Goal: Information Seeking & Learning: Compare options

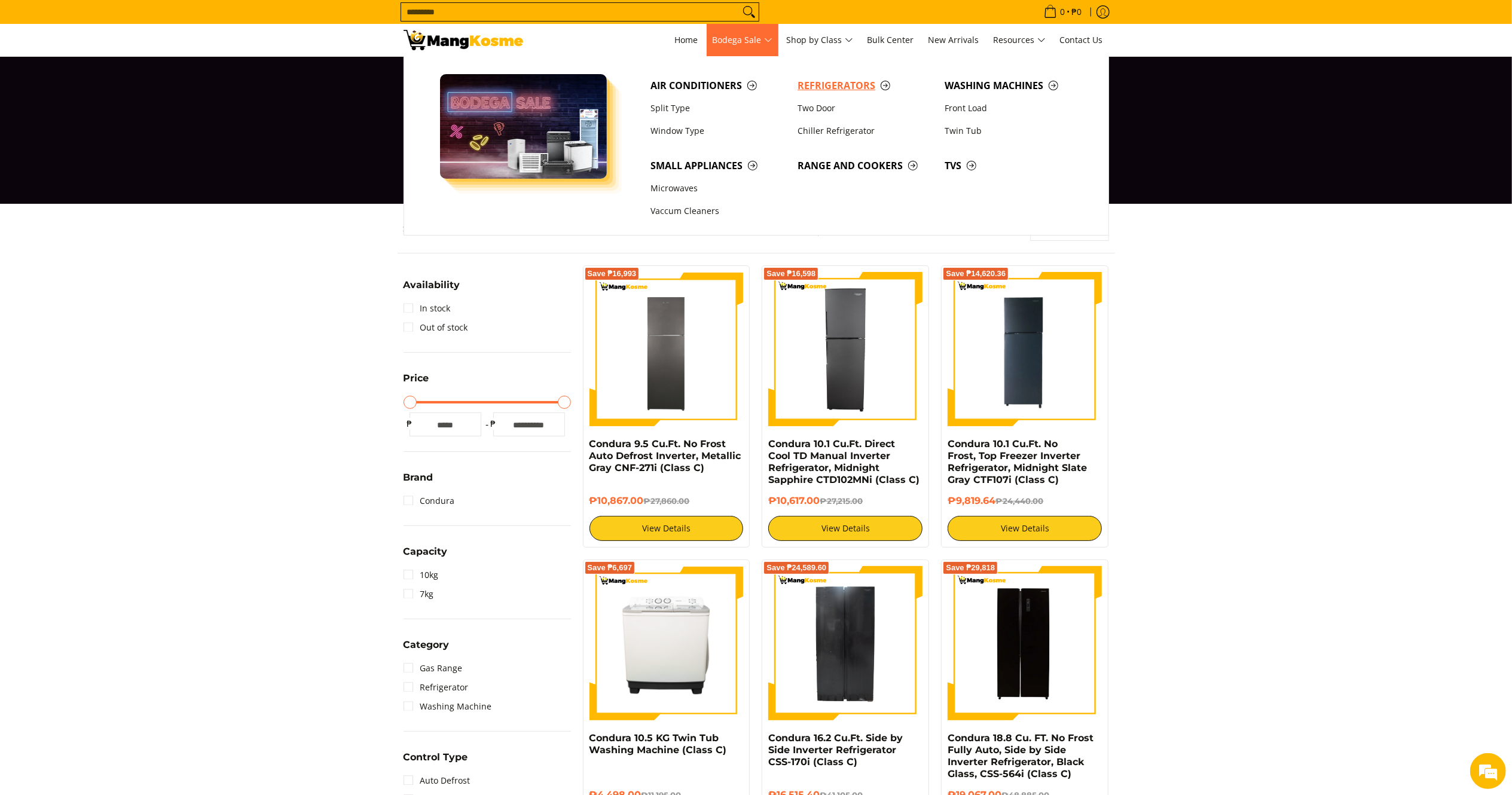
click at [807, 87] on span "Refrigerators" at bounding box center [865, 86] width 135 height 15
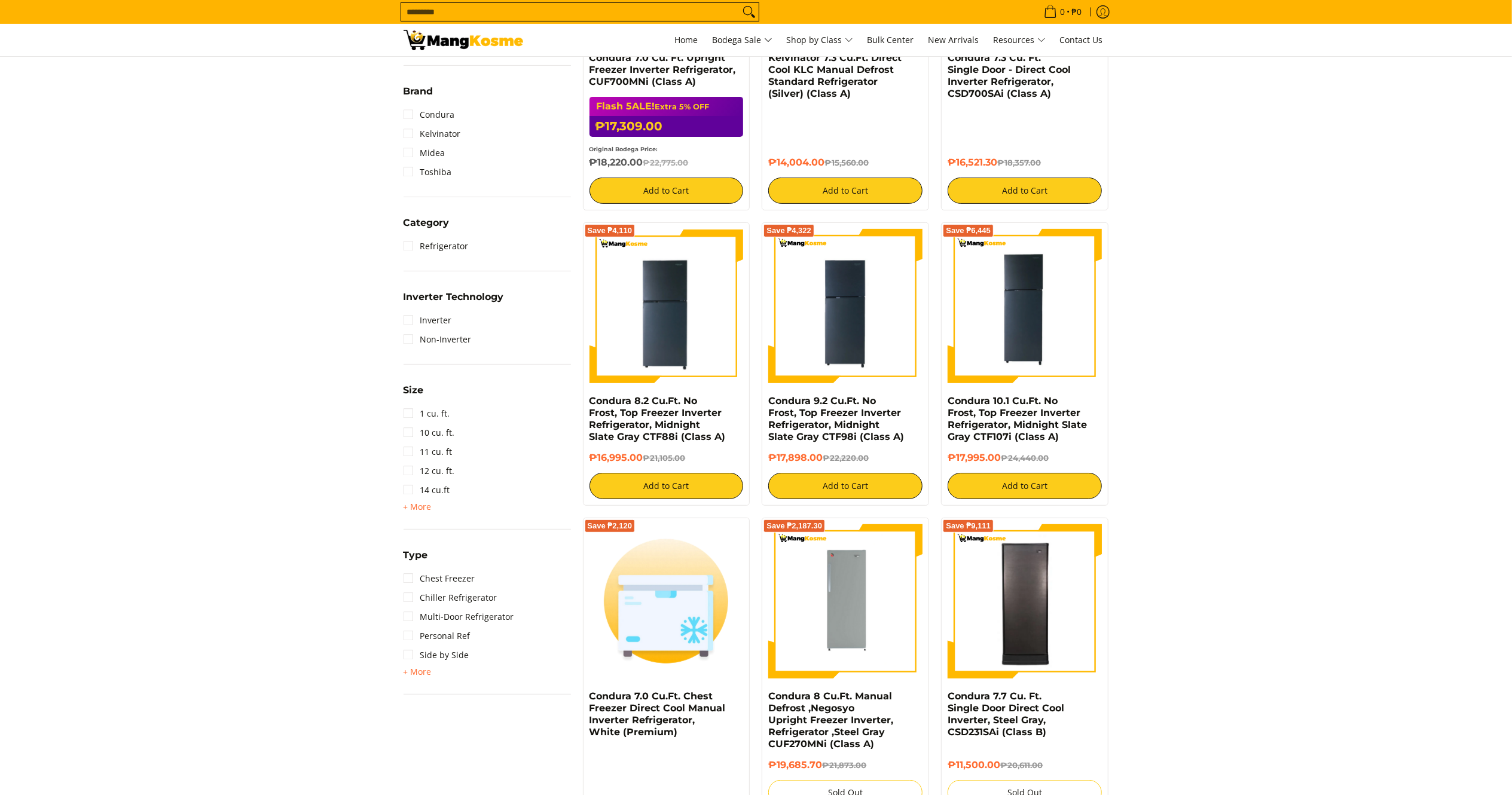
click at [443, 420] on link "1 cu. ft." at bounding box center [426, 414] width 47 height 19
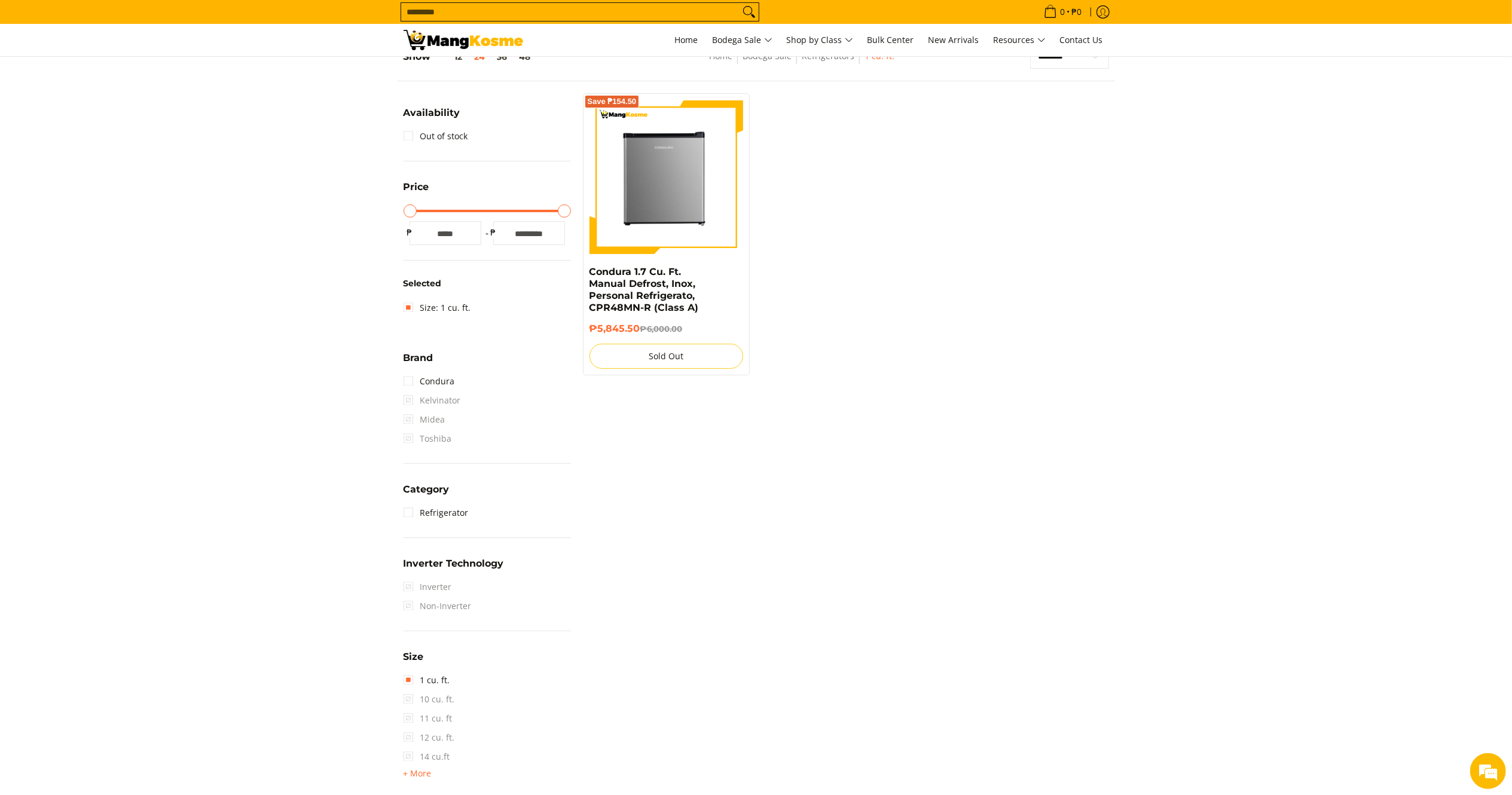
scroll to position [158, 0]
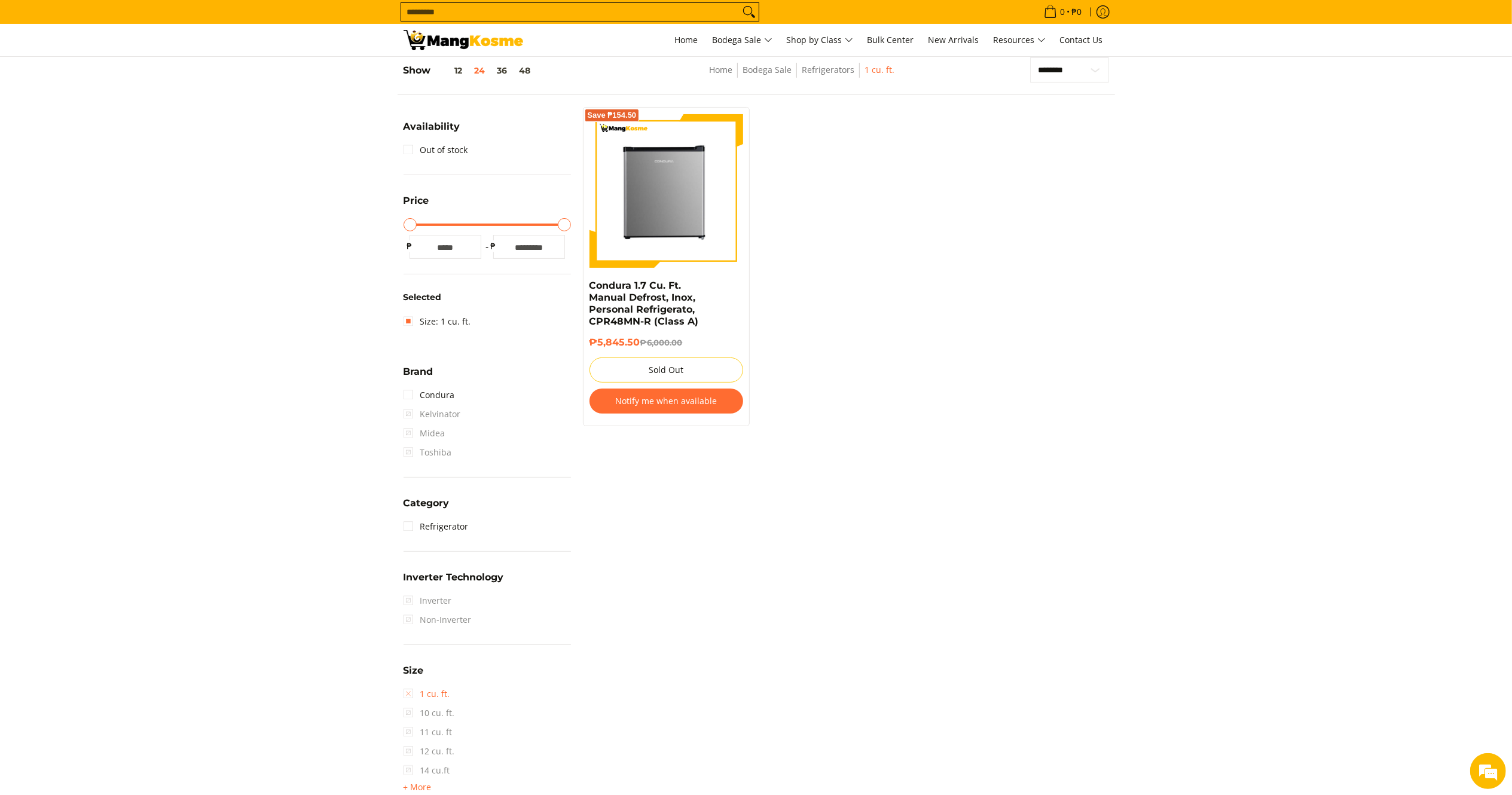
click at [410, 699] on link "1 cu. ft." at bounding box center [426, 694] width 47 height 19
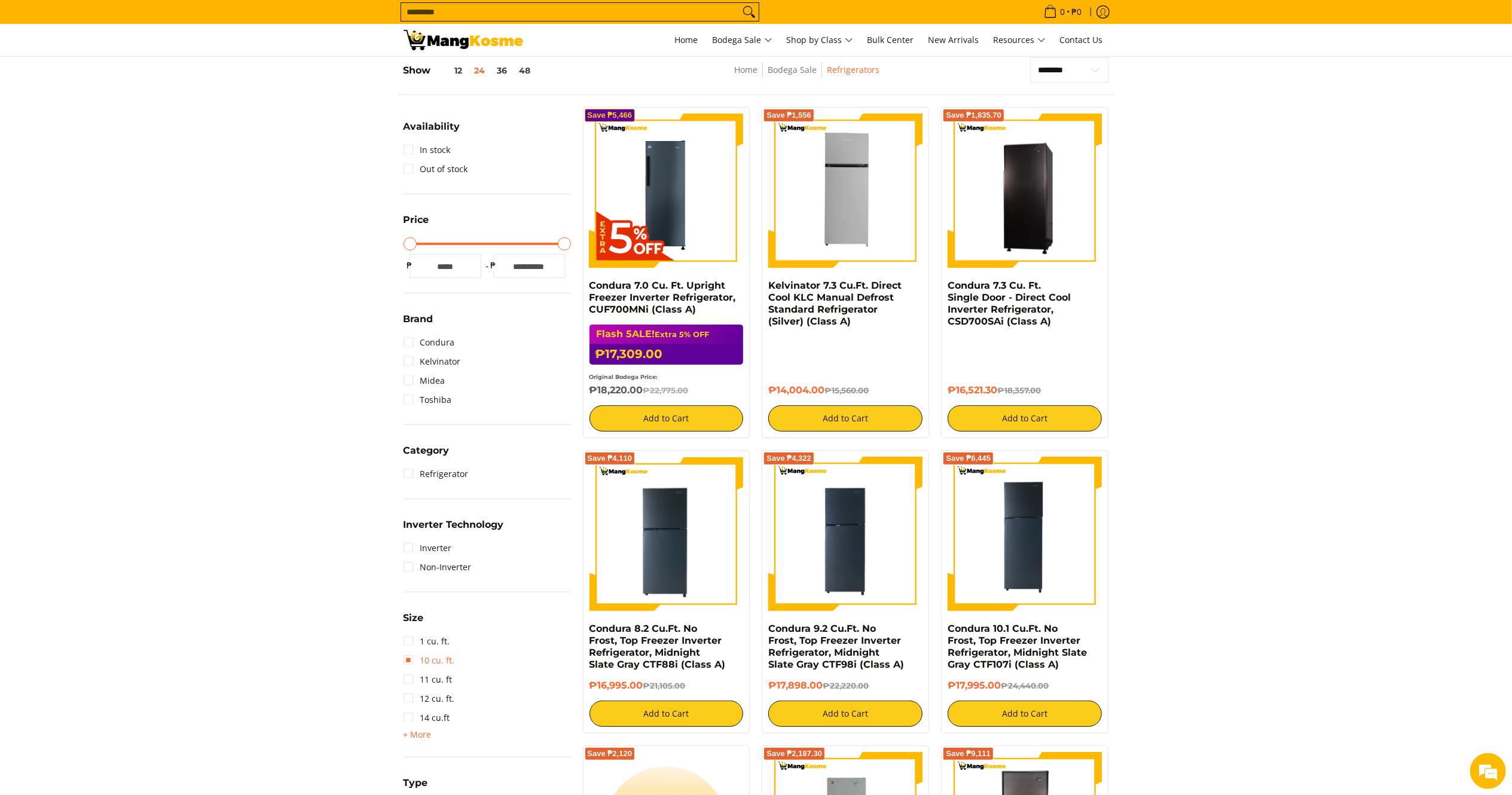
click at [429, 664] on link "10 cu. ft." at bounding box center [429, 660] width 52 height 19
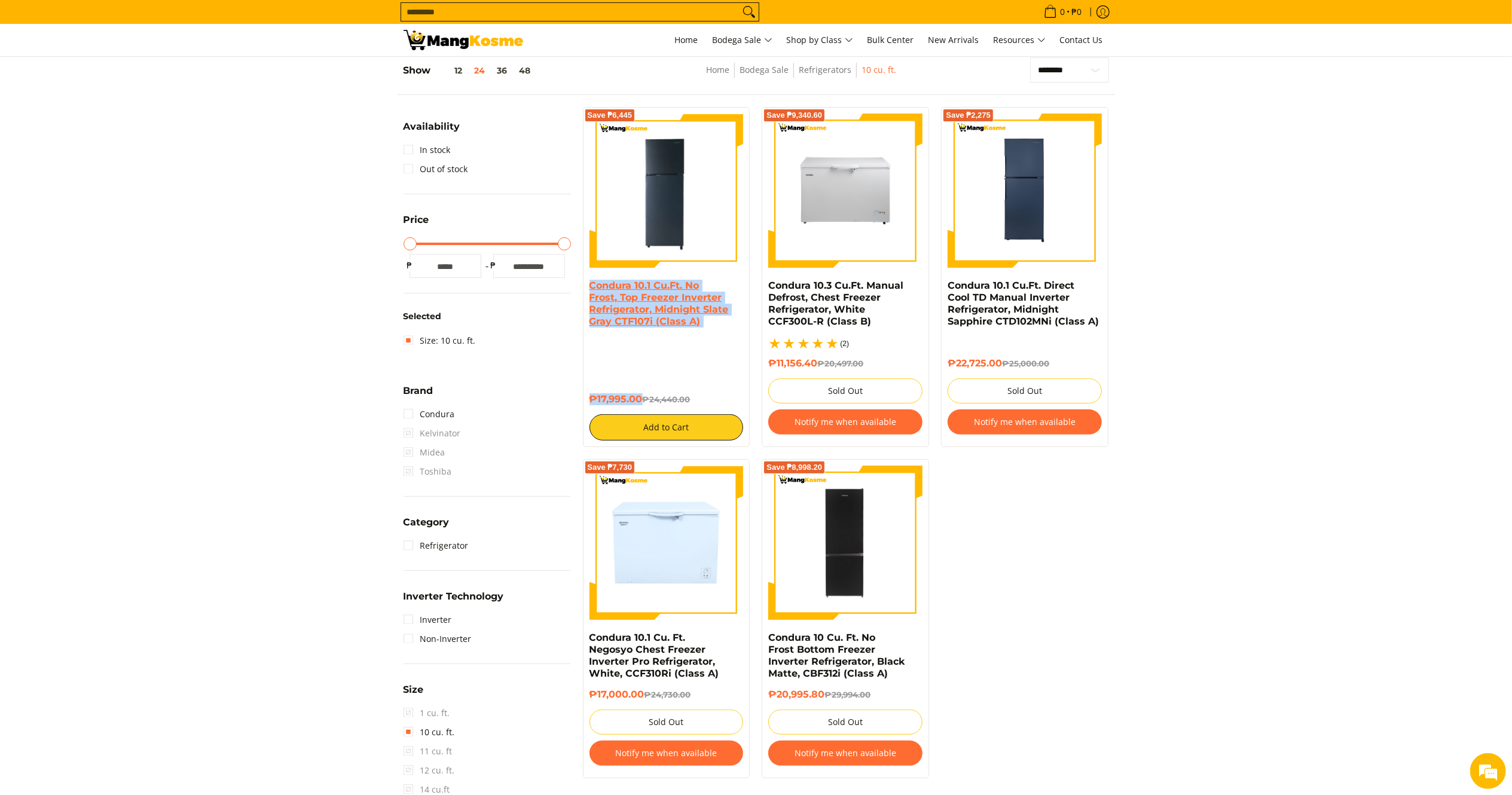
drag, startPoint x: 644, startPoint y: 398, endPoint x: 590, endPoint y: 282, distance: 128.0
click at [590, 282] on div "Condura 10.1 Cu.Ft. No Frost, Top Freezer Inverter Refrigerator, Midnight Slate…" at bounding box center [667, 360] width 154 height 161
copy div "Condura 10.1 Cu.Ft. No Frost, Top Freezer Inverter Refrigerator, Midnight Slate…"
click at [706, 223] on img at bounding box center [667, 190] width 154 height 154
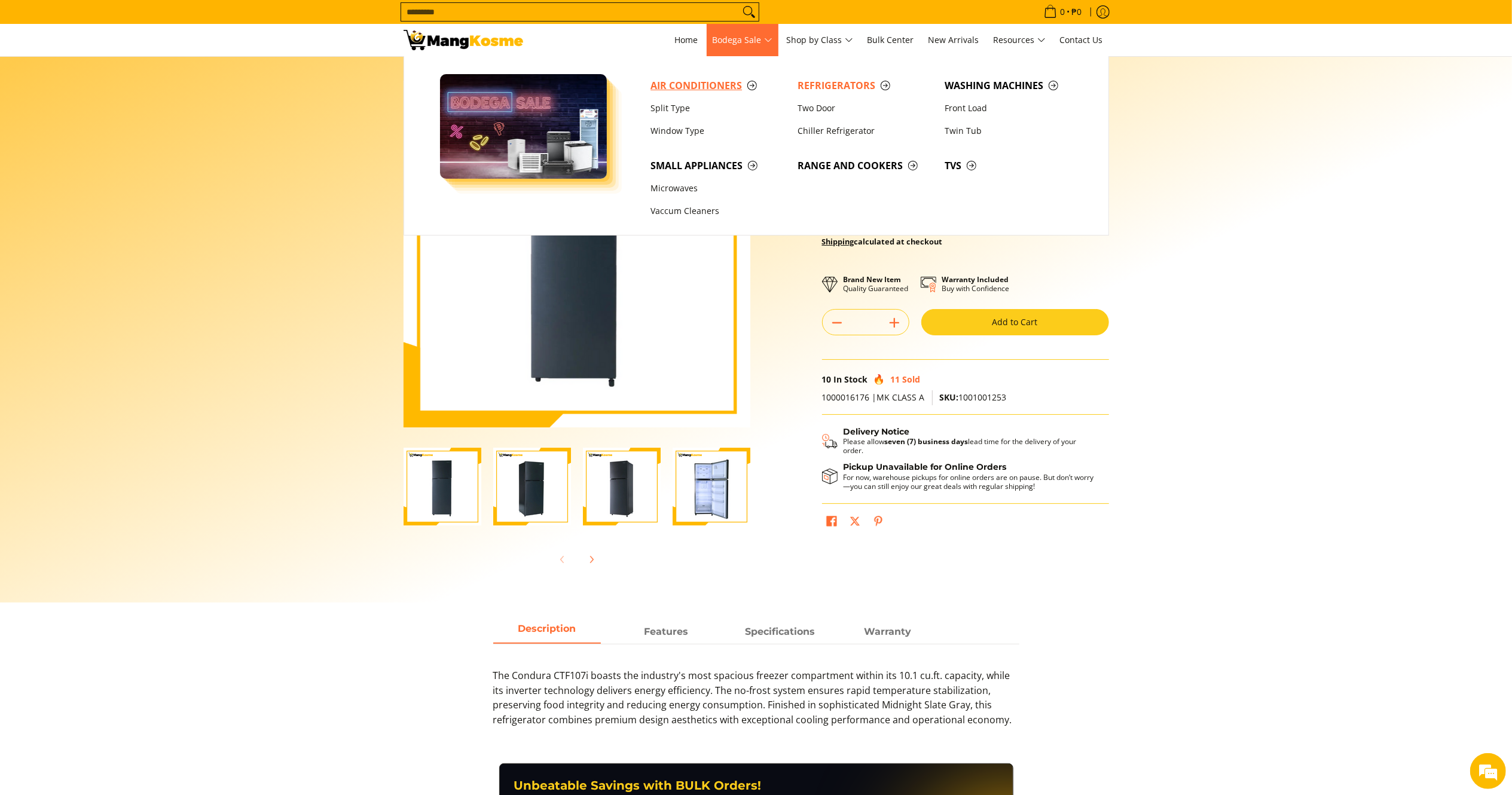
click at [711, 93] on link "Air Conditioners" at bounding box center [718, 85] width 147 height 23
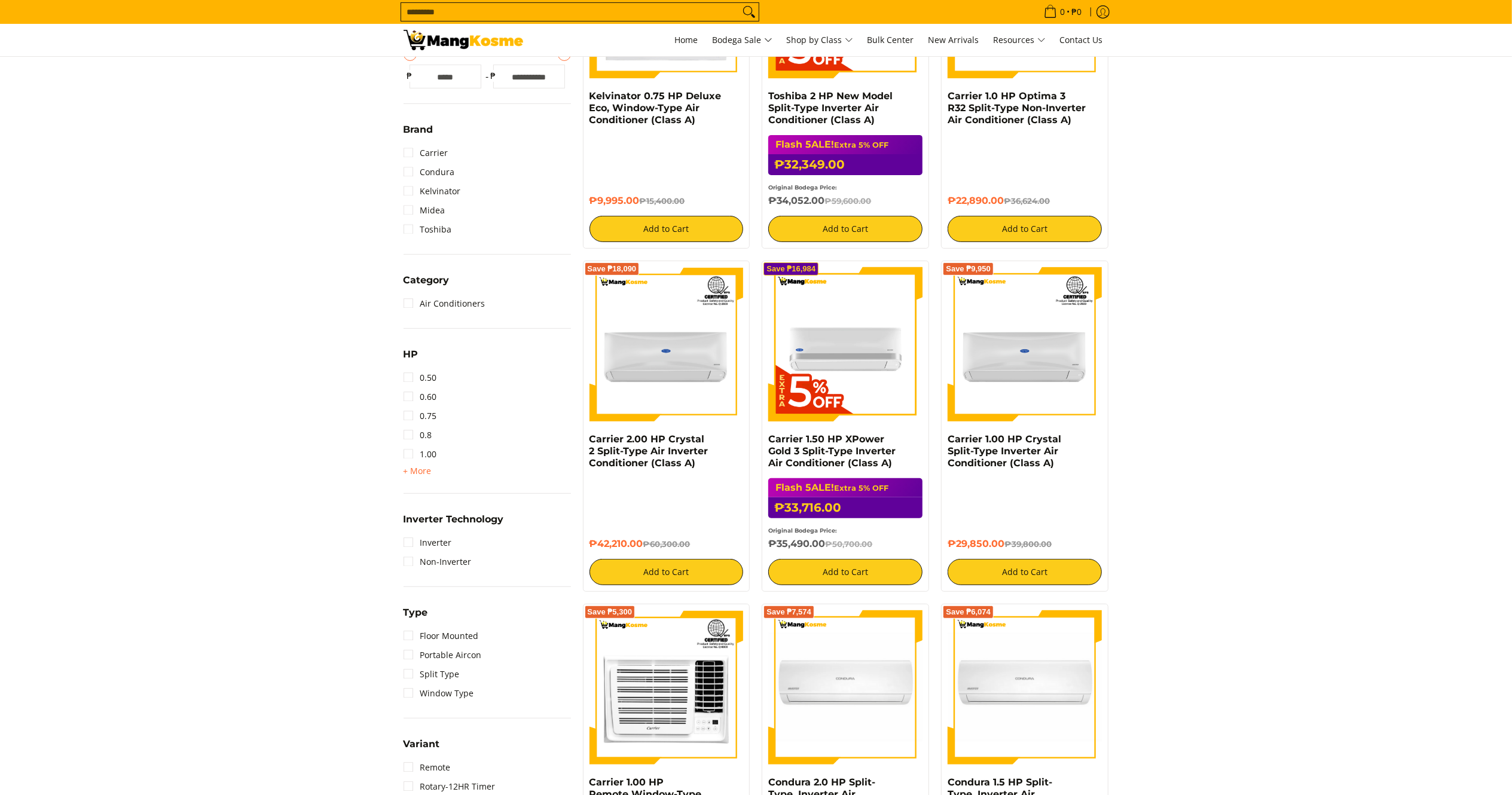
scroll to position [359, 0]
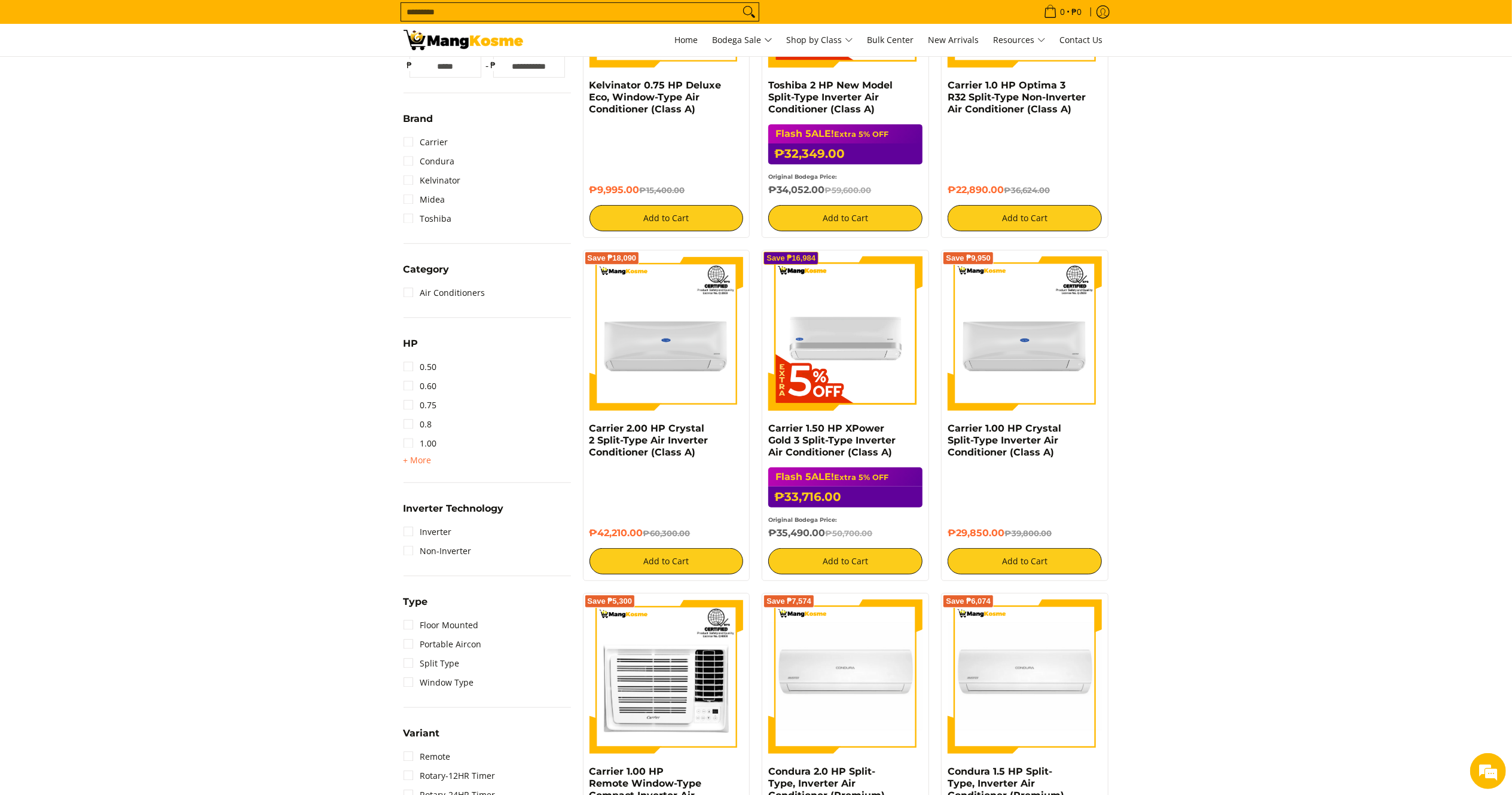
click at [410, 469] on div "HP 0.50 0.60 0.75 0.8 1.00 + More - Less 1.50 2.00 2.50 3.00 3T 4.00 6.00" at bounding box center [487, 409] width 168 height 147
click at [419, 459] on span "+ More" at bounding box center [417, 459] width 28 height 9
click at [432, 513] on link "3.00" at bounding box center [421, 519] width 34 height 19
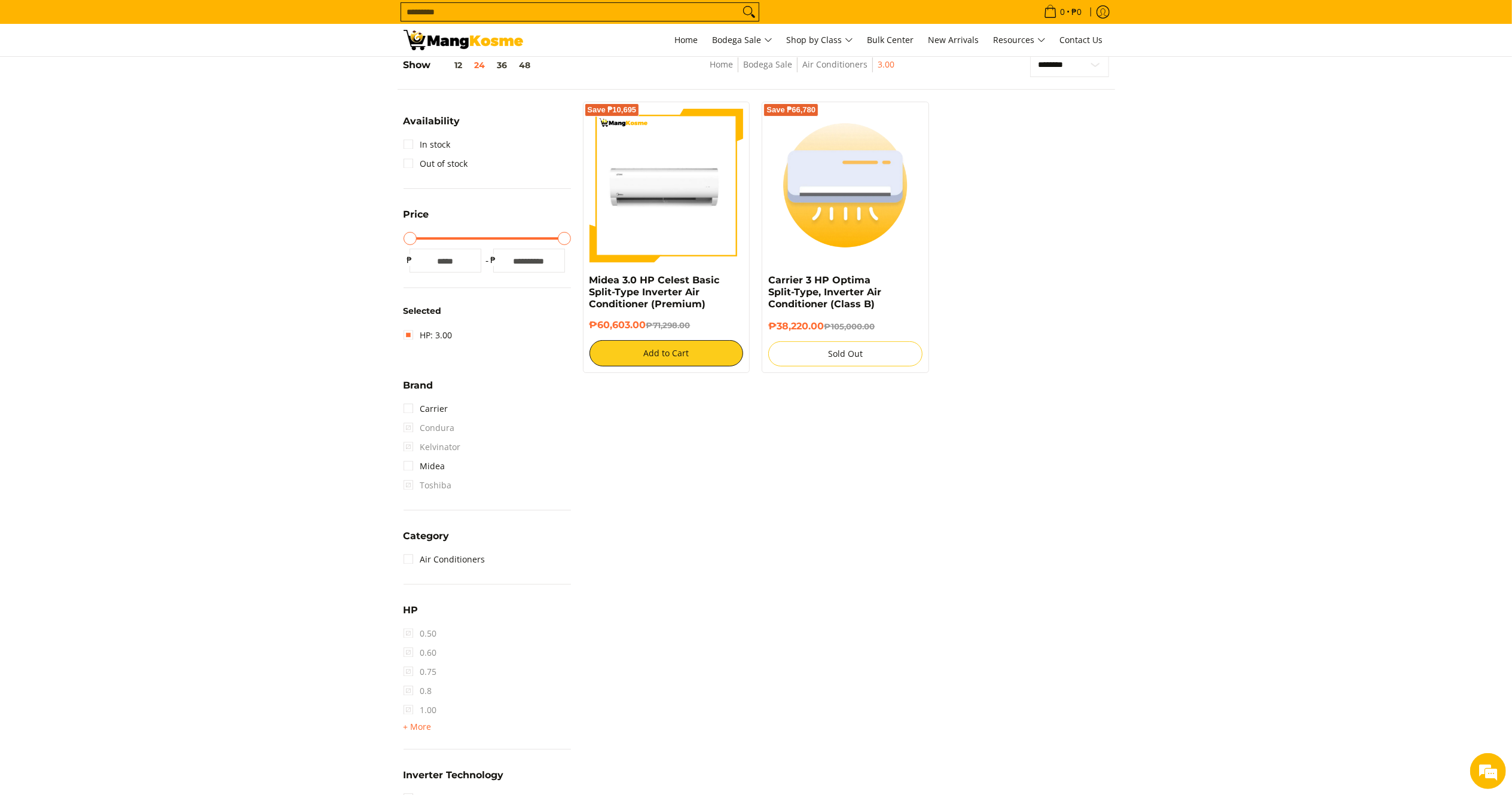
scroll to position [158, 0]
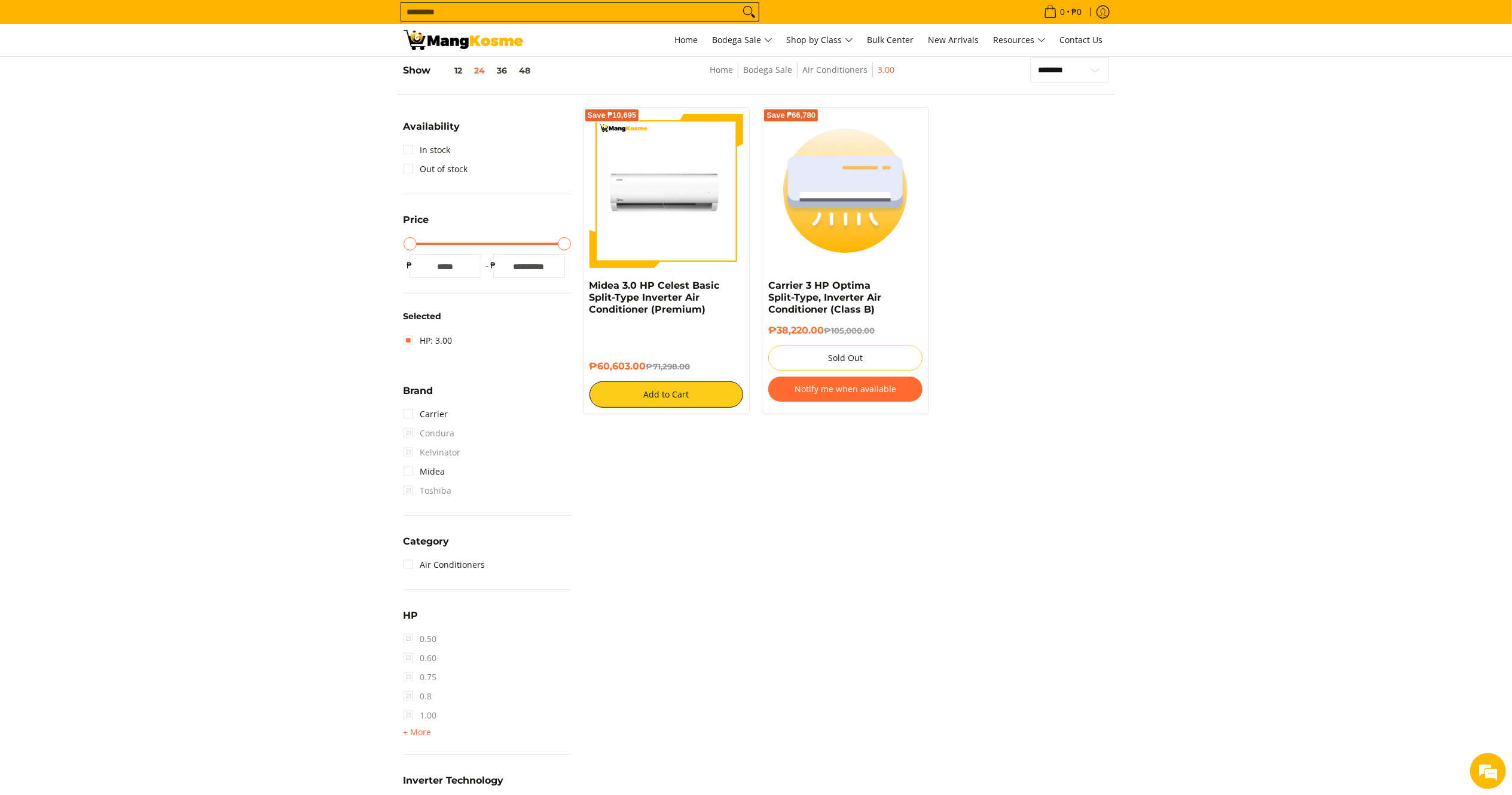
drag, startPoint x: 648, startPoint y: 370, endPoint x: 581, endPoint y: 284, distance: 109.0
click at [581, 284] on div "Save ₱10,695 Midea 3.0 HP Celest Basic Split-Type Inverter Air Conditioner (Pre…" at bounding box center [667, 260] width 179 height 307
copy div "Midea 3.0 HP Celest Basic Split-Type Inverter Air Conditioner (Premium) ₱60,603…"
drag, startPoint x: 654, startPoint y: 217, endPoint x: 600, endPoint y: 117, distance: 113.6
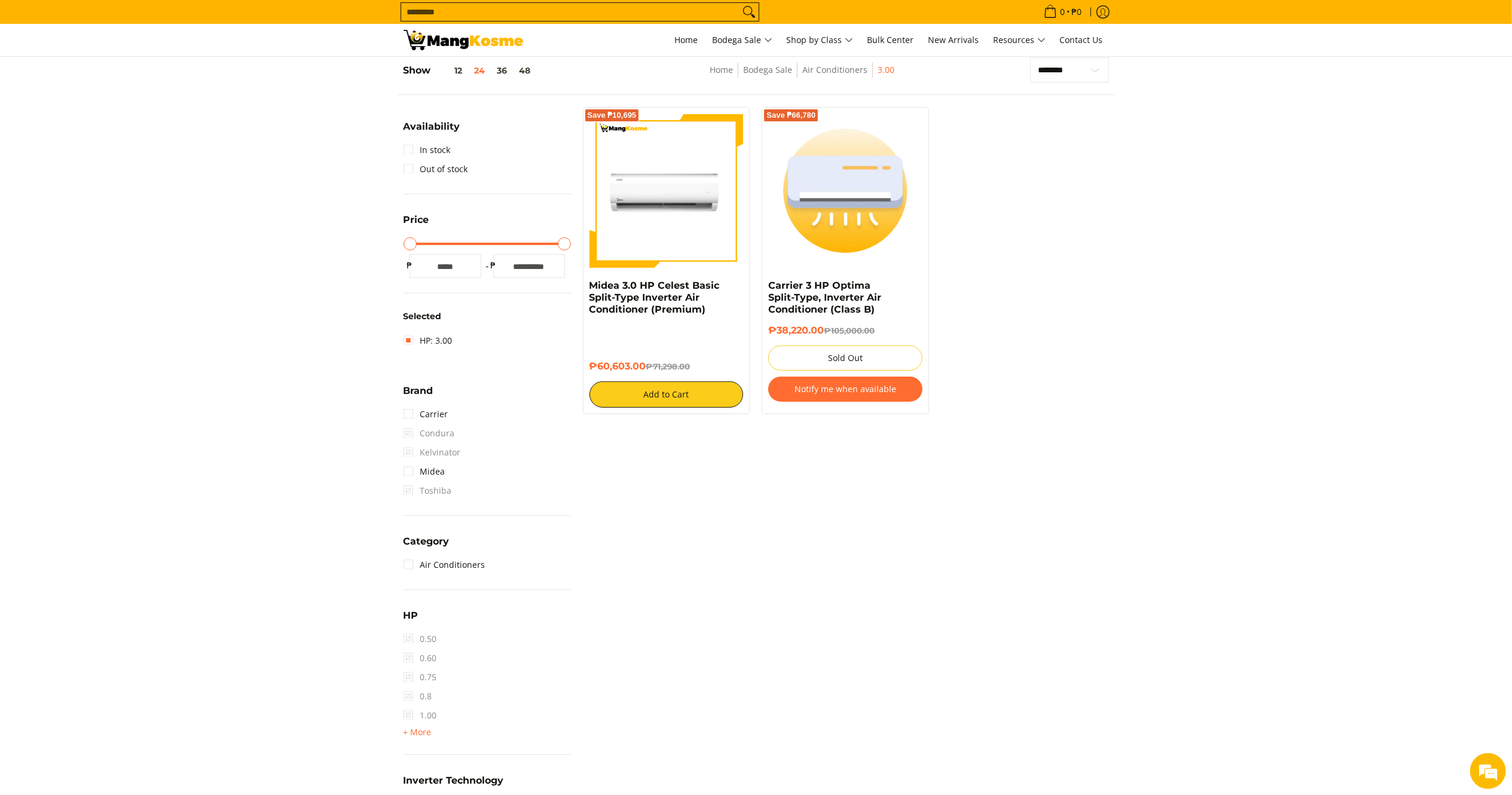
click at [657, 217] on img at bounding box center [667, 190] width 154 height 154
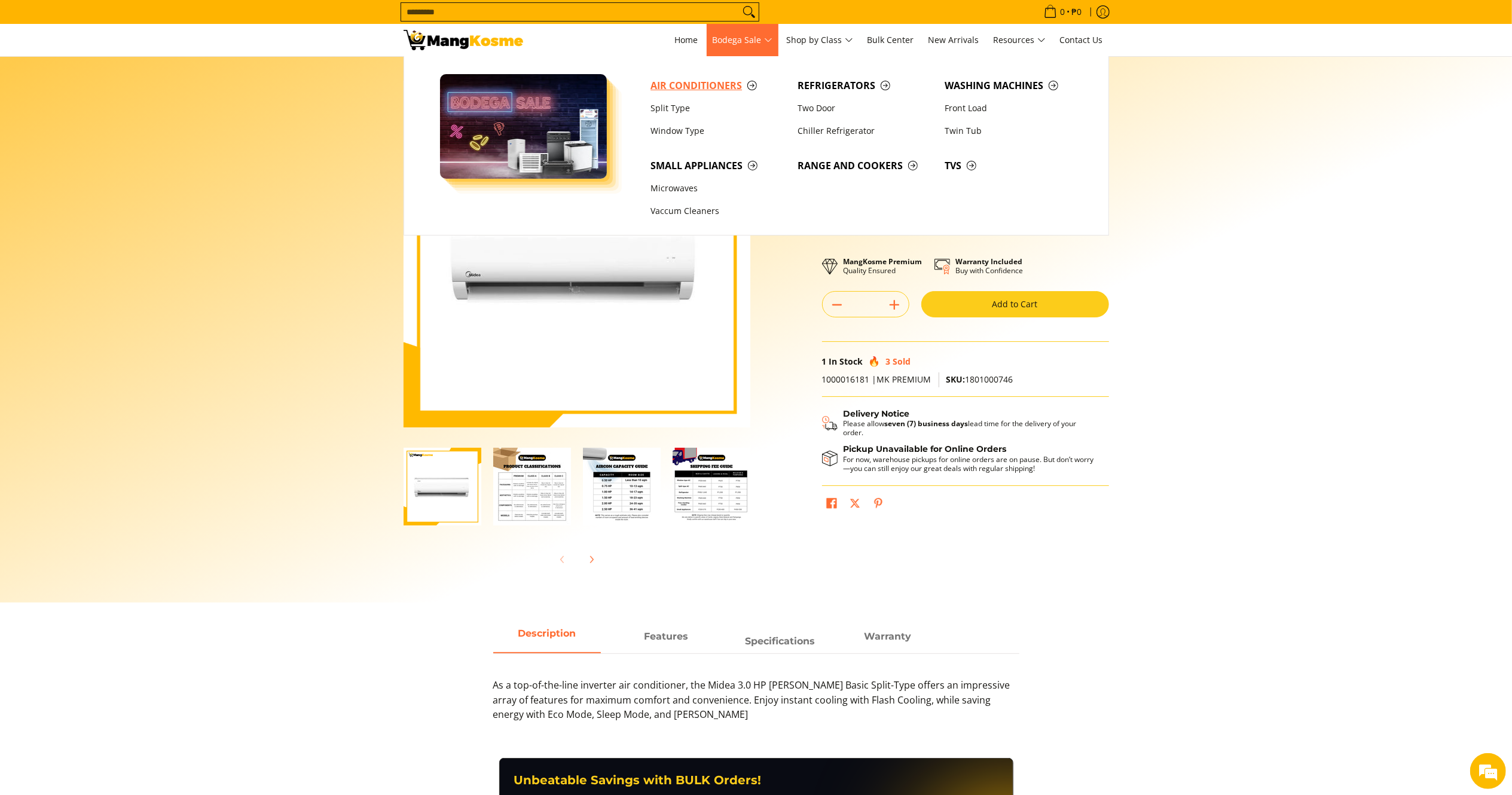
click at [720, 82] on span "Air Conditioners" at bounding box center [718, 86] width 135 height 15
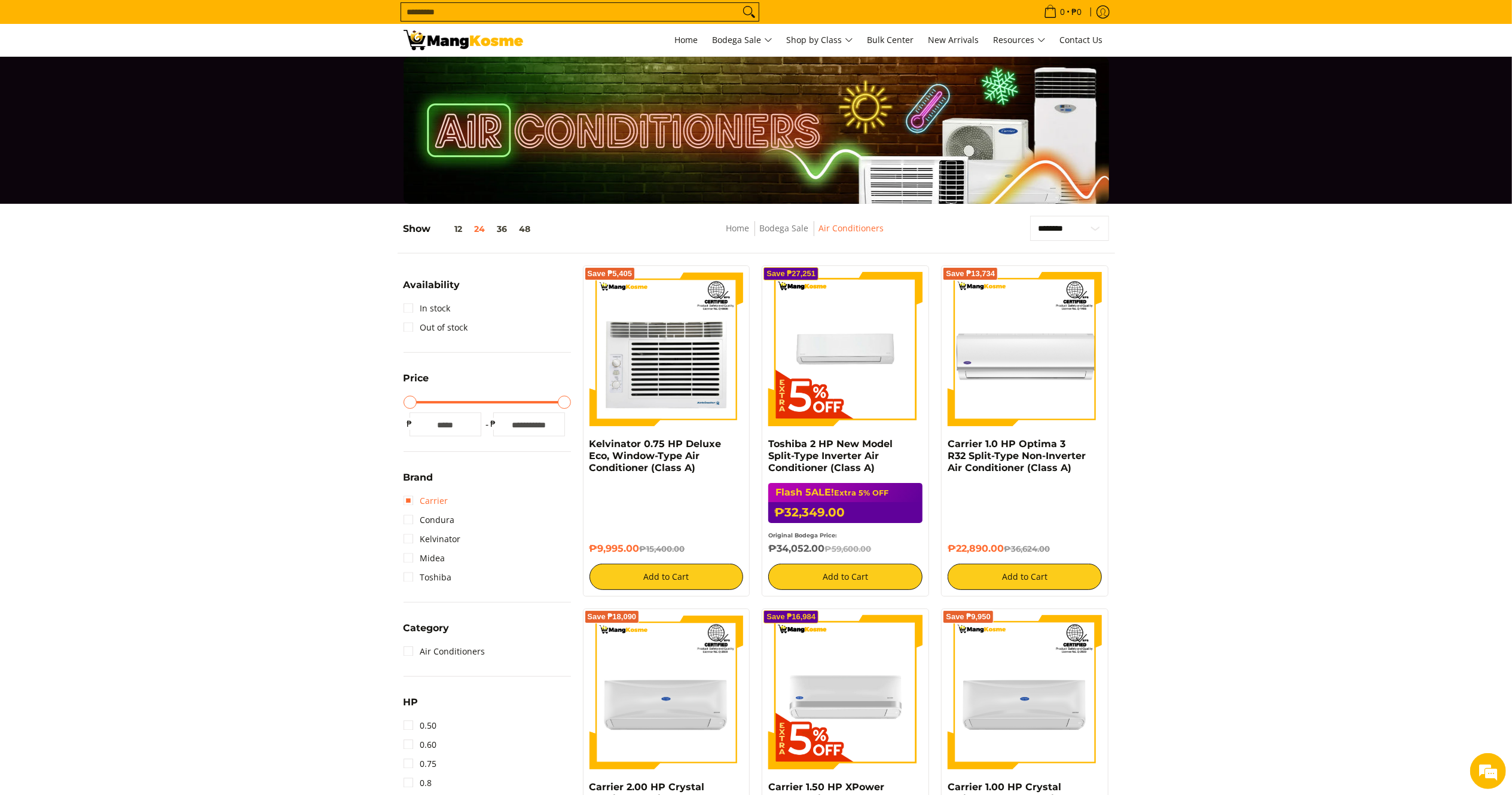
click at [438, 495] on link "Carrier" at bounding box center [426, 501] width 45 height 19
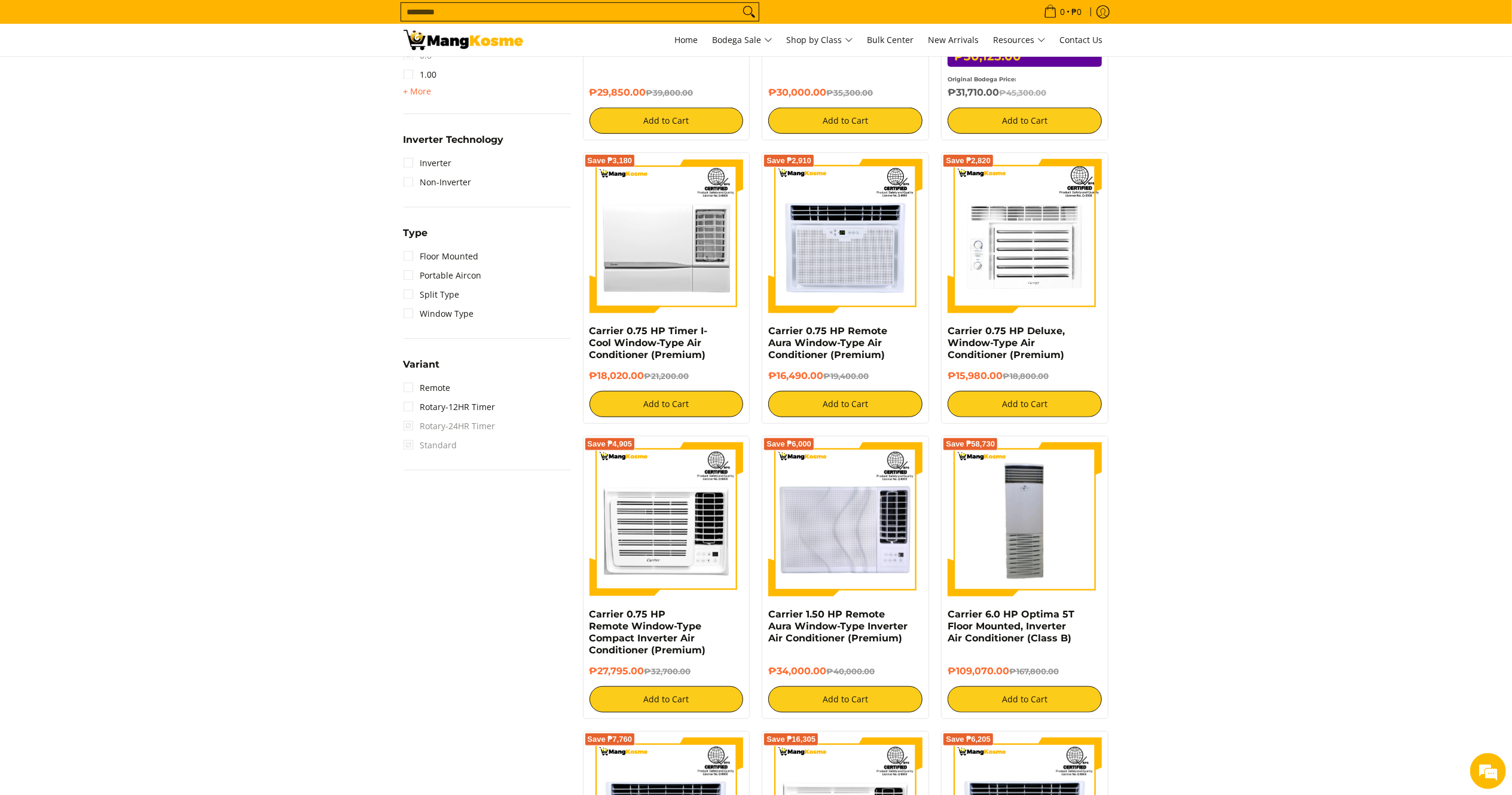
scroll to position [398, 0]
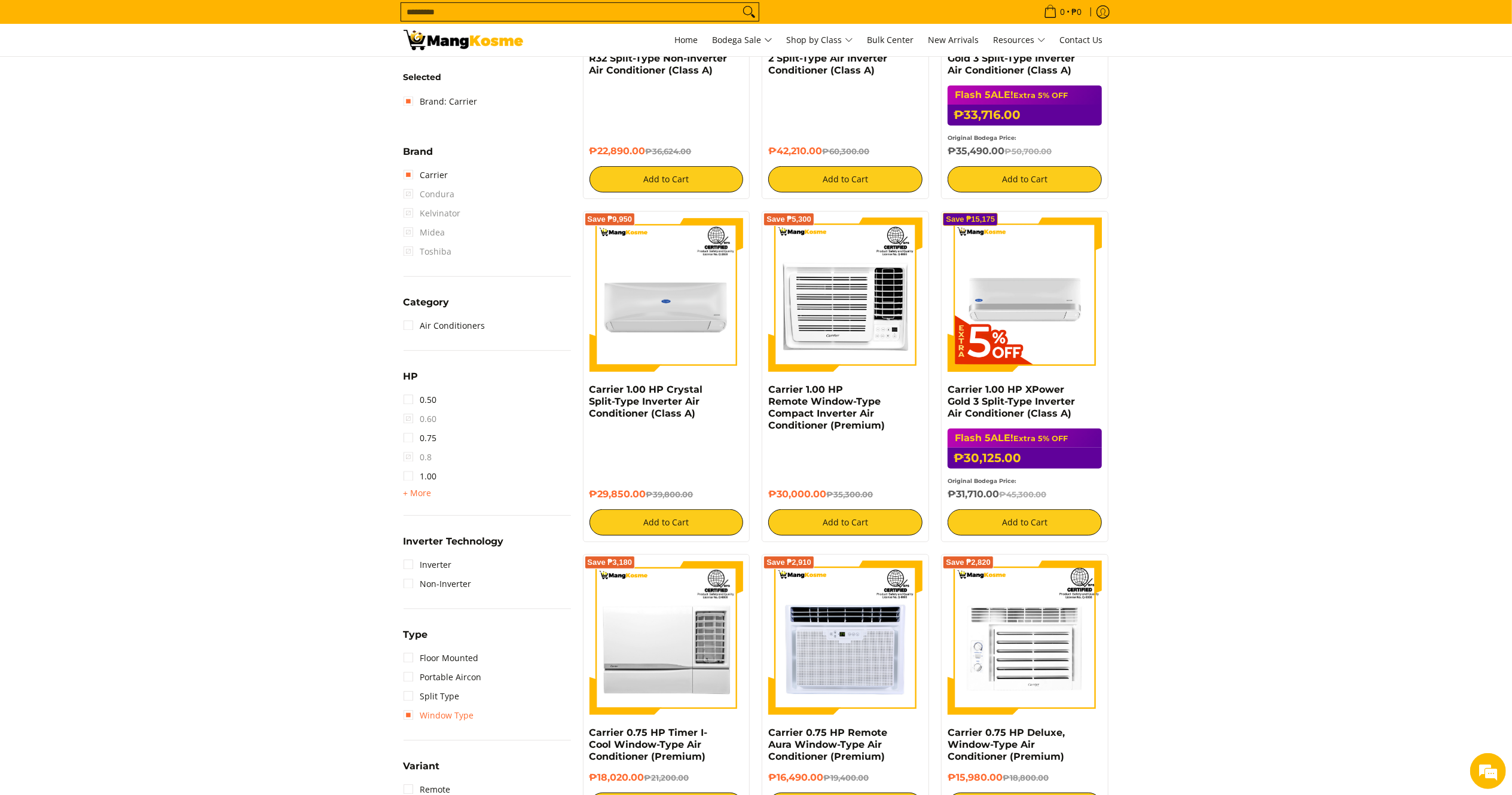
click at [445, 711] on link "Window Type" at bounding box center [438, 715] width 70 height 19
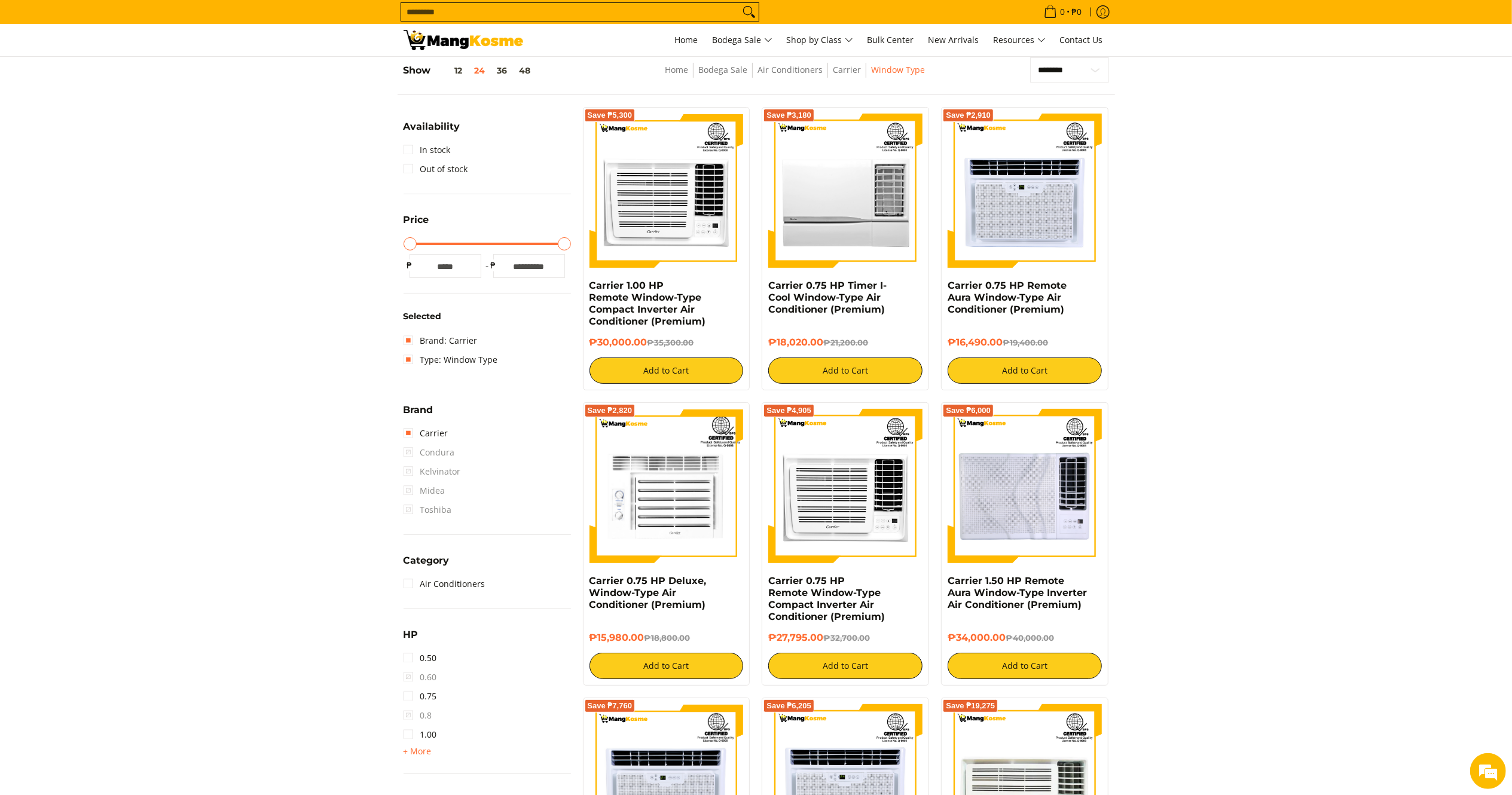
click at [431, 749] on div "1.50 2.00 2.50 3.00 3T 4.00 6.00" at bounding box center [487, 751] width 168 height 14
click at [428, 749] on span "+ More" at bounding box center [417, 750] width 28 height 9
click at [431, 752] on link "1.50" at bounding box center [421, 754] width 34 height 19
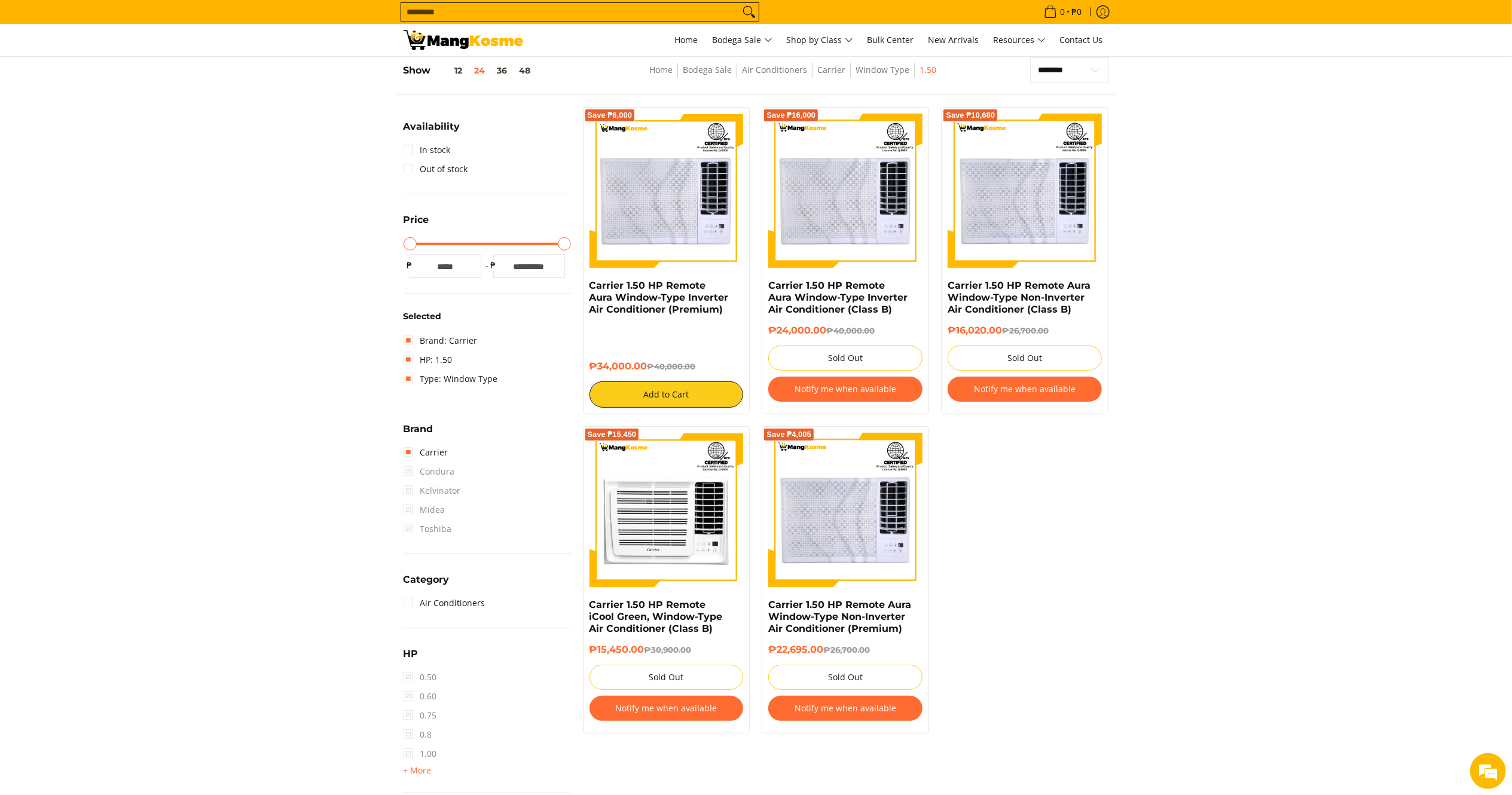
scroll to position [278, 0]
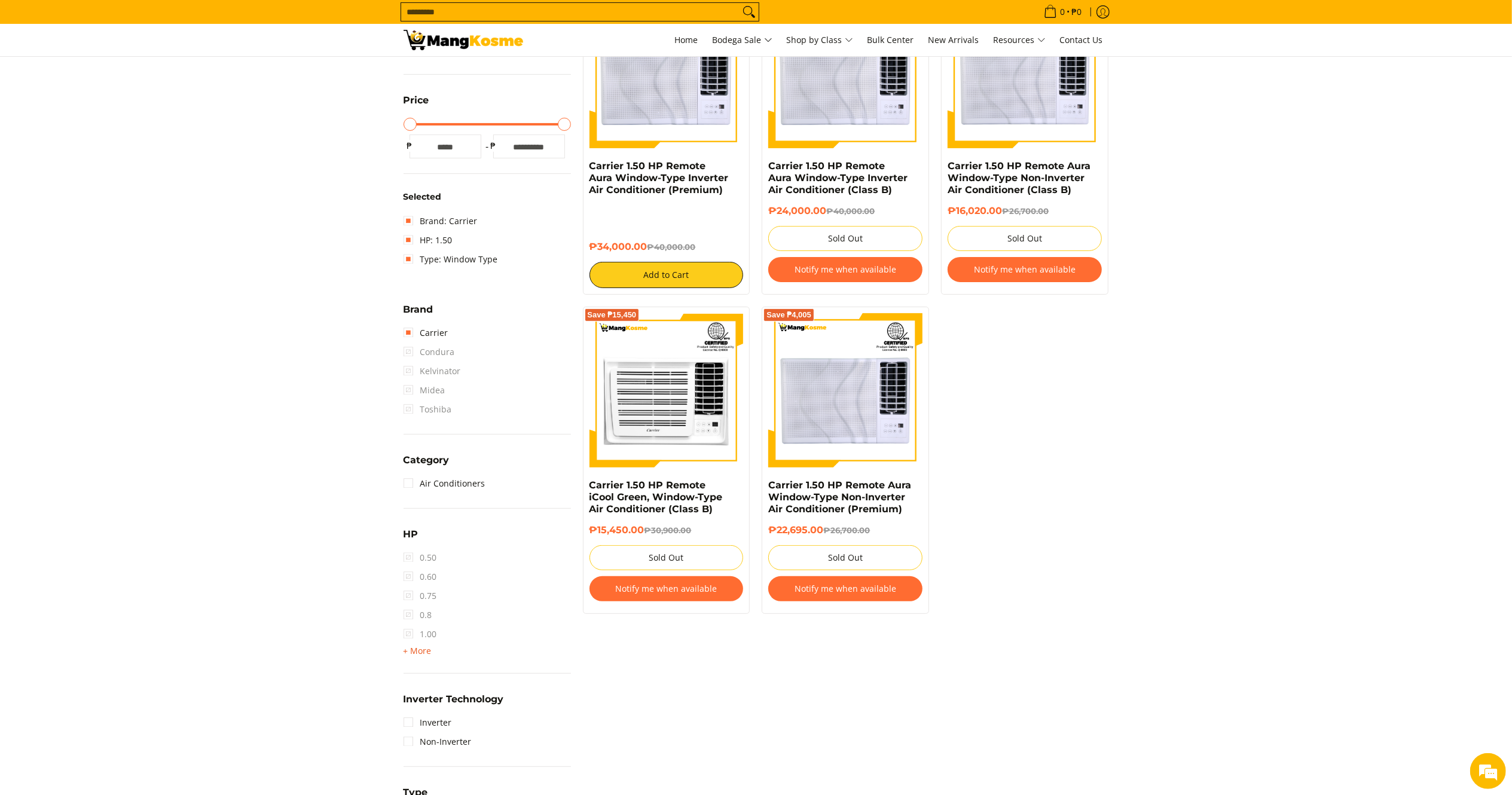
click at [419, 647] on span "+ More" at bounding box center [417, 650] width 28 height 9
click at [415, 654] on link "1.50" at bounding box center [421, 653] width 34 height 19
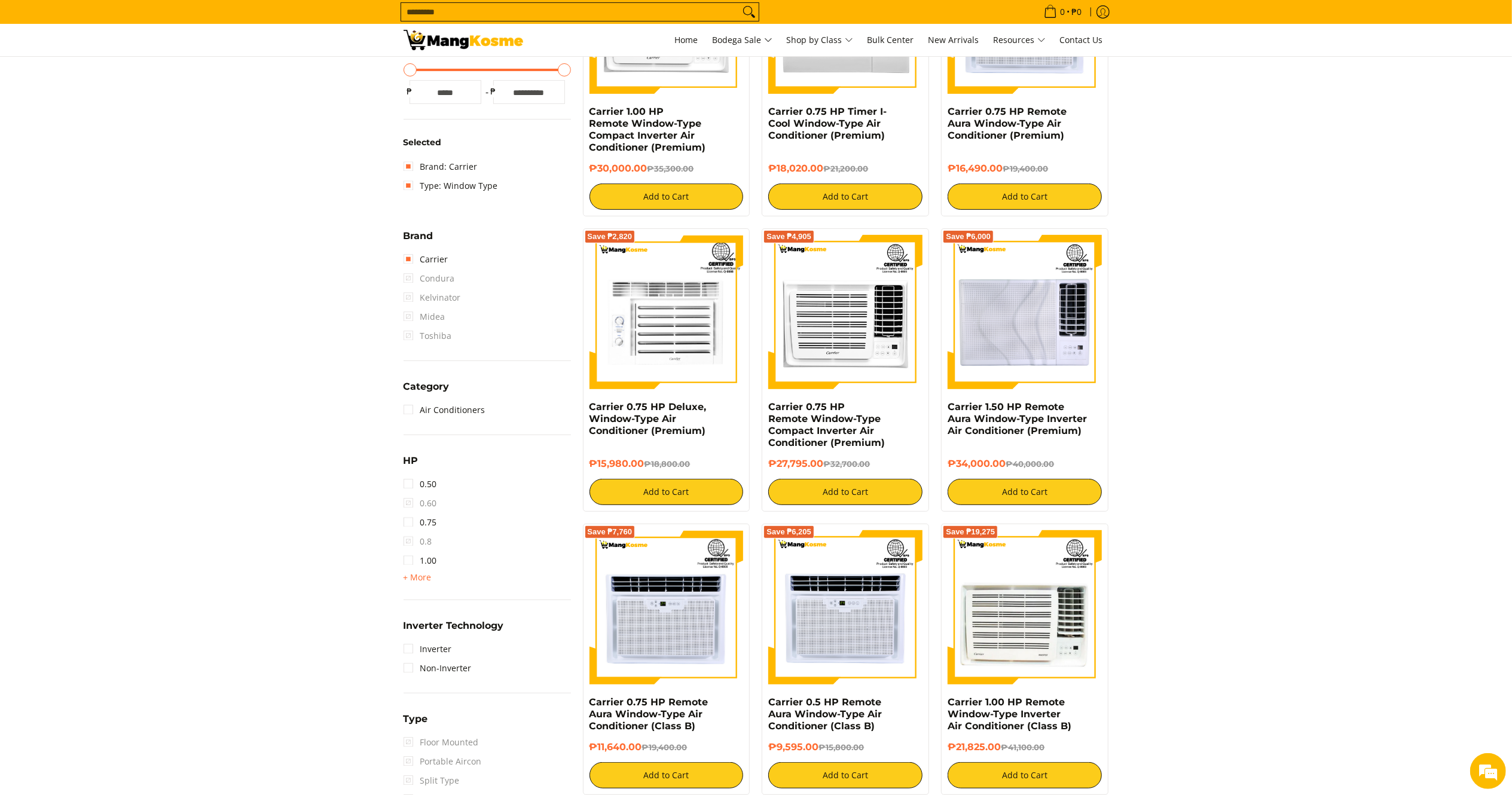
scroll to position [398, 0]
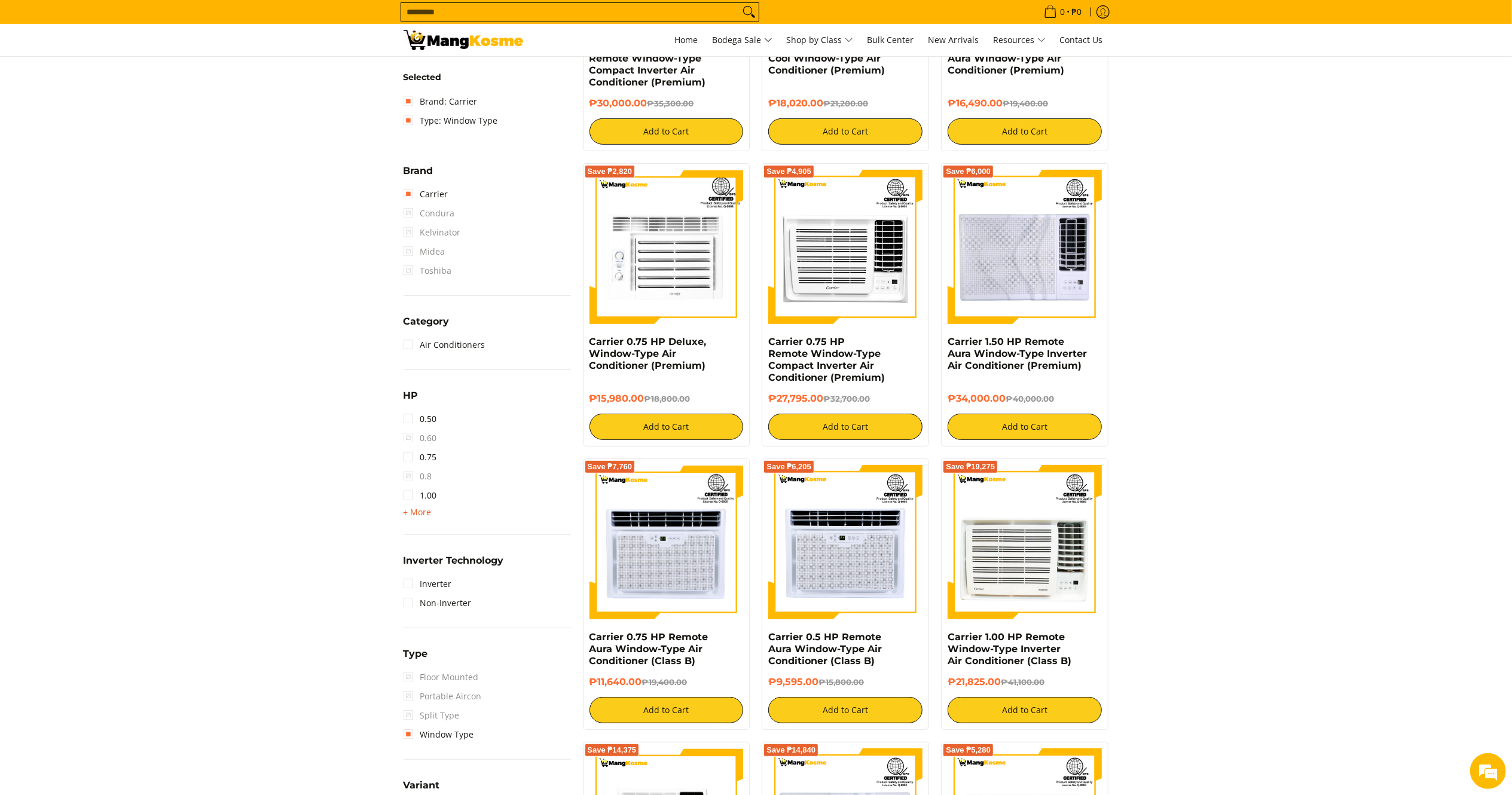
click at [420, 510] on span "+ More" at bounding box center [417, 512] width 28 height 9
click at [426, 532] on link "2.00" at bounding box center [421, 534] width 34 height 19
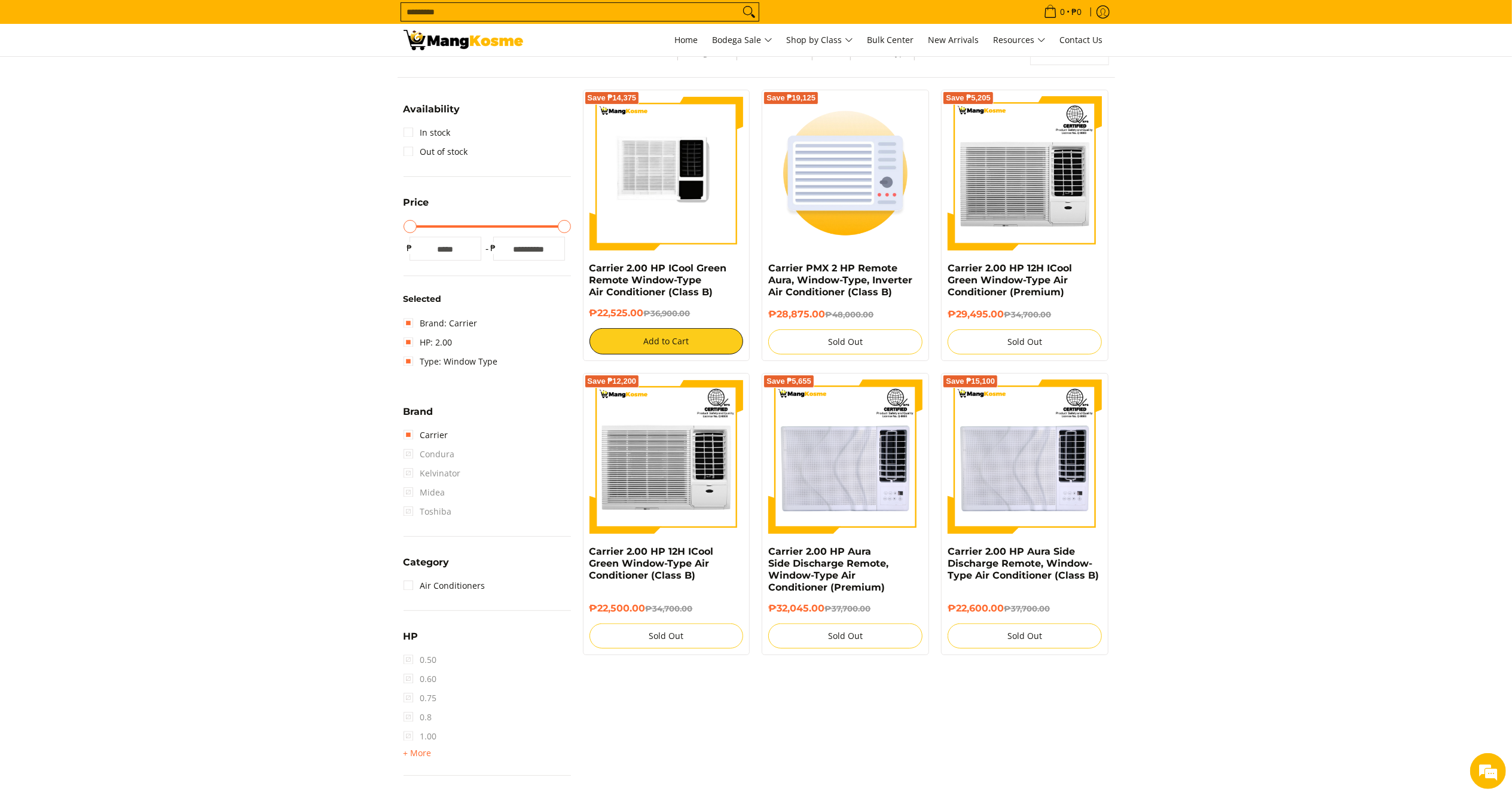
scroll to position [158, 0]
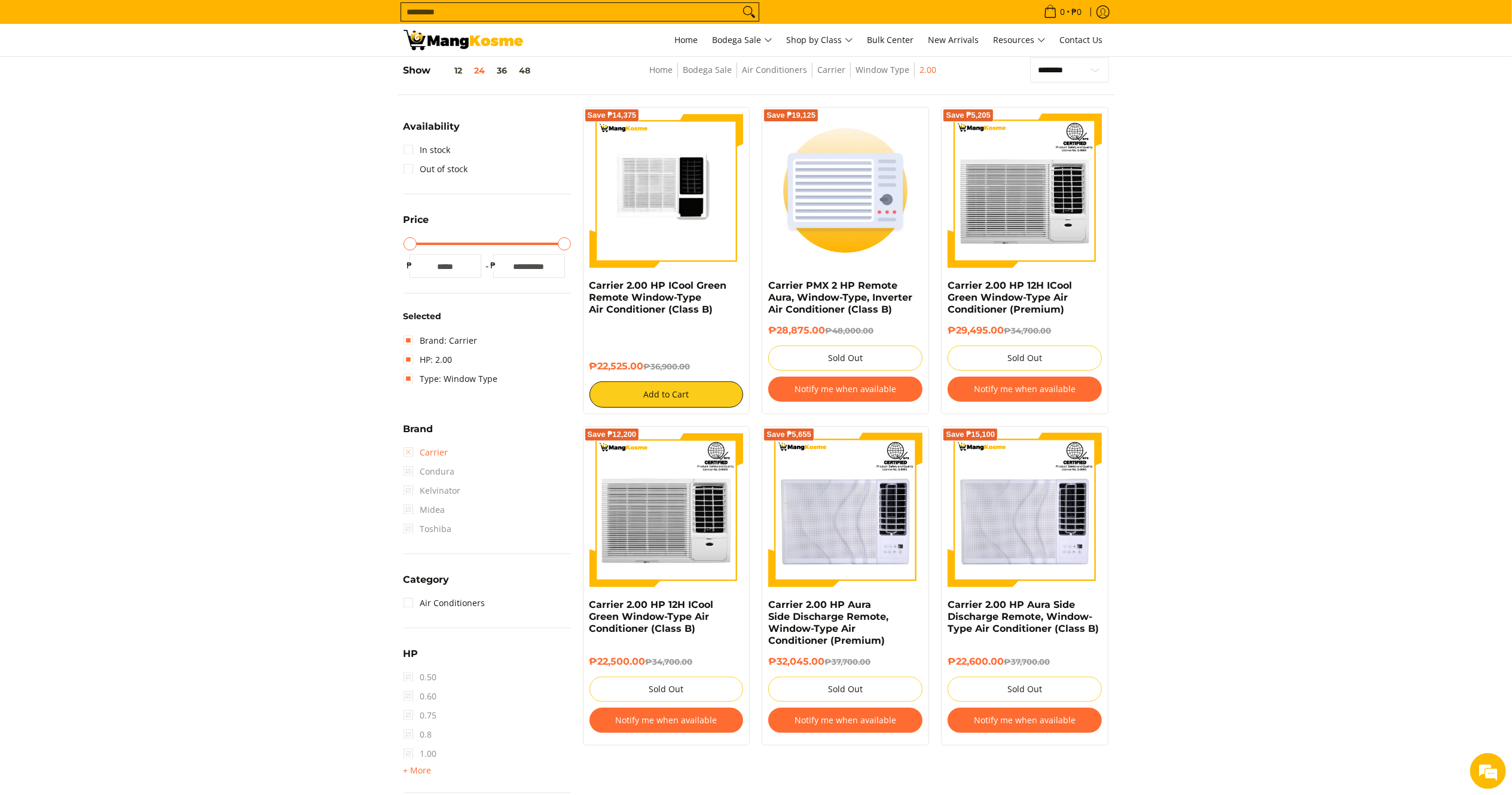
click at [421, 449] on link "Carrier" at bounding box center [426, 452] width 45 height 19
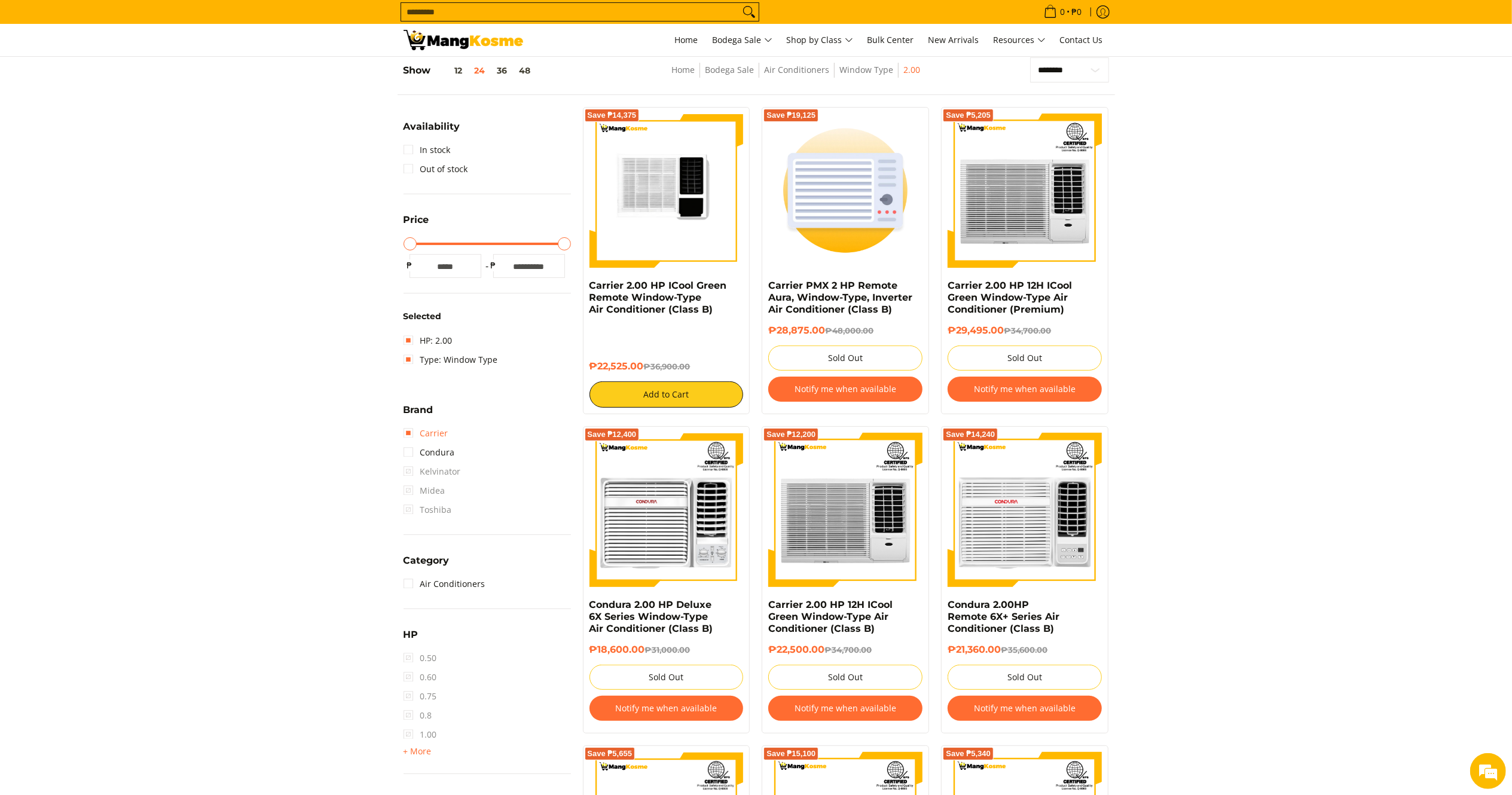
click at [432, 432] on link "Carrier" at bounding box center [426, 433] width 45 height 19
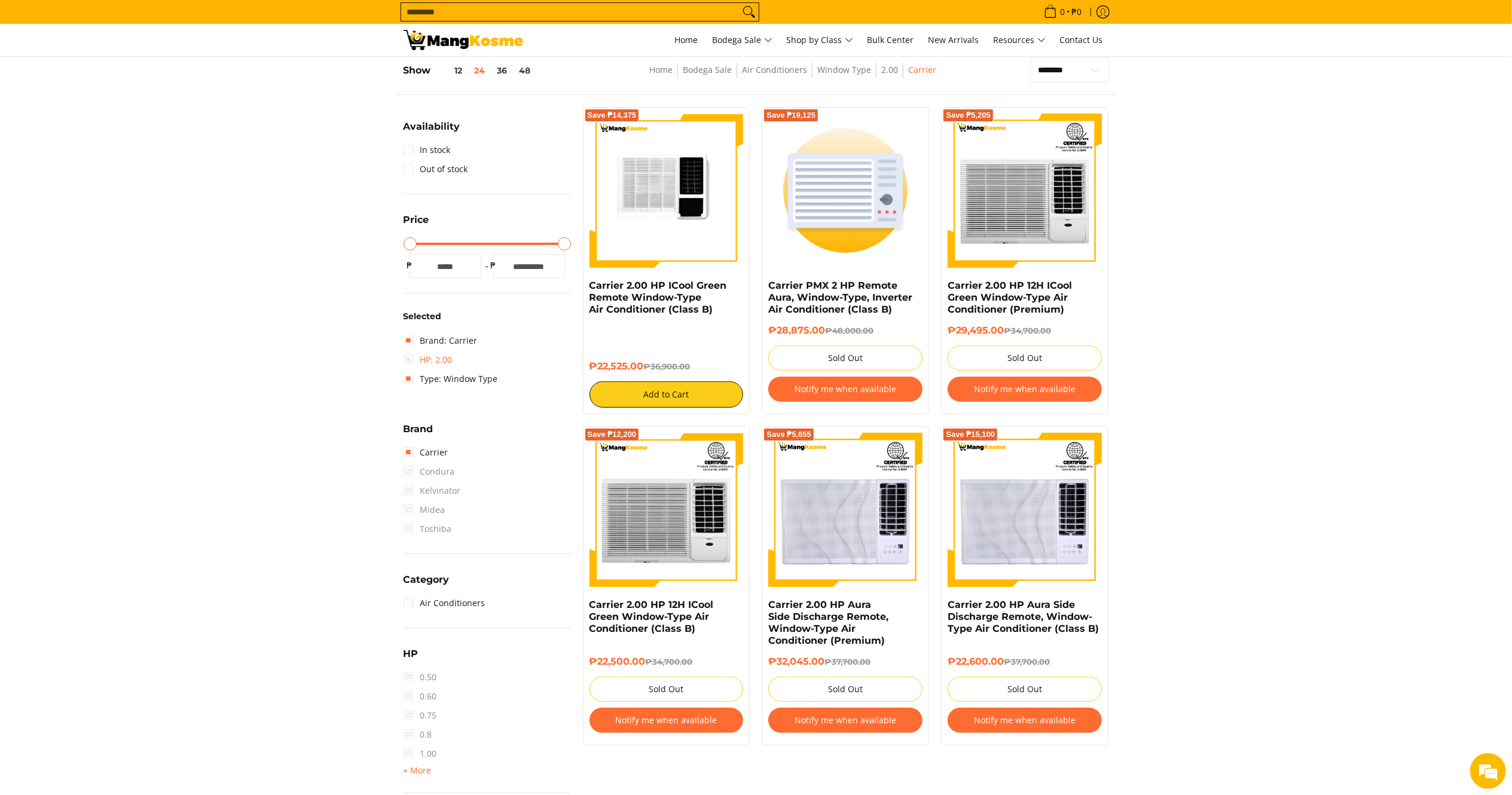
click at [417, 359] on link "HP: 2.00" at bounding box center [428, 359] width 49 height 19
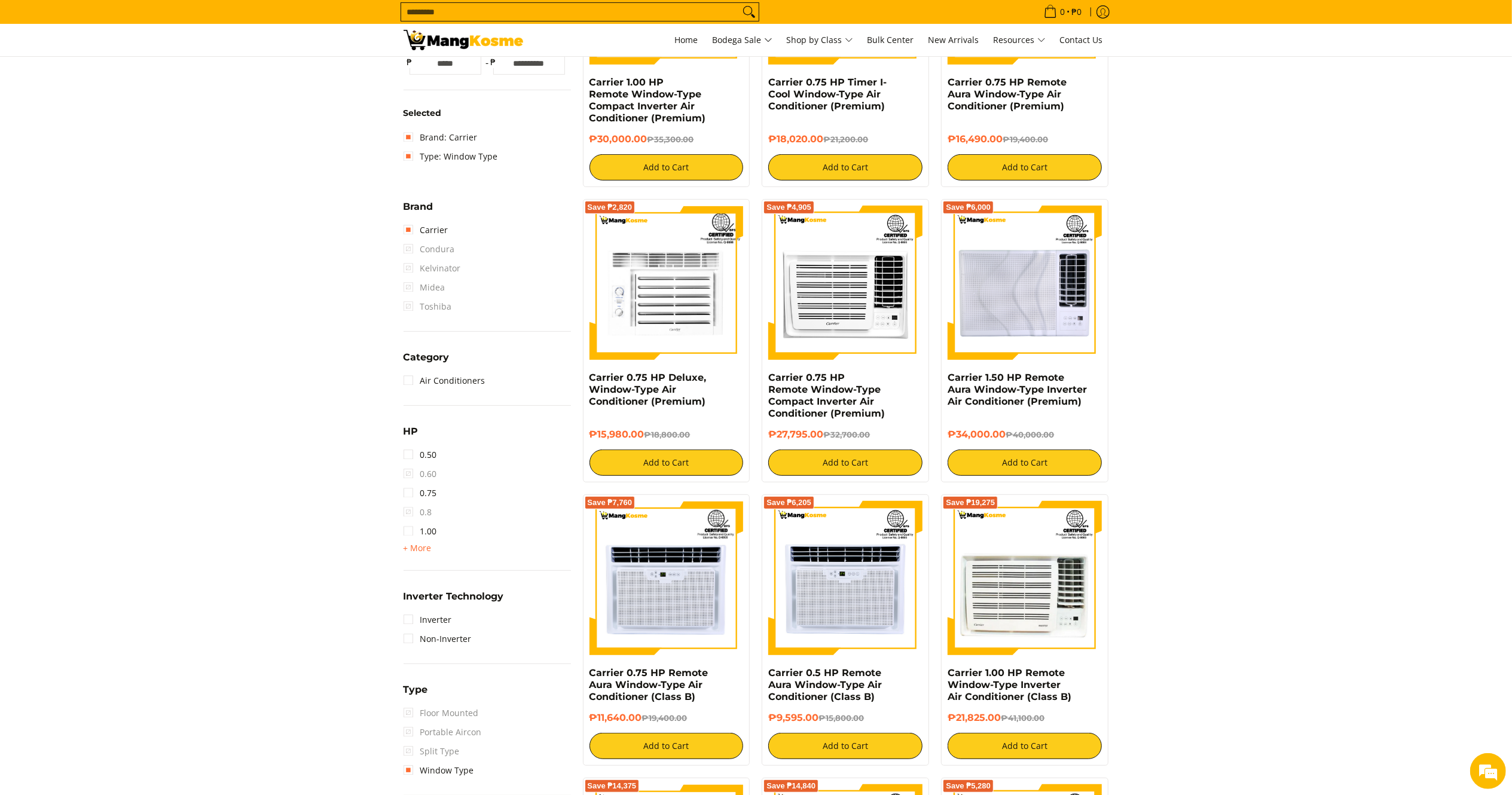
scroll to position [478, 0]
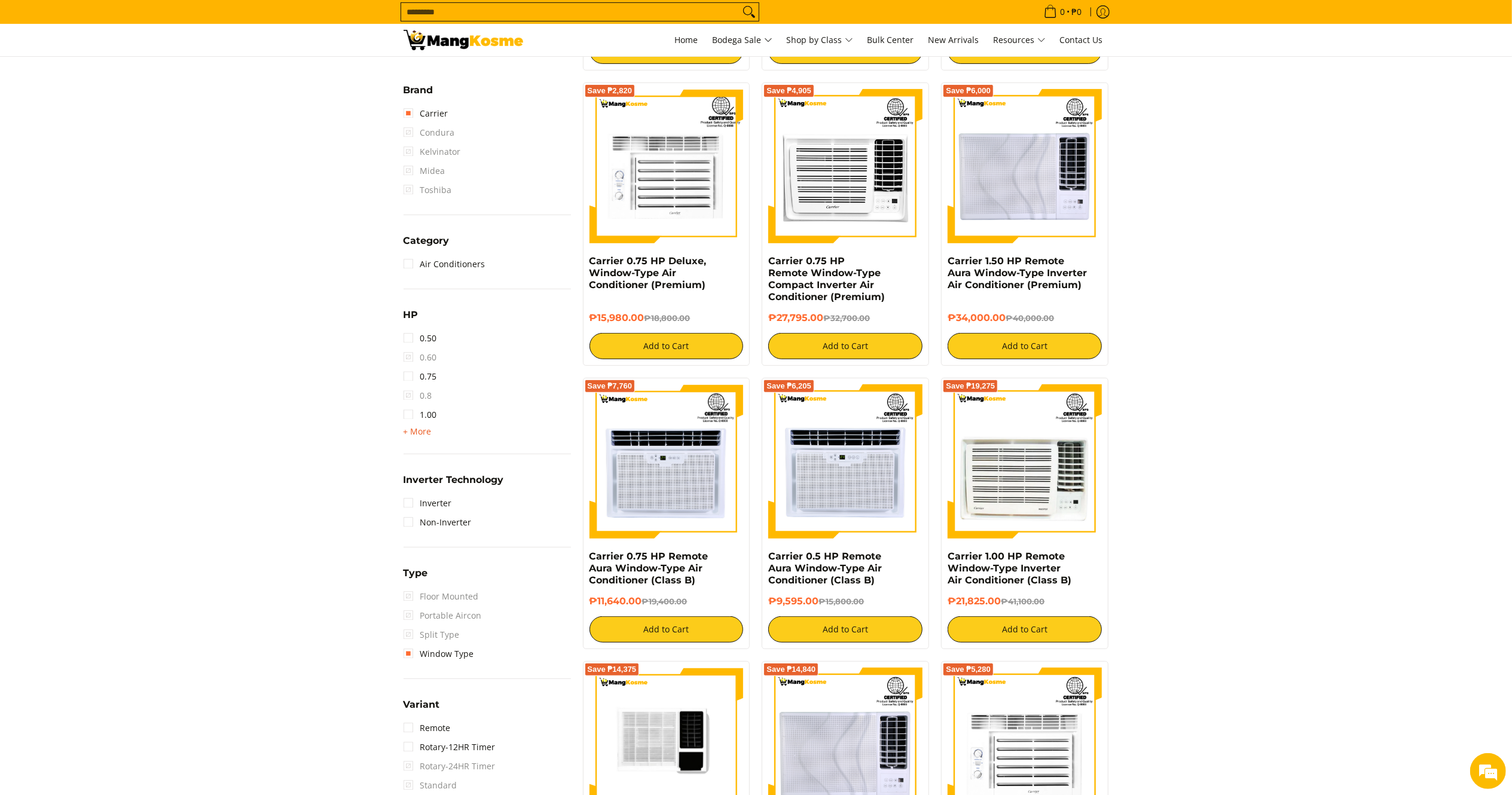
click at [419, 430] on span "+ More" at bounding box center [417, 430] width 28 height 9
click at [420, 474] on link "2.50" at bounding box center [421, 472] width 34 height 19
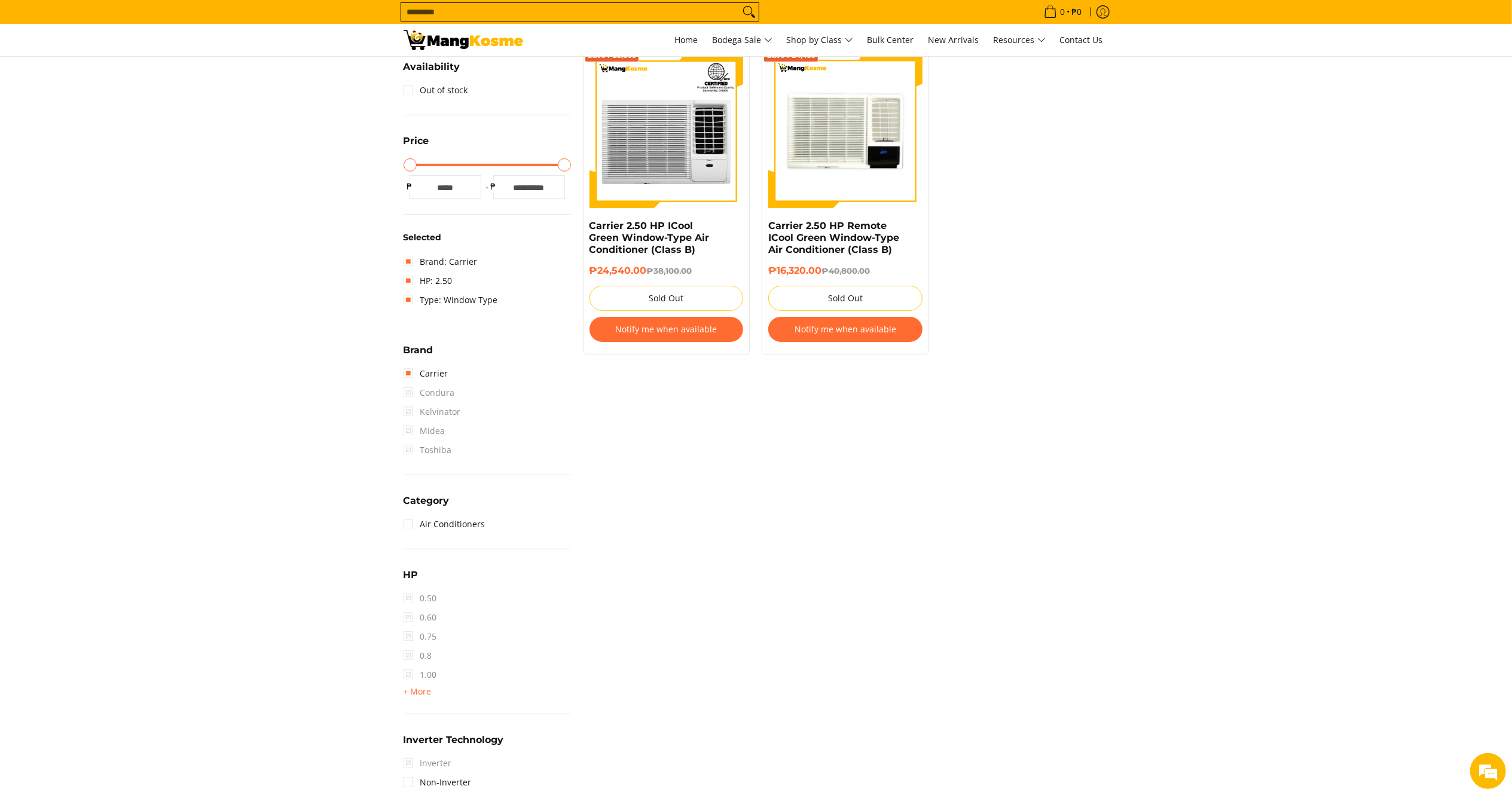
scroll to position [158, 0]
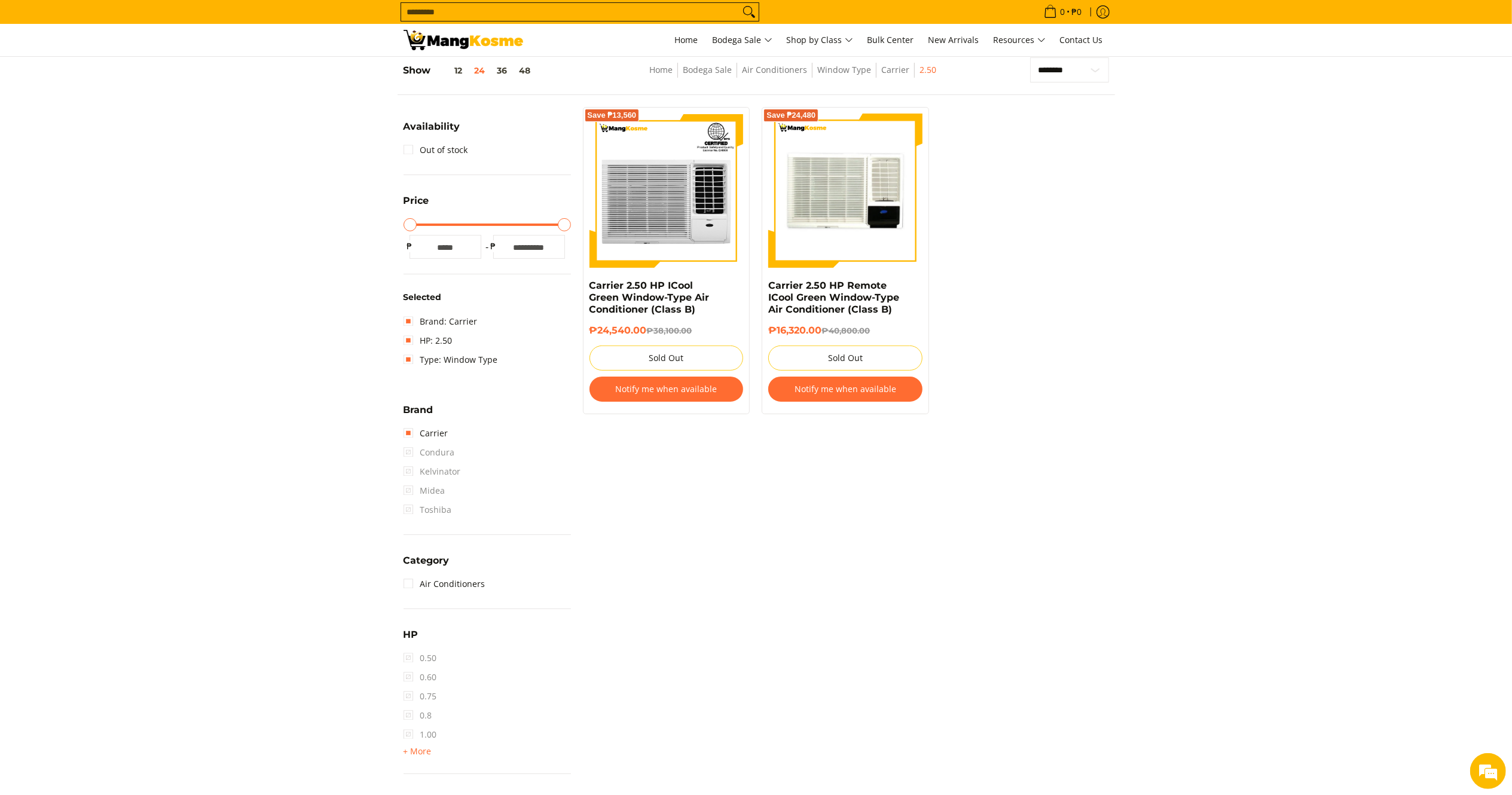
click at [431, 747] on div "1.50 2.00 2.50 3.00 3T 4.00 6.00" at bounding box center [487, 751] width 168 height 14
click at [429, 753] on span "+ More" at bounding box center [417, 750] width 28 height 9
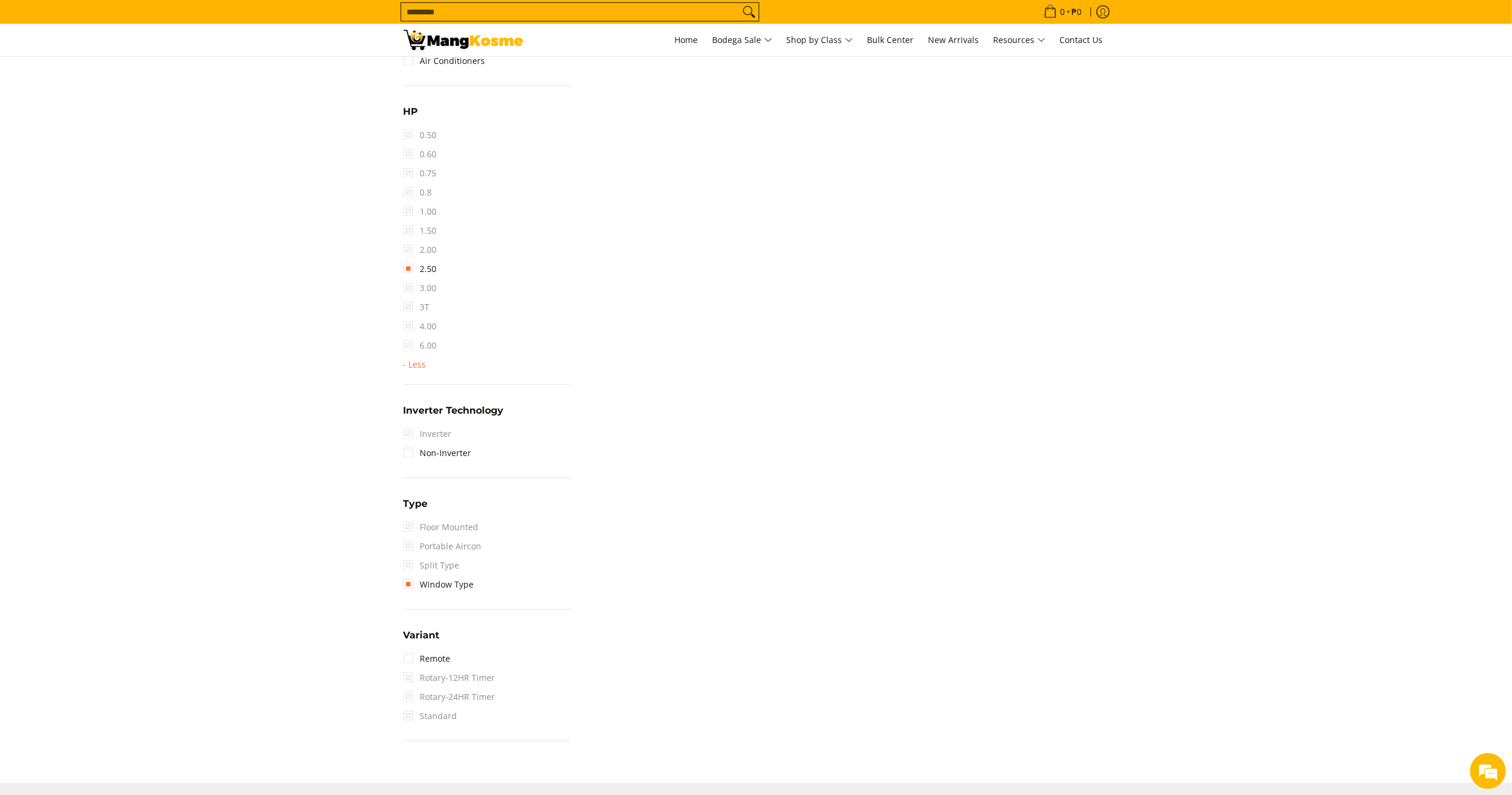
scroll to position [39, 0]
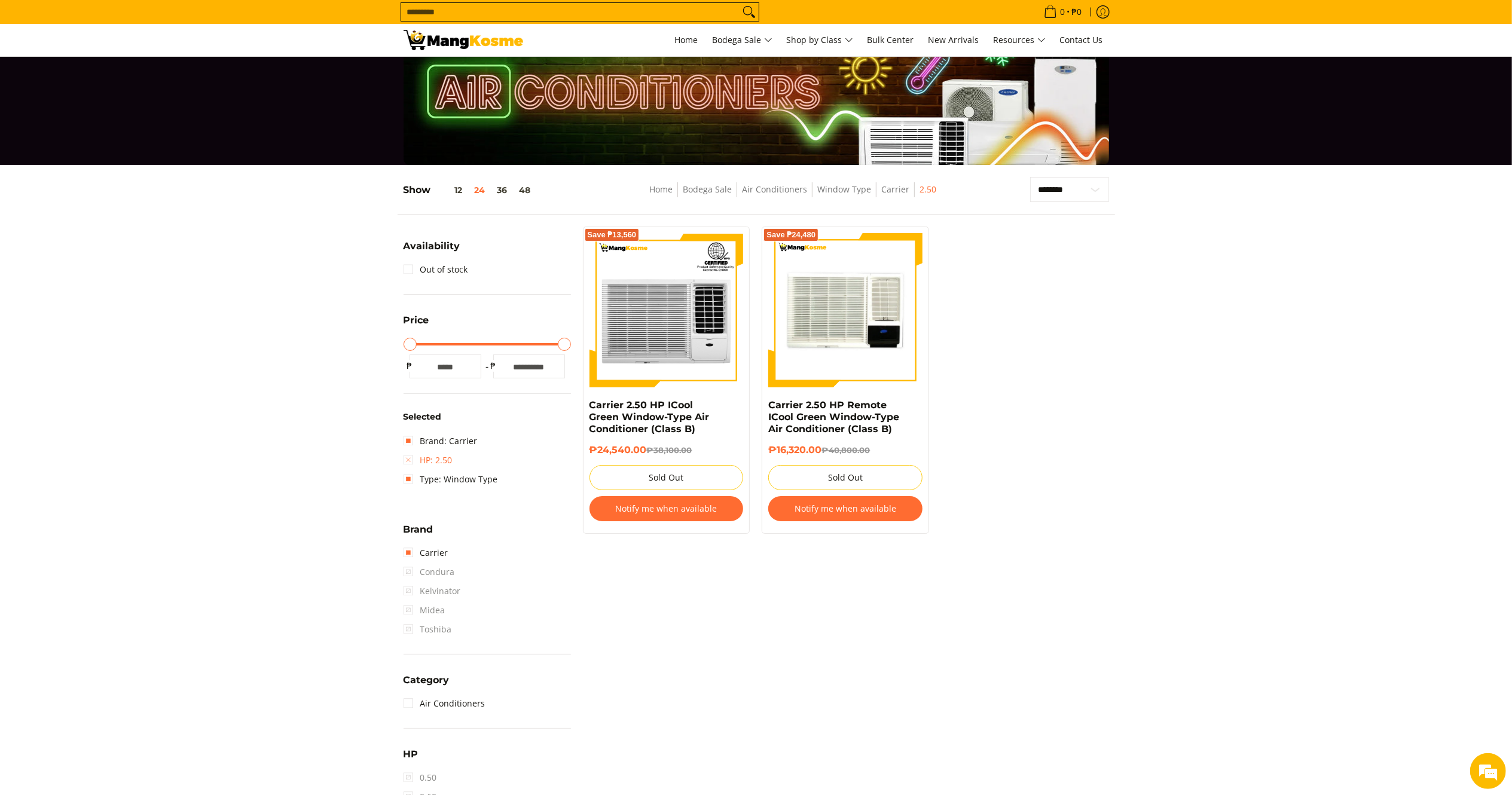
click at [411, 458] on link "HP: 2.50" at bounding box center [428, 460] width 49 height 19
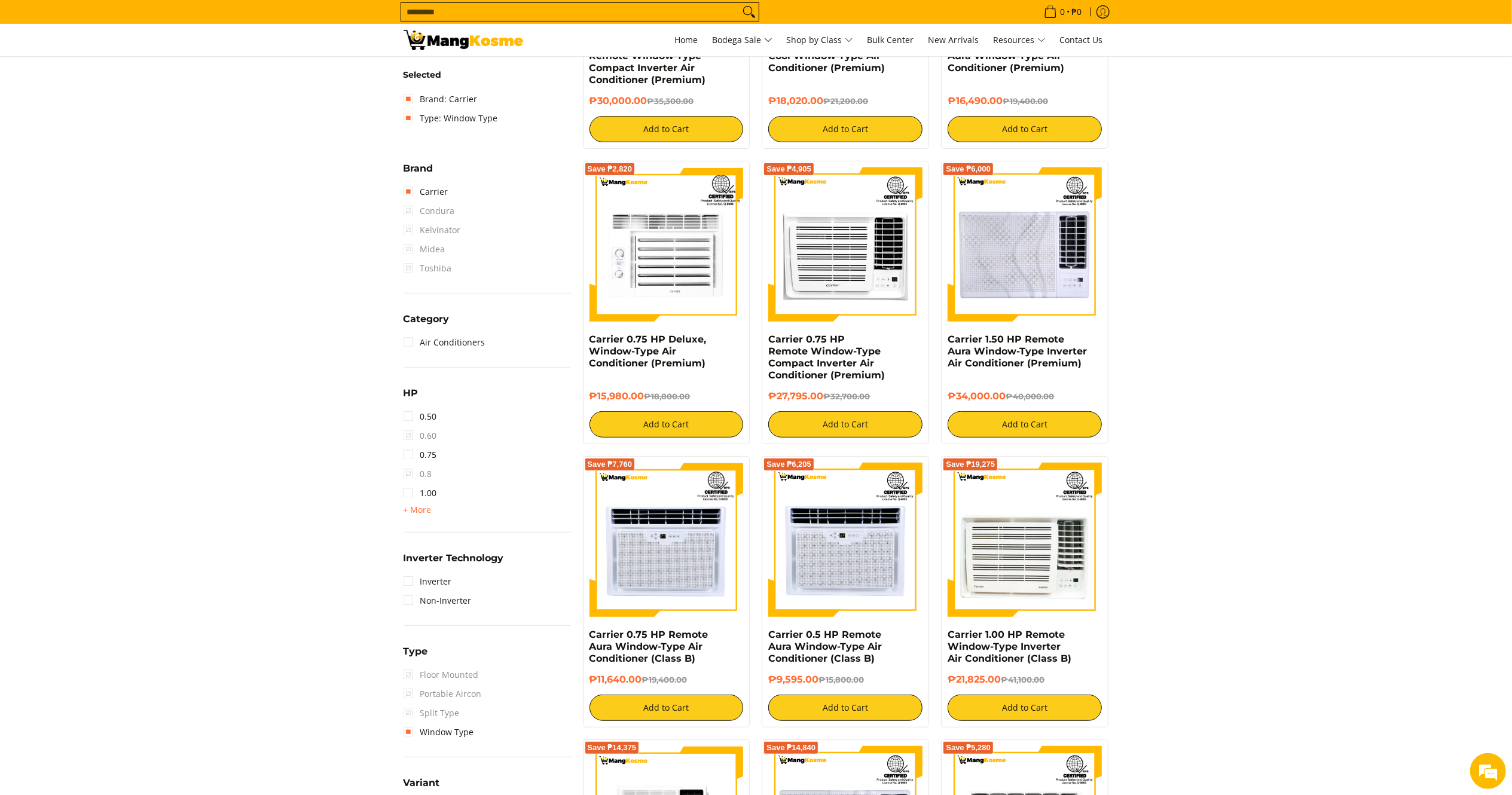
scroll to position [398, 0]
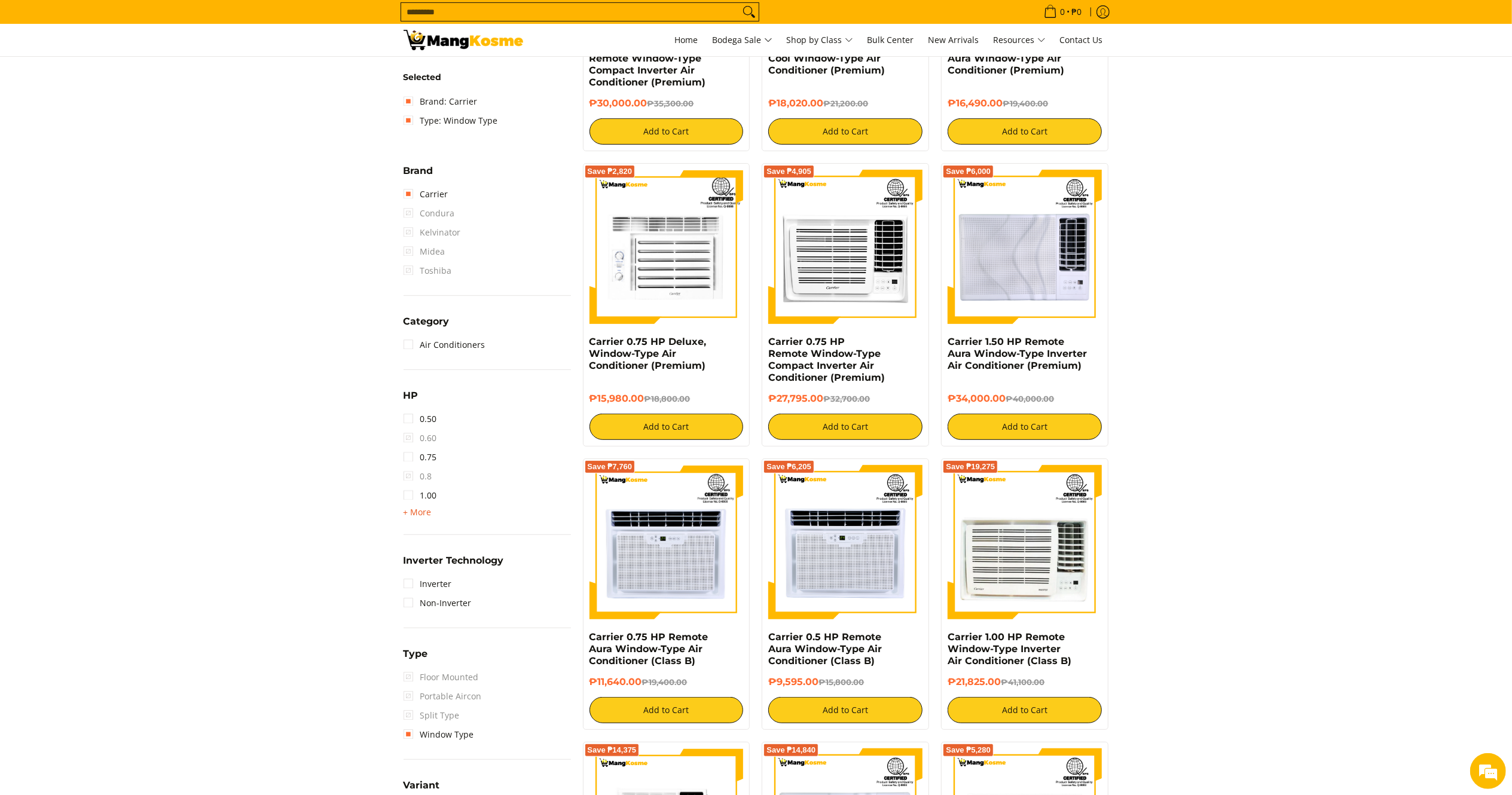
click at [416, 507] on span "+ More" at bounding box center [417, 512] width 28 height 9
click at [420, 513] on link "1.50" at bounding box center [421, 514] width 34 height 19
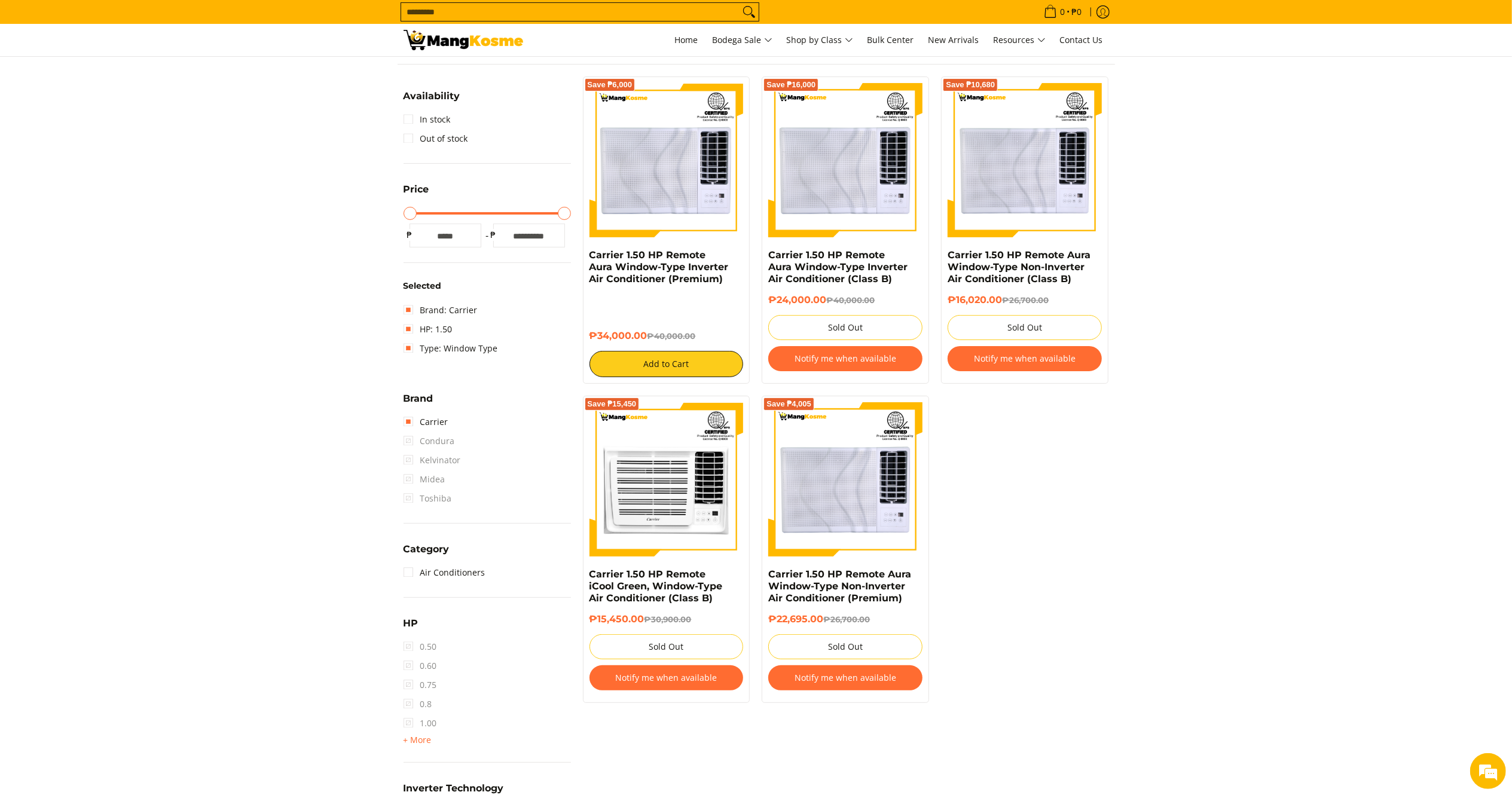
scroll to position [158, 0]
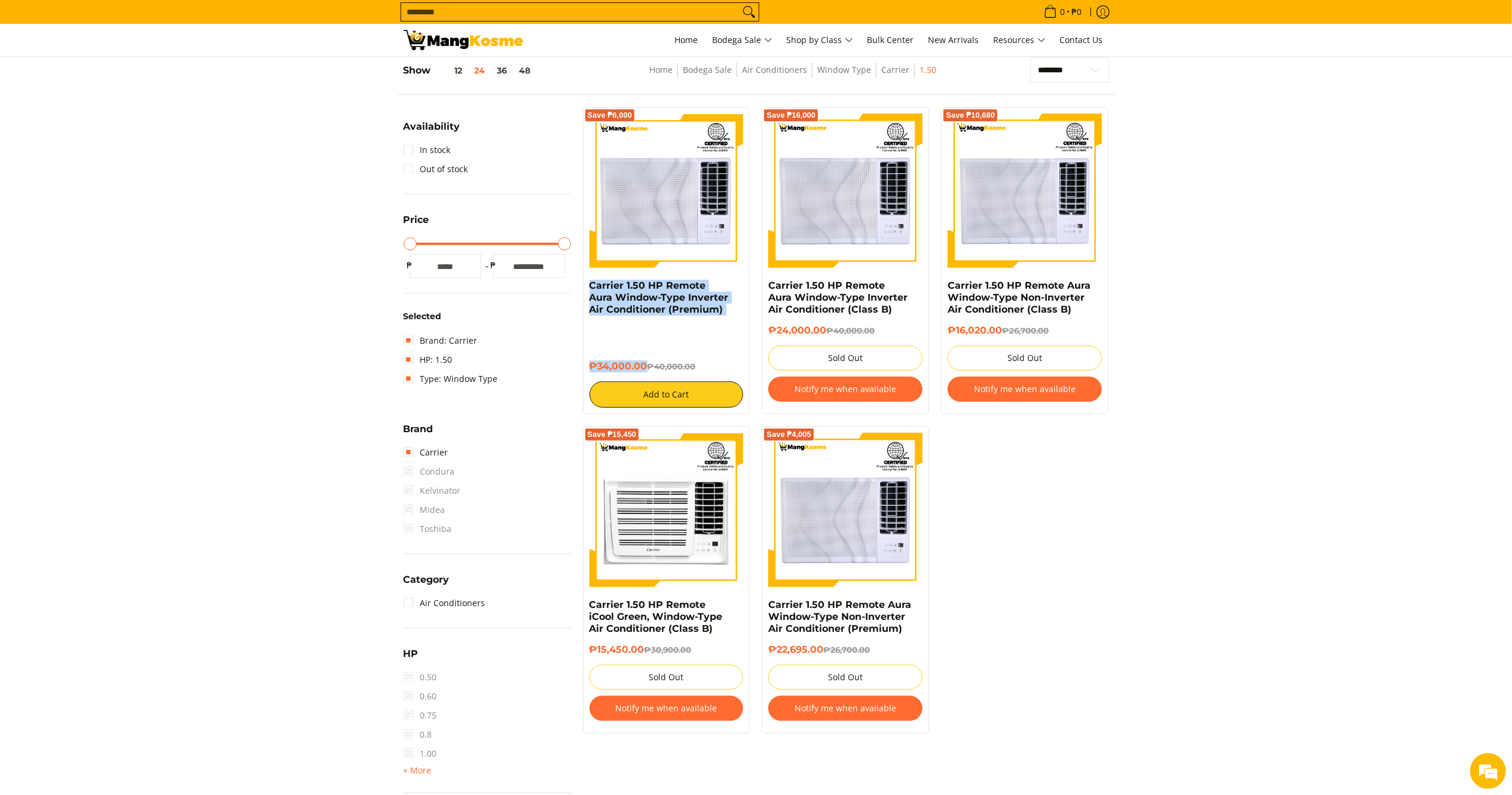
drag, startPoint x: 646, startPoint y: 367, endPoint x: 580, endPoint y: 291, distance: 100.7
click at [580, 291] on div "Save ₱6,000 Carrier 1.50 HP Remote Aura Window-Type Inverter Air Conditioner (P…" at bounding box center [667, 260] width 179 height 307
copy div "Carrier 1.50 HP Remote Aura Window-Type Inverter Air Conditioner (Premium) ₱34,…"
click at [406, 776] on span "+ More - Less" at bounding box center [417, 770] width 28 height 14
click at [416, 770] on link "1.50" at bounding box center [421, 772] width 34 height 19
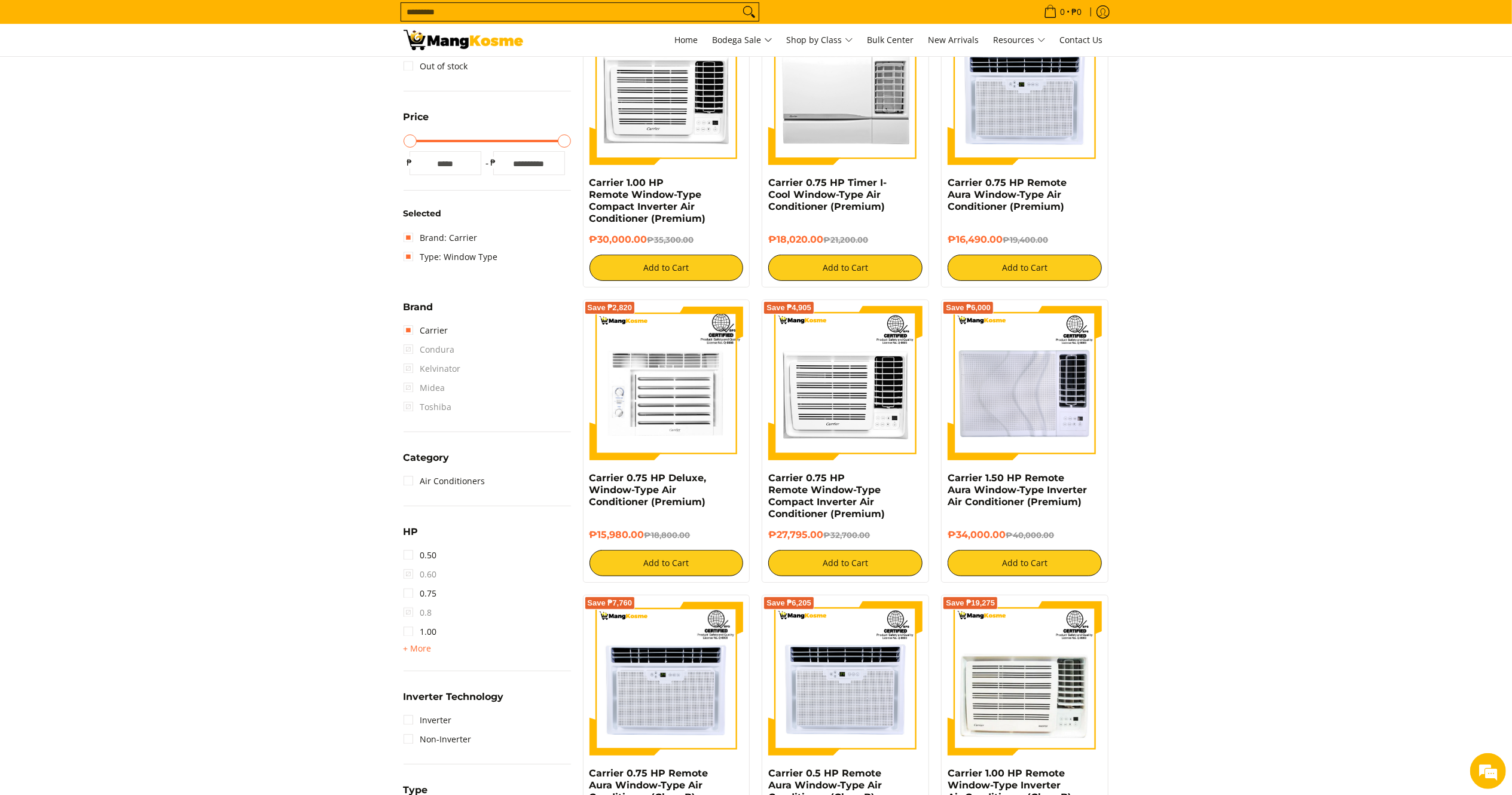
scroll to position [398, 0]
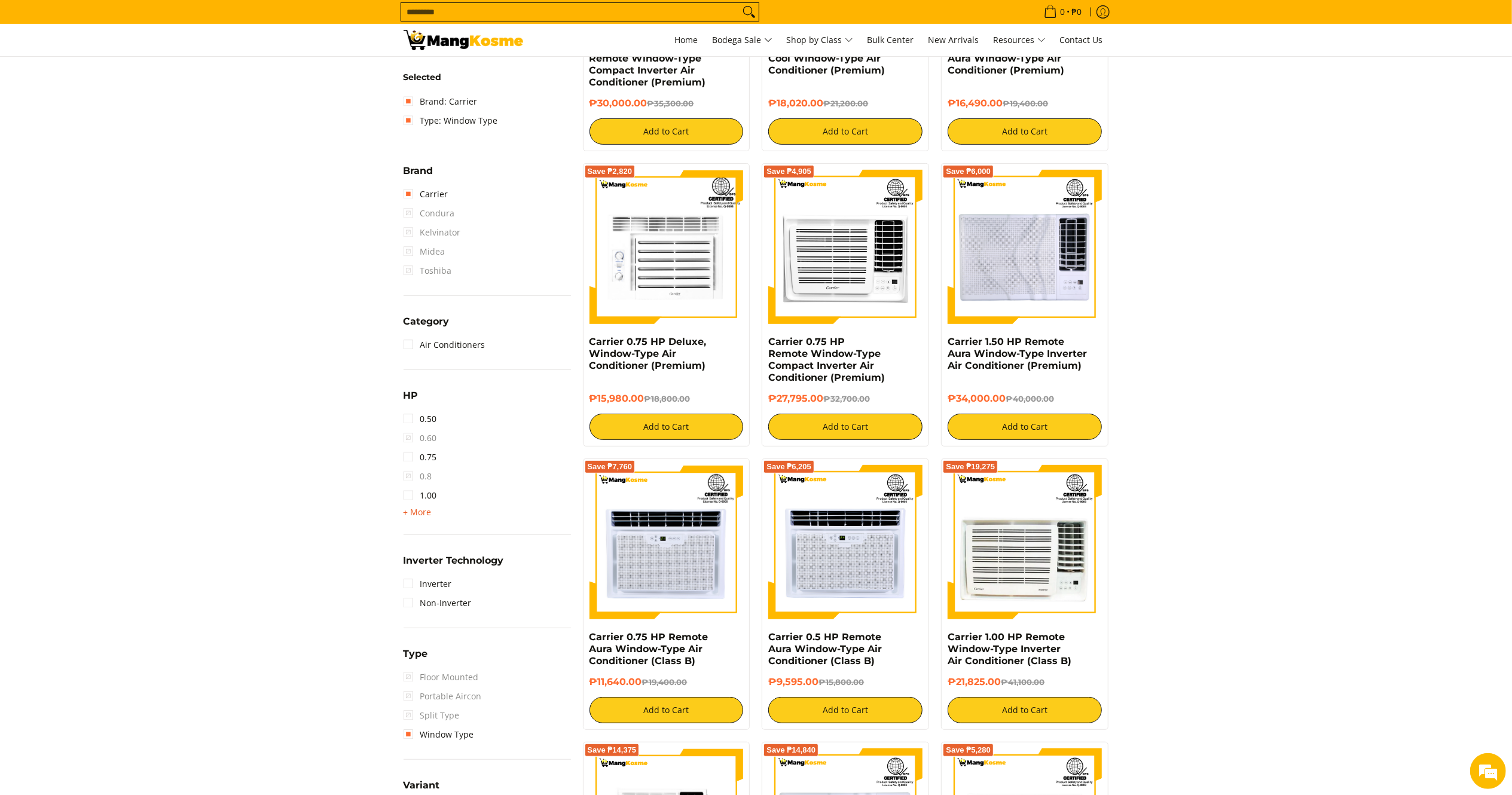
click at [423, 507] on span "+ More" at bounding box center [417, 512] width 28 height 9
click at [421, 529] on link "2.00" at bounding box center [421, 534] width 34 height 19
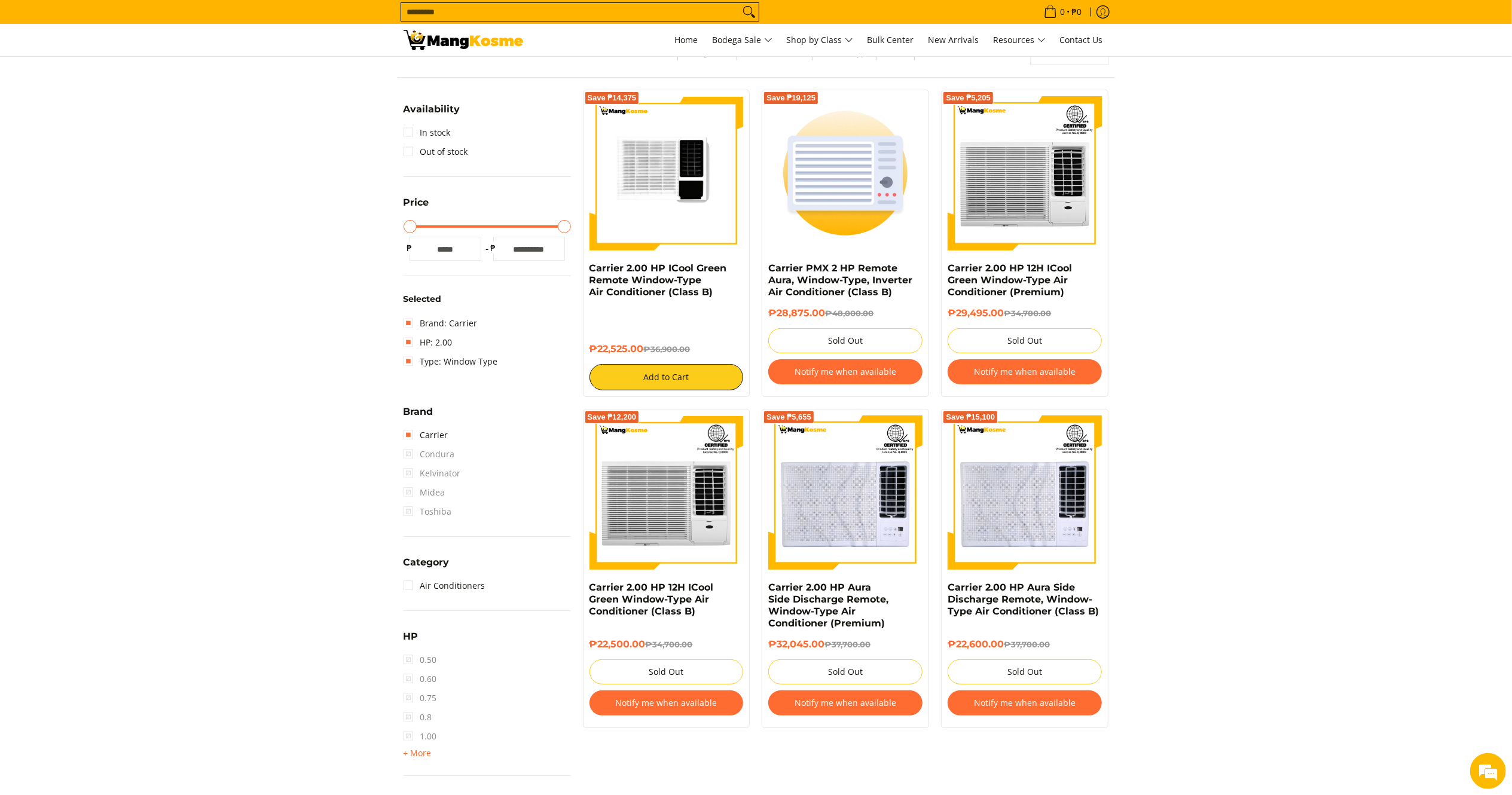
scroll to position [158, 0]
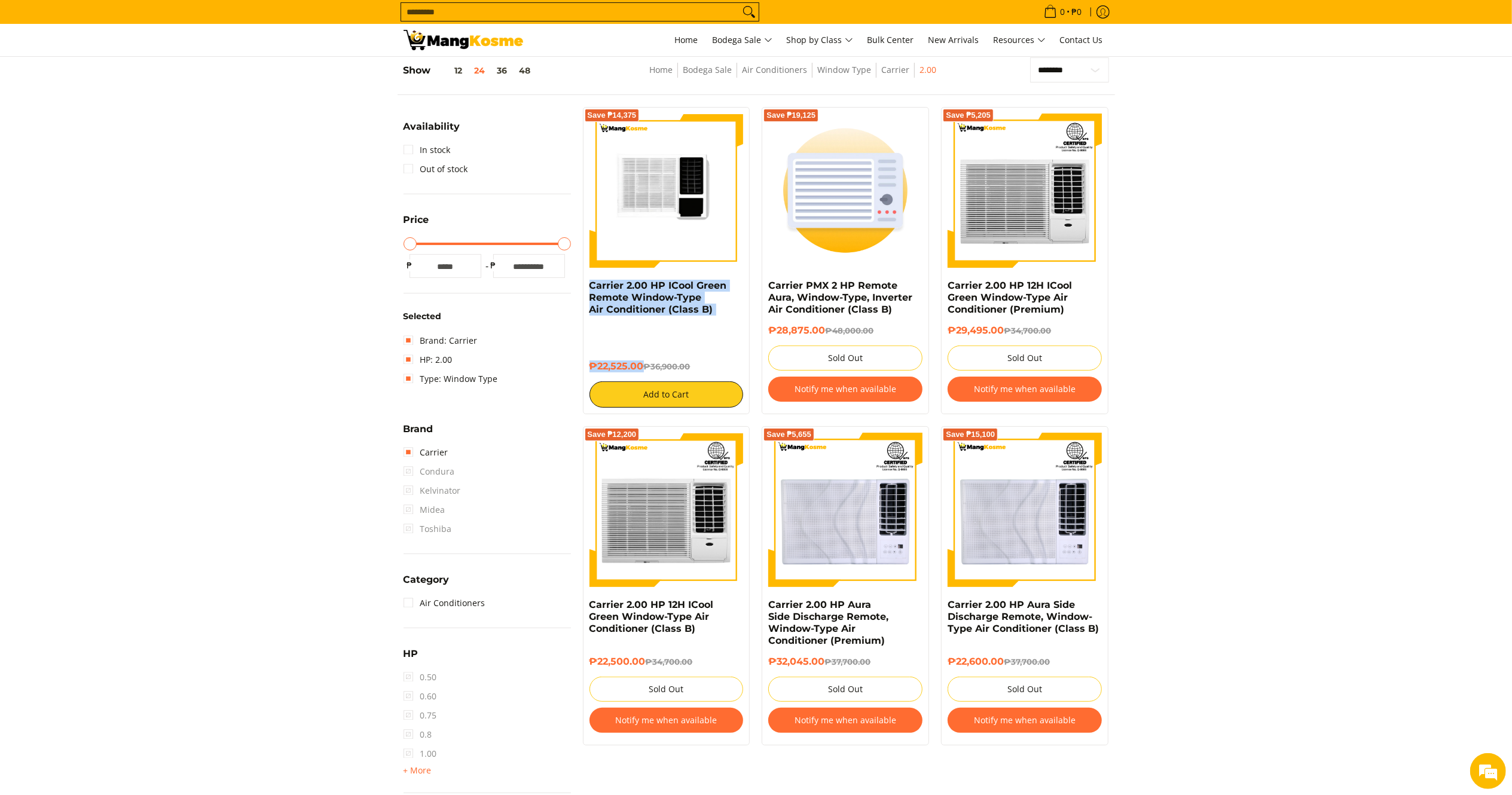
drag, startPoint x: 644, startPoint y: 373, endPoint x: 580, endPoint y: 291, distance: 104.0
click at [580, 291] on div "Save ₱14,375 Carrier 2.00 HP ICool Green Remote Window-Type Air Conditioner (Cl…" at bounding box center [667, 260] width 179 height 307
copy div "Carrier 2.00 HP ICool Green Remote Window-Type Air Conditioner (Class B) ₱22,52…"
click at [424, 775] on span "+ More - Less" at bounding box center [417, 770] width 28 height 14
click at [410, 363] on link "HP: 2.00" at bounding box center [428, 359] width 49 height 19
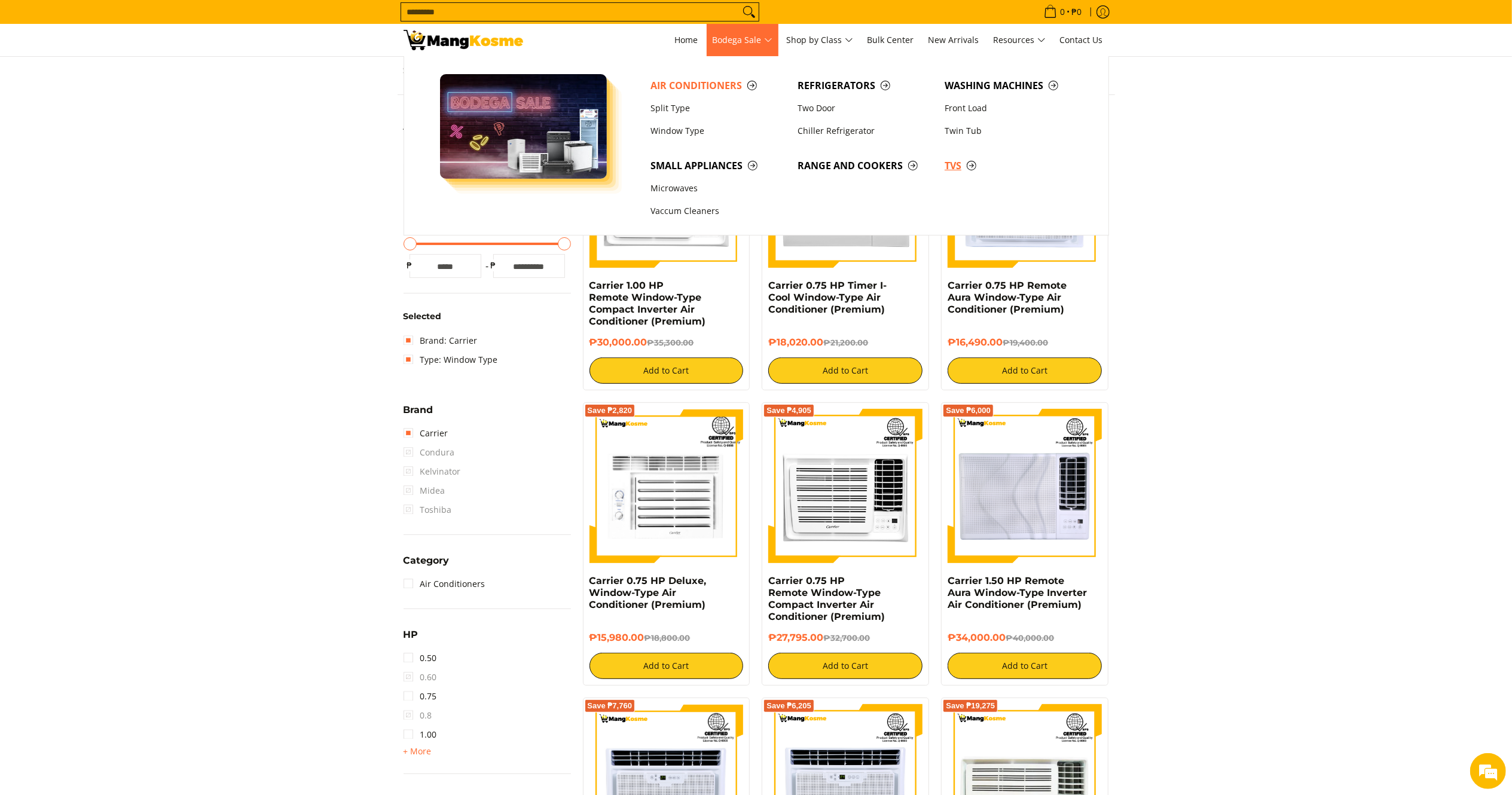
click at [949, 166] on span "TVs" at bounding box center [1012, 166] width 135 height 15
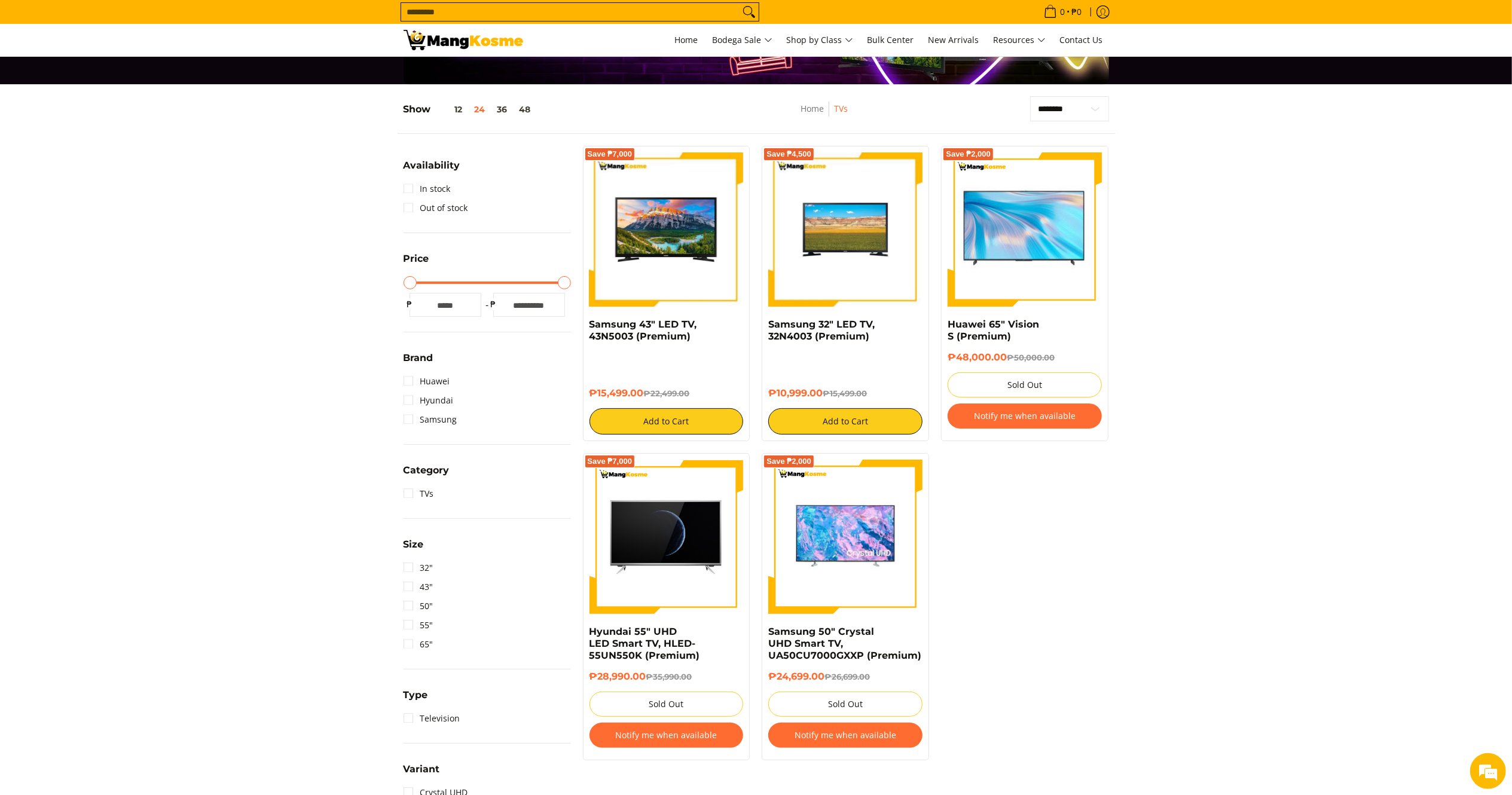
drag, startPoint x: 826, startPoint y: 397, endPoint x: 766, endPoint y: 324, distance: 94.5
click at [766, 324] on div "Save ₱4,500 Samsung 32" LED TV, 32N4003 (Premium) ₱10,999.00 ₱15,499.00 Add to …" at bounding box center [845, 293] width 168 height 295
copy div "Samsung 32" LED TV, 32N4003 (Premium) ₱10,999.00"
drag, startPoint x: 646, startPoint y: 398, endPoint x: 580, endPoint y: 324, distance: 99.2
click at [580, 324] on div "Save ₱7,000 Samsung 43" LED TV, 43N5003 (Premium) ₱15,499.00 ₱22,499.00 Add to …" at bounding box center [667, 293] width 179 height 295
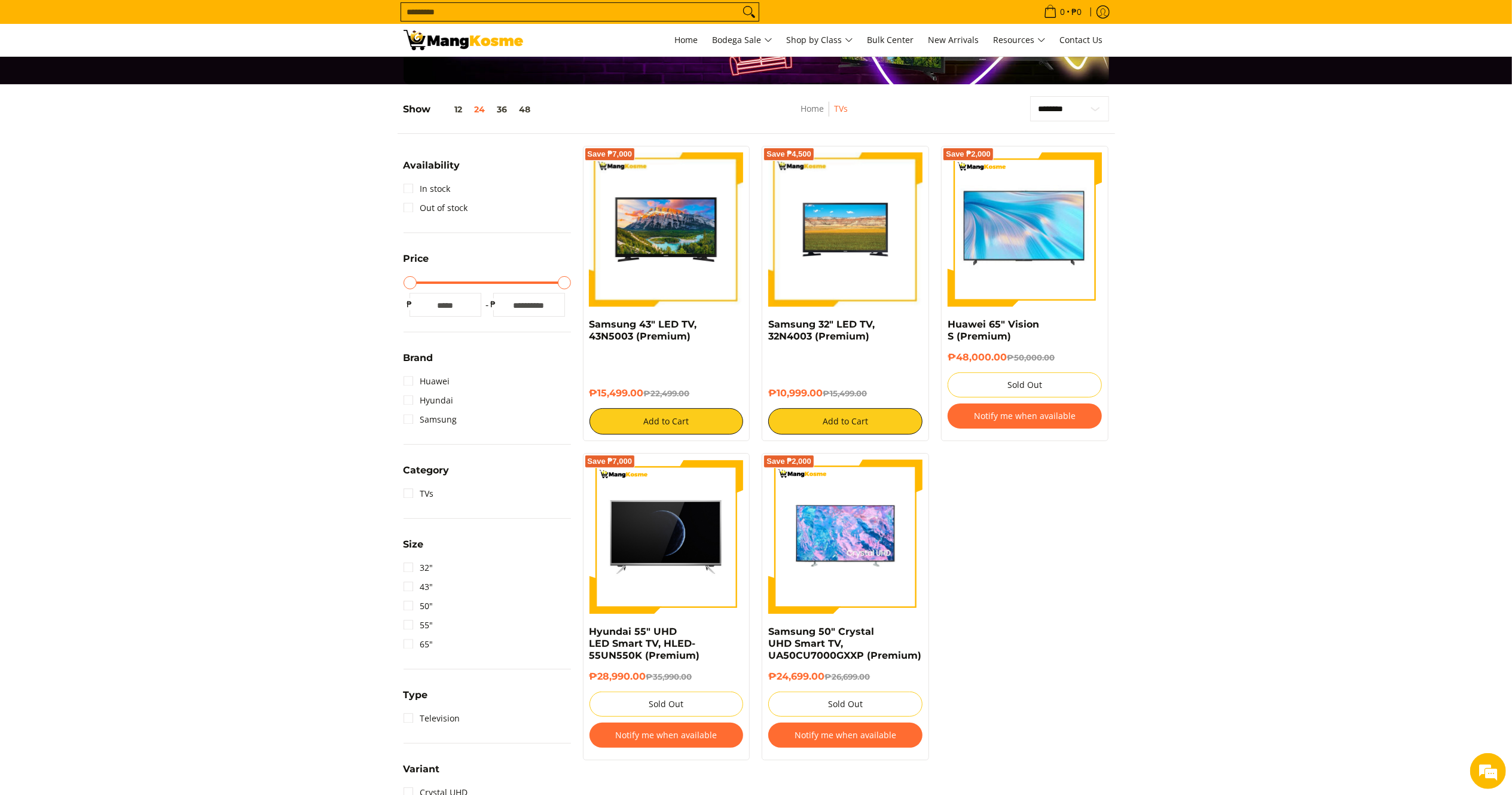
copy div "Samsung 43" LED TV, 43N5003 (Premium) ₱15,499.00"
click at [1153, 185] on section "**********" at bounding box center [756, 469] width 1512 height 770
click at [826, 146] on span "Class C" at bounding box center [823, 154] width 36 height 15
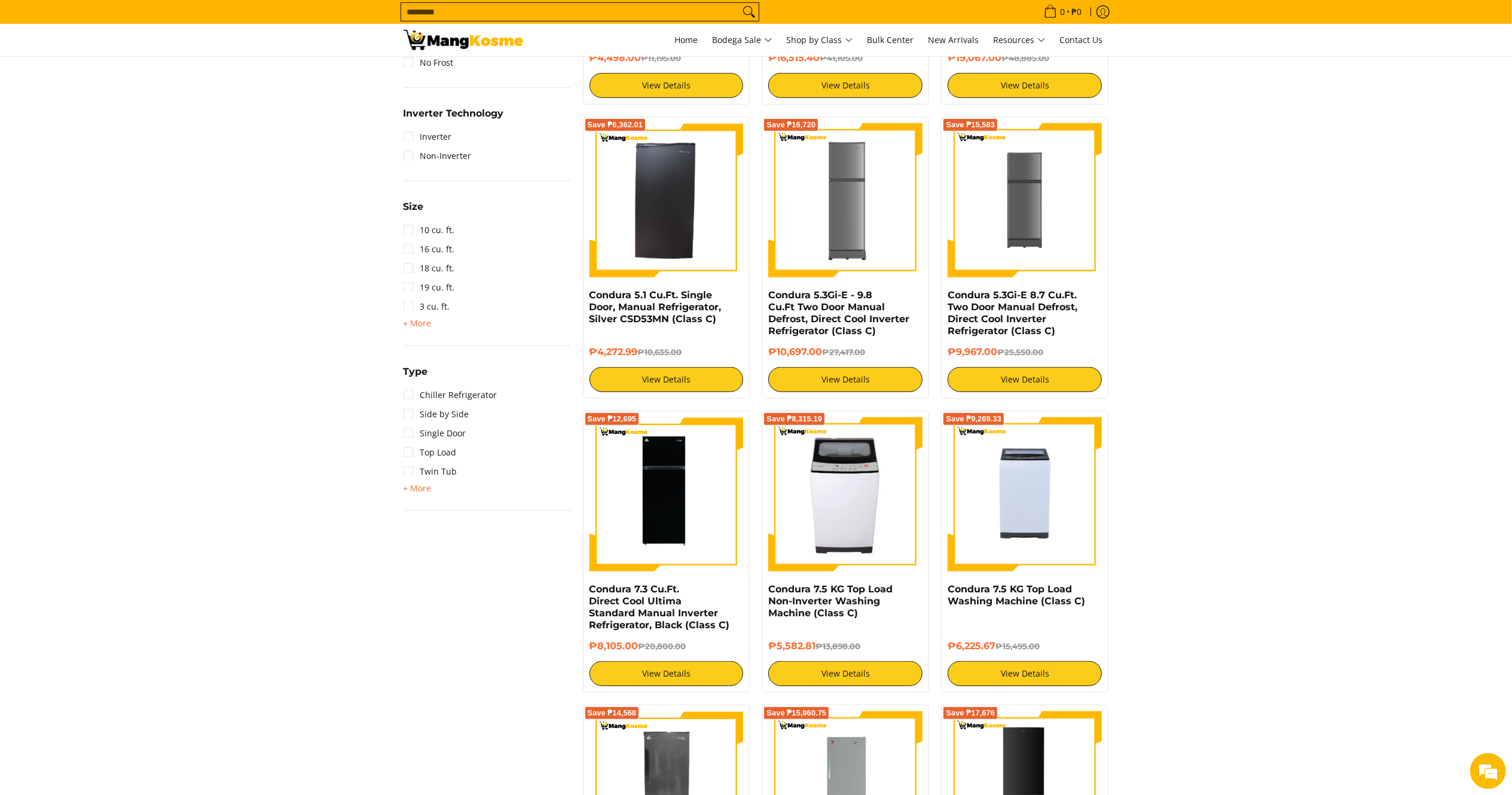
scroll to position [710, 0]
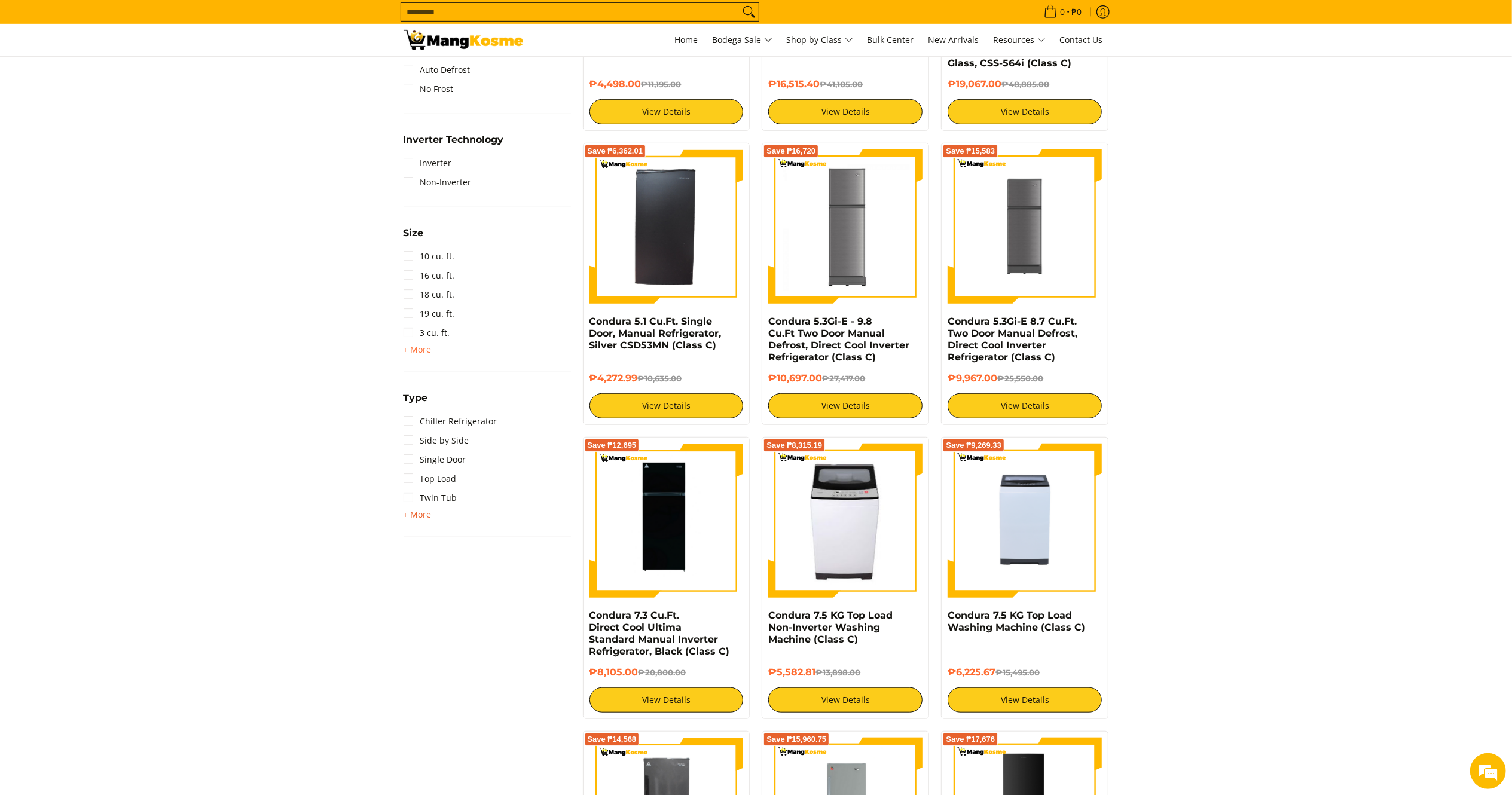
click at [412, 512] on span "+ More" at bounding box center [417, 514] width 28 height 9
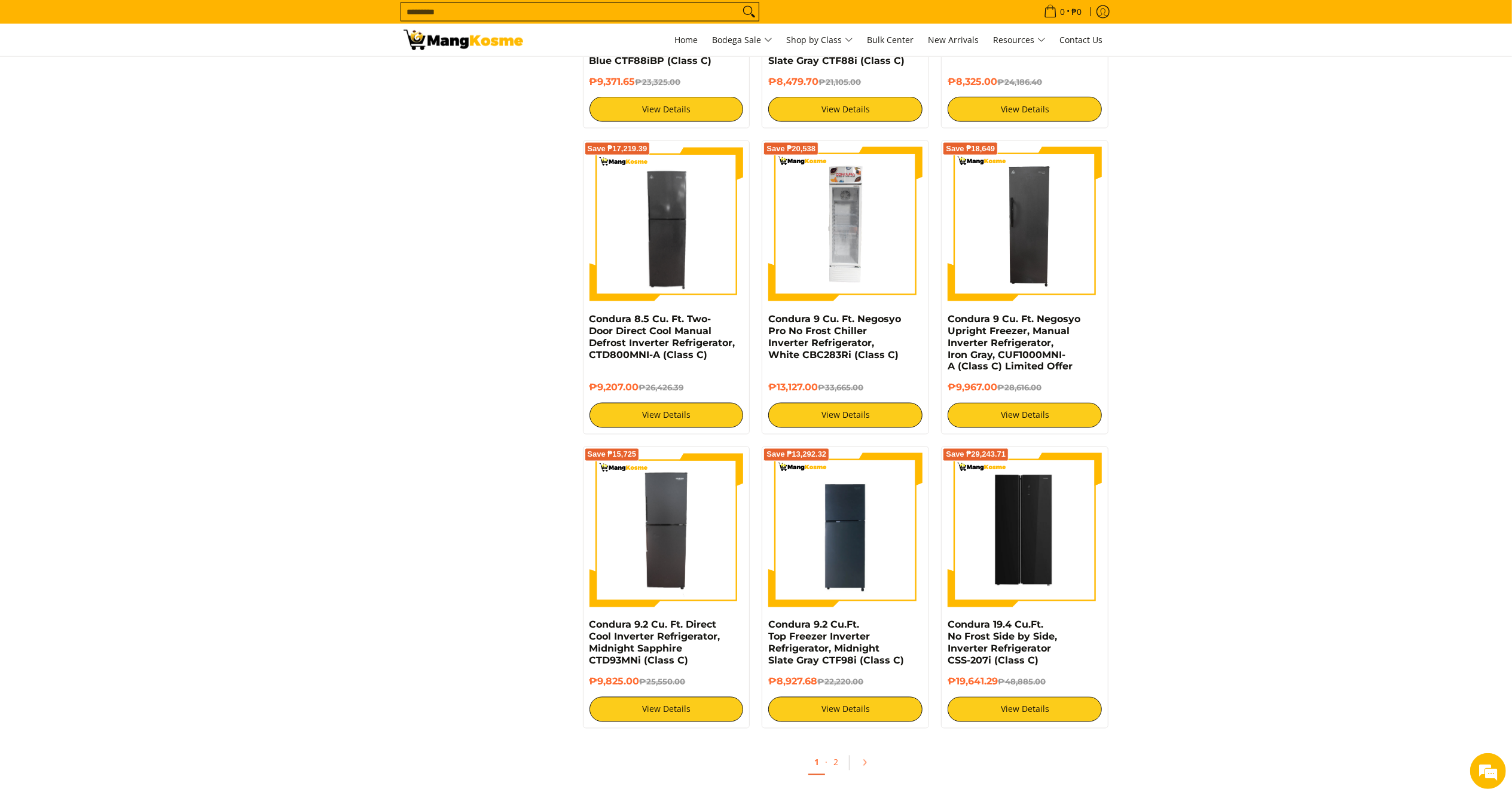
scroll to position [1992, 0]
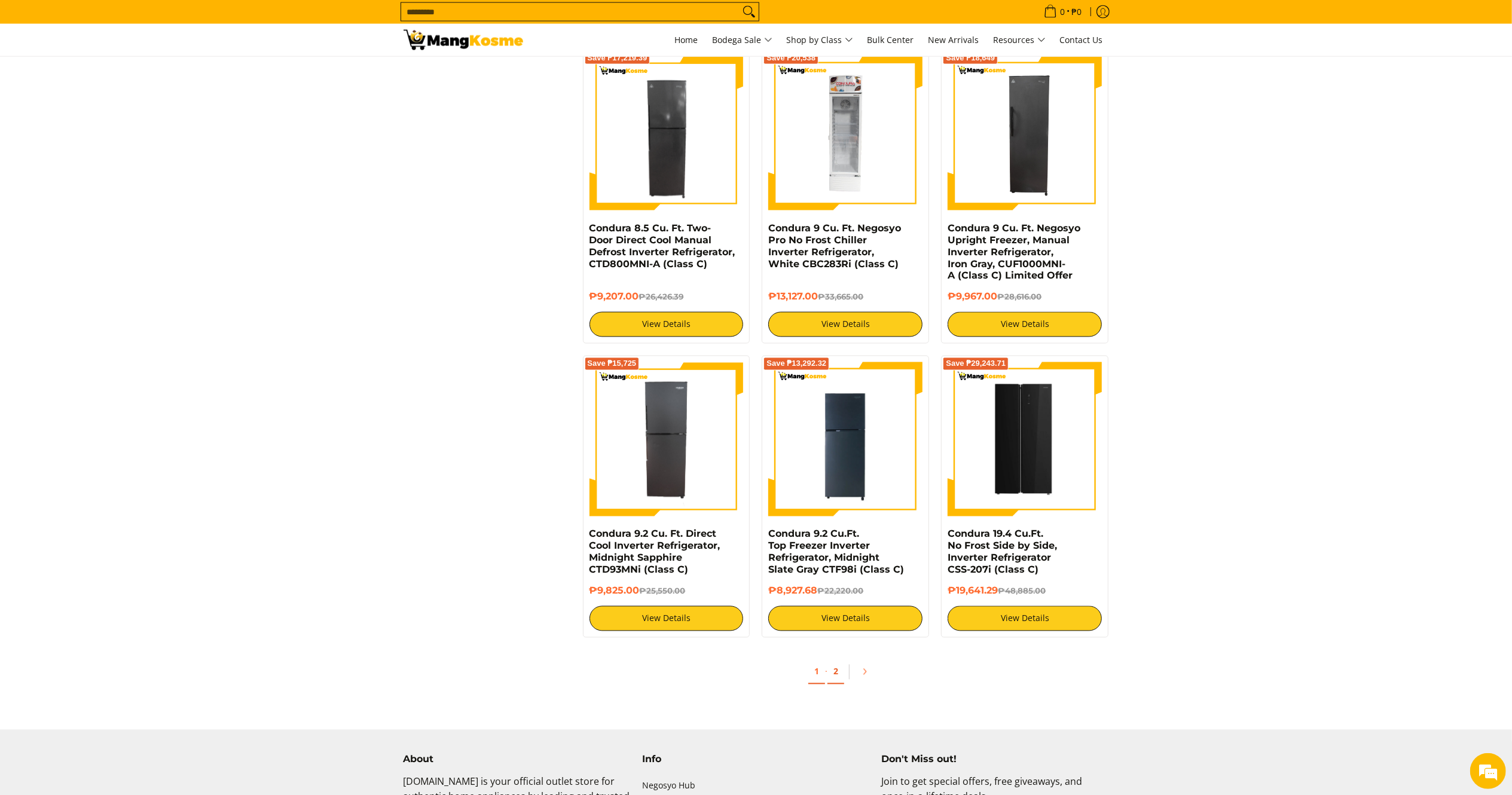
click at [842, 671] on link "2" at bounding box center [836, 672] width 17 height 25
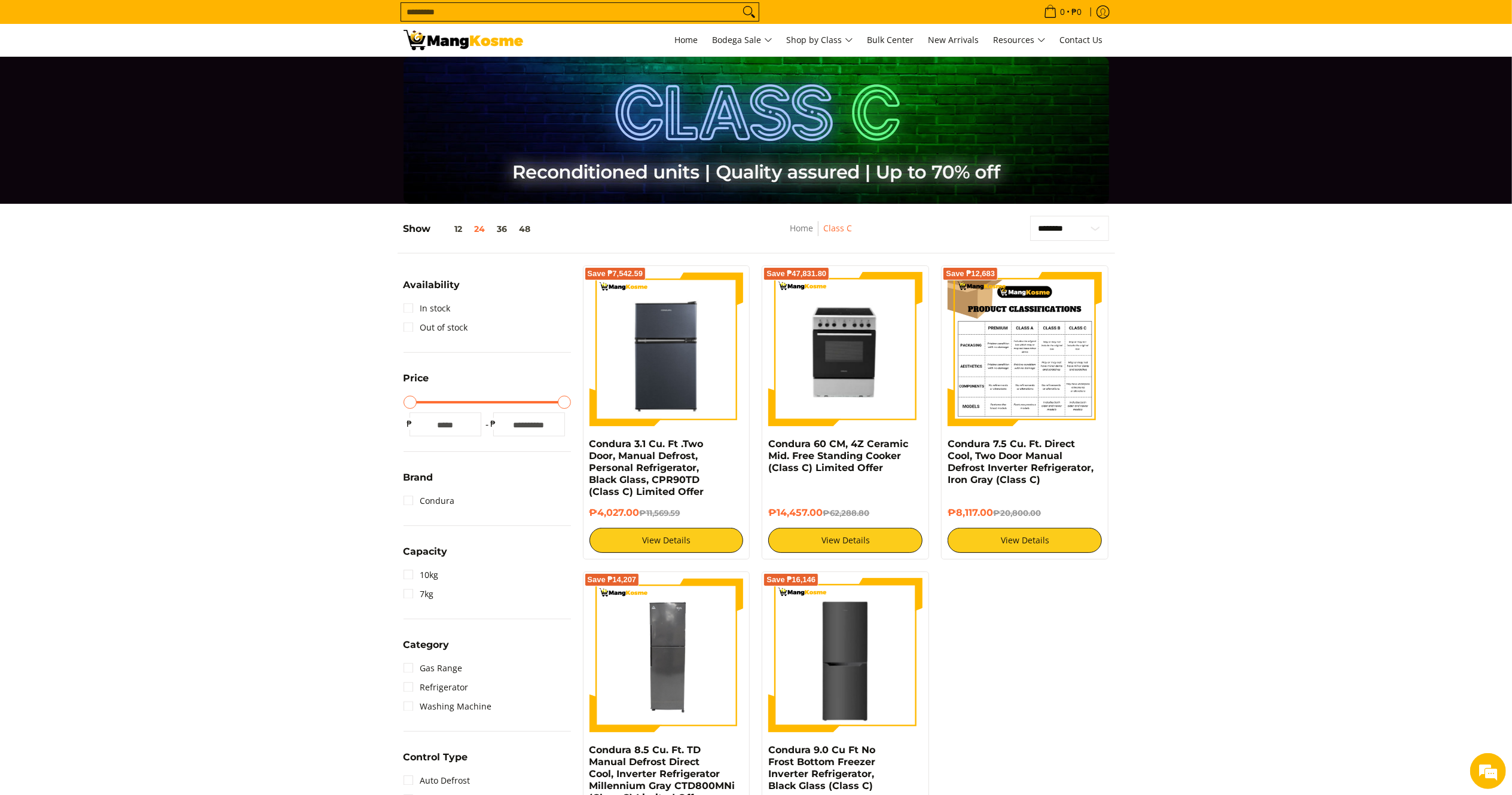
click at [1003, 370] on img at bounding box center [1025, 348] width 154 height 154
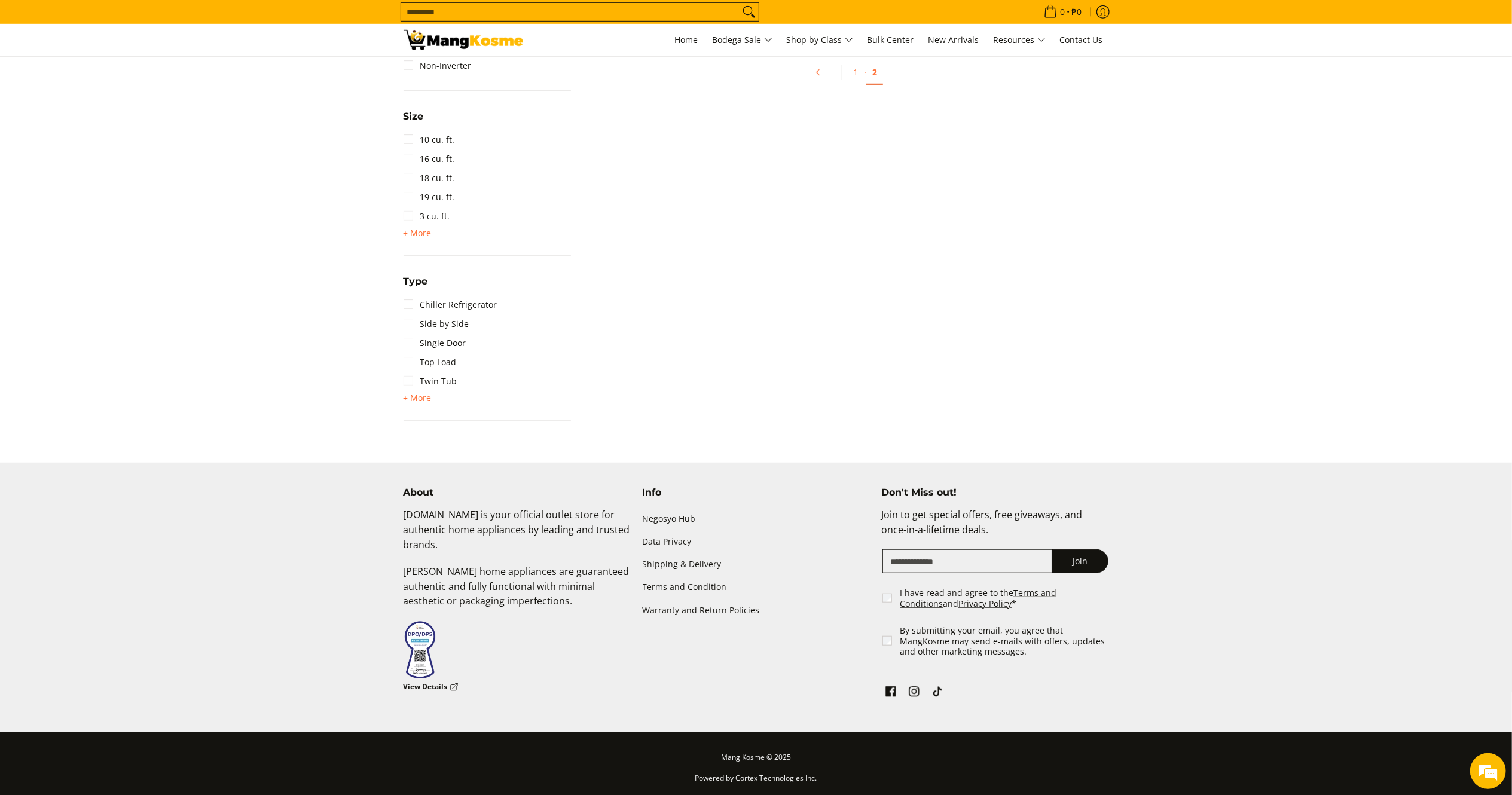
scroll to position [827, 0]
click at [849, 67] on link "1" at bounding box center [855, 72] width 17 height 25
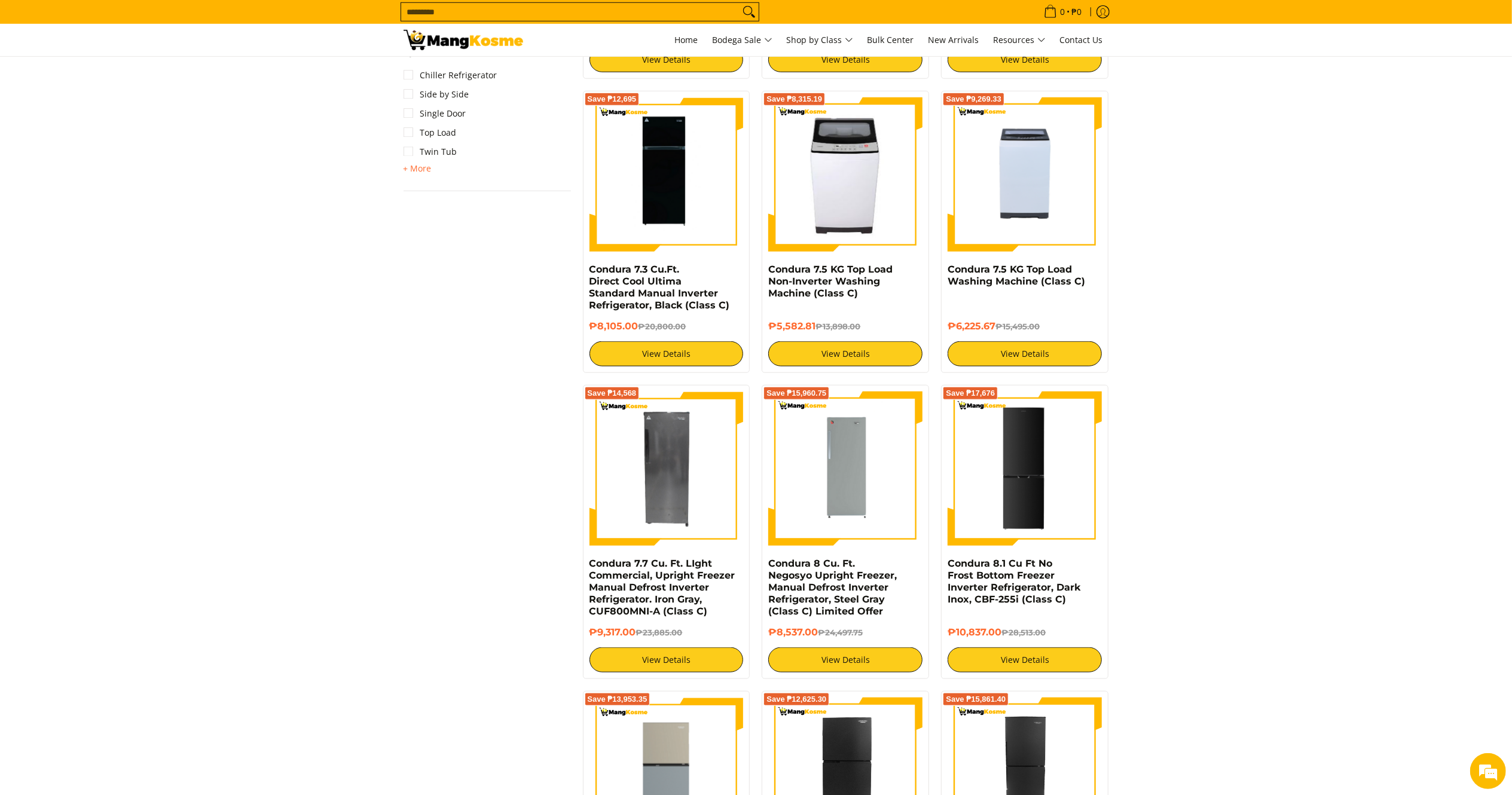
scroll to position [985, 0]
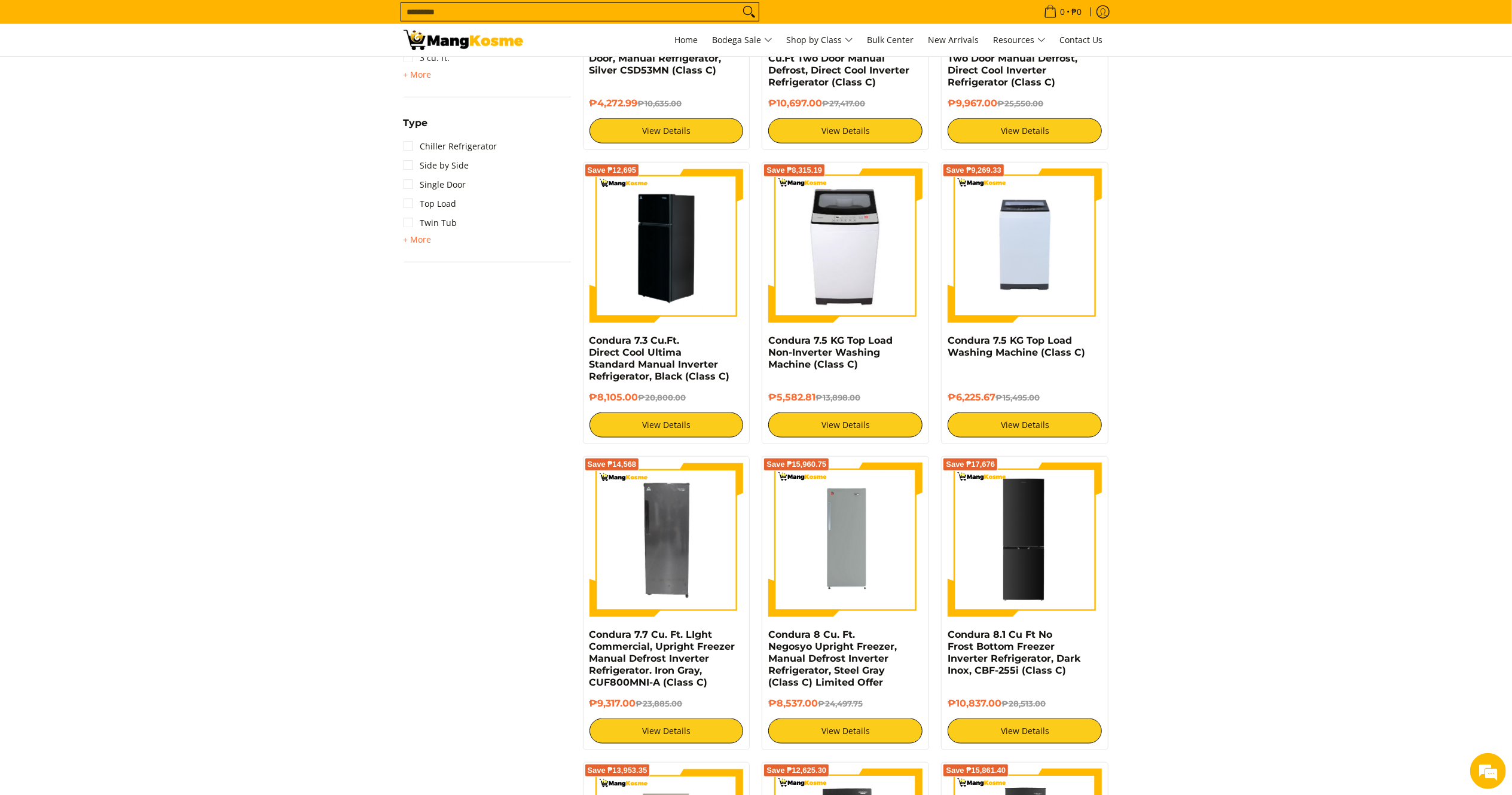
click at [712, 235] on img at bounding box center [667, 245] width 154 height 154
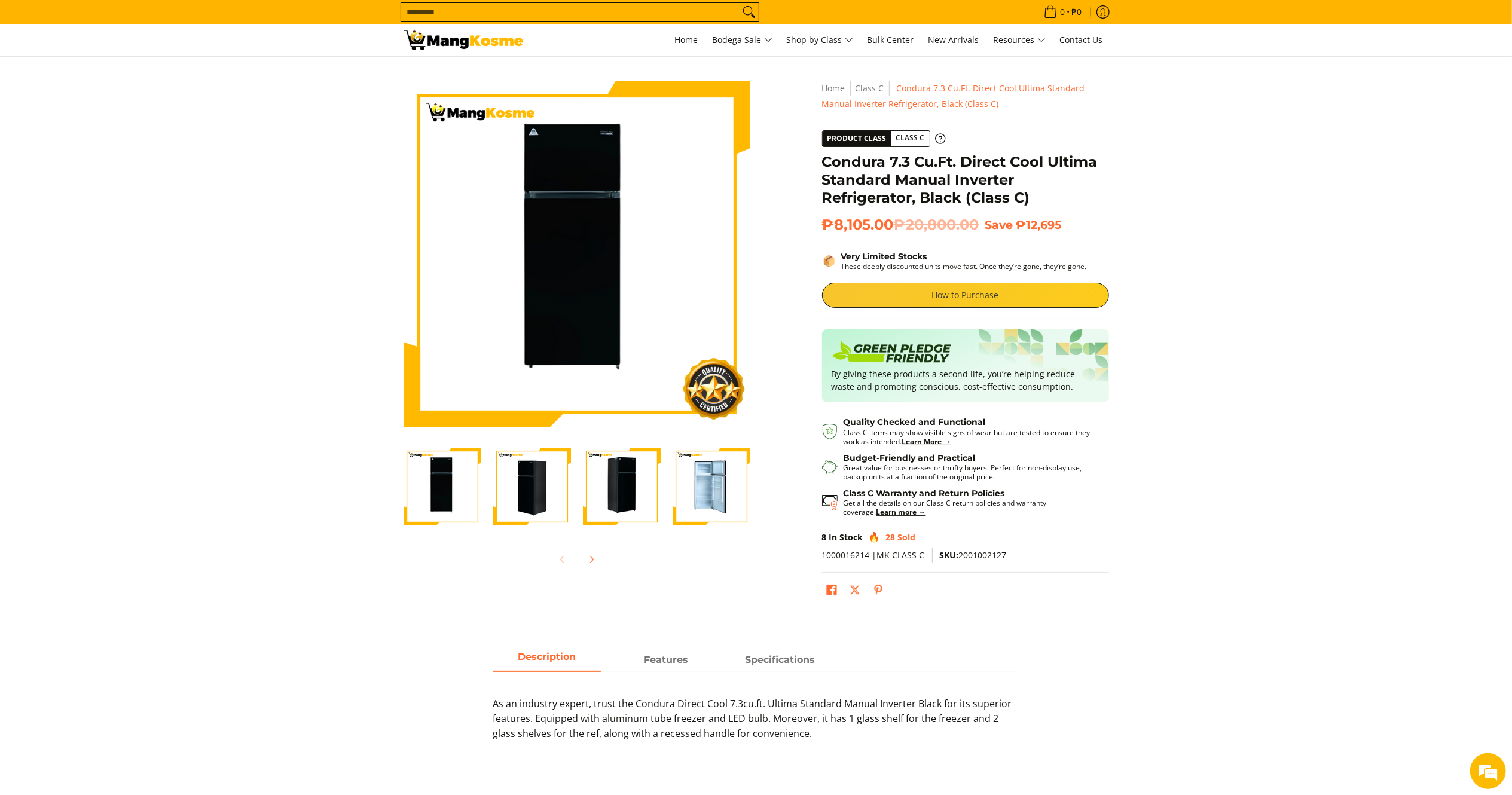
click at [893, 296] on link "How to Purchase" at bounding box center [965, 295] width 287 height 25
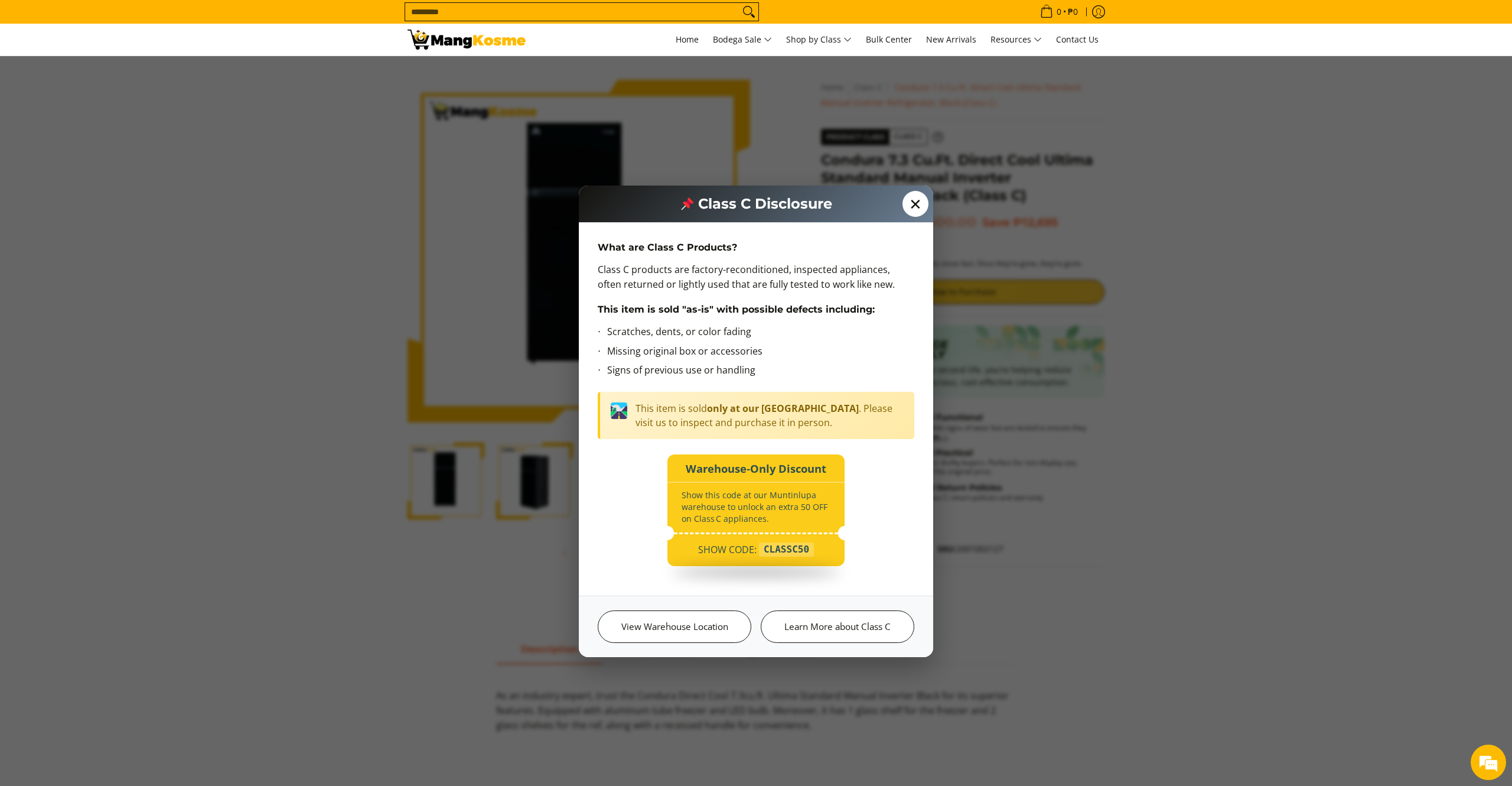
click at [907, 212] on span "✕" at bounding box center [914, 203] width 26 height 26
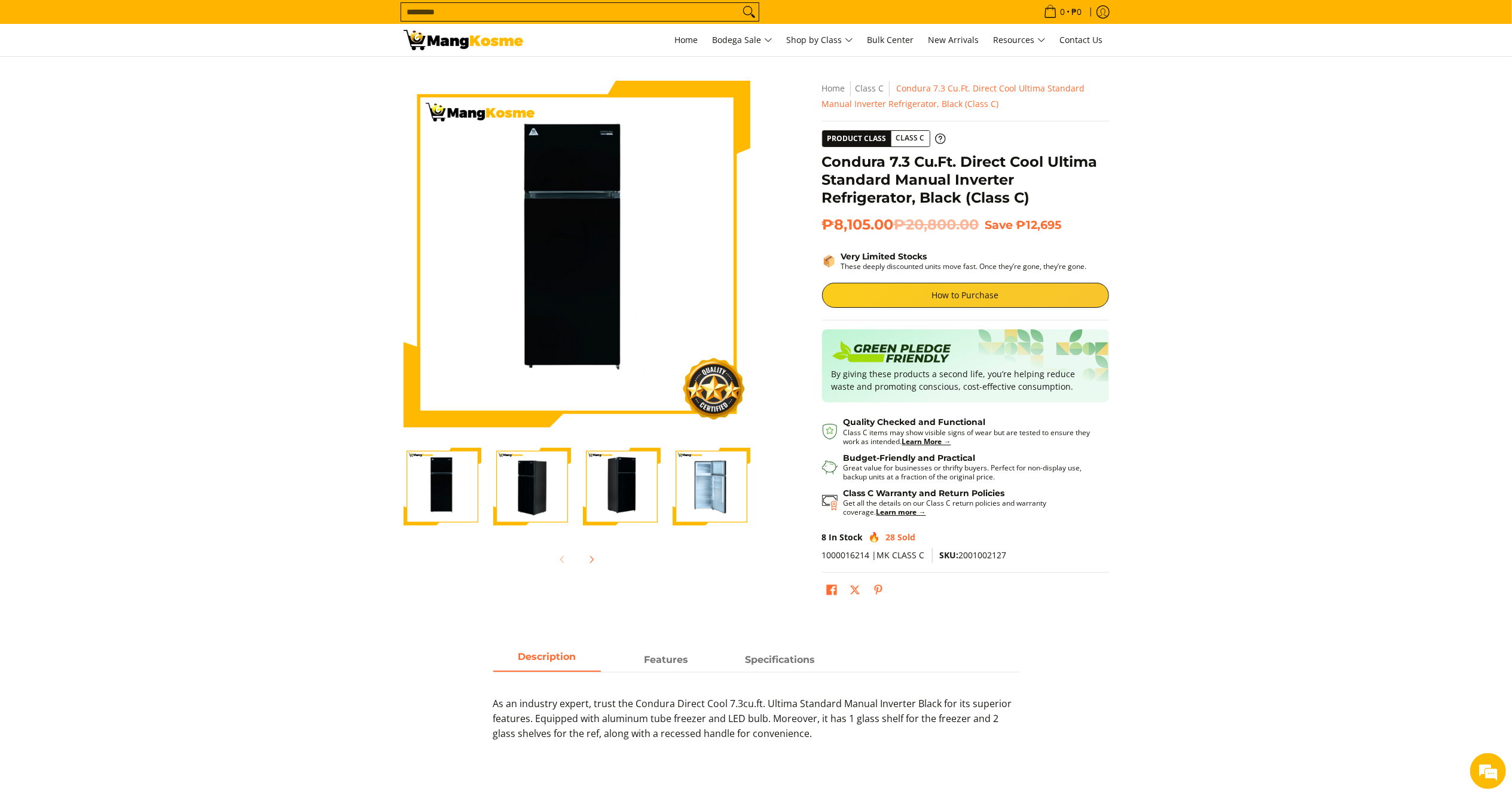
drag, startPoint x: 826, startPoint y: 166, endPoint x: 903, endPoint y: 220, distance: 94.0
click at [903, 220] on div "**********" at bounding box center [965, 346] width 287 height 532
copy div "Condura 7.3 Cu.Ft. Direct Cool Ultima Standard Manual Inverter Refrigerator, Bl…"
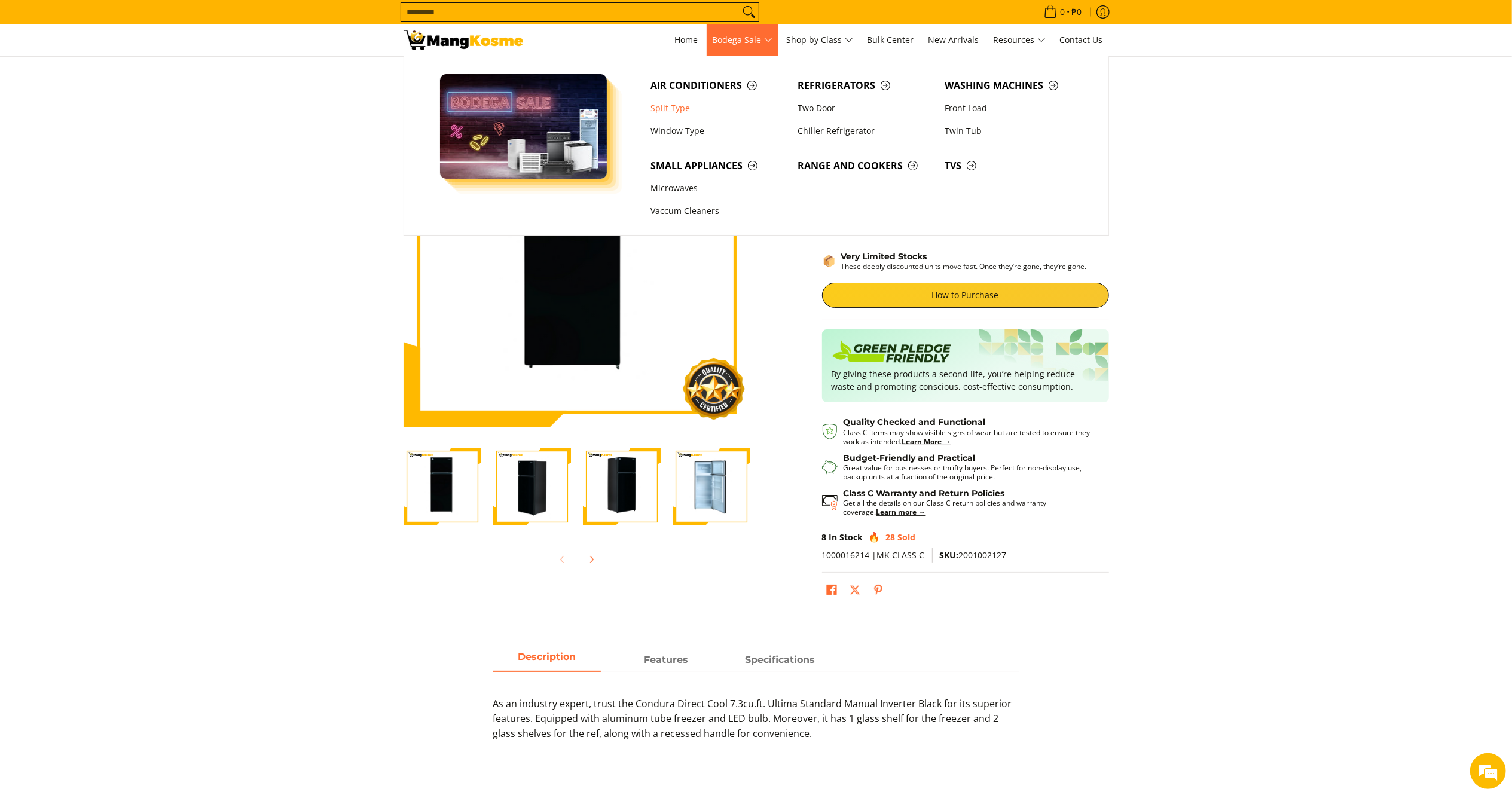
click at [675, 107] on link "Split Type" at bounding box center [718, 107] width 147 height 23
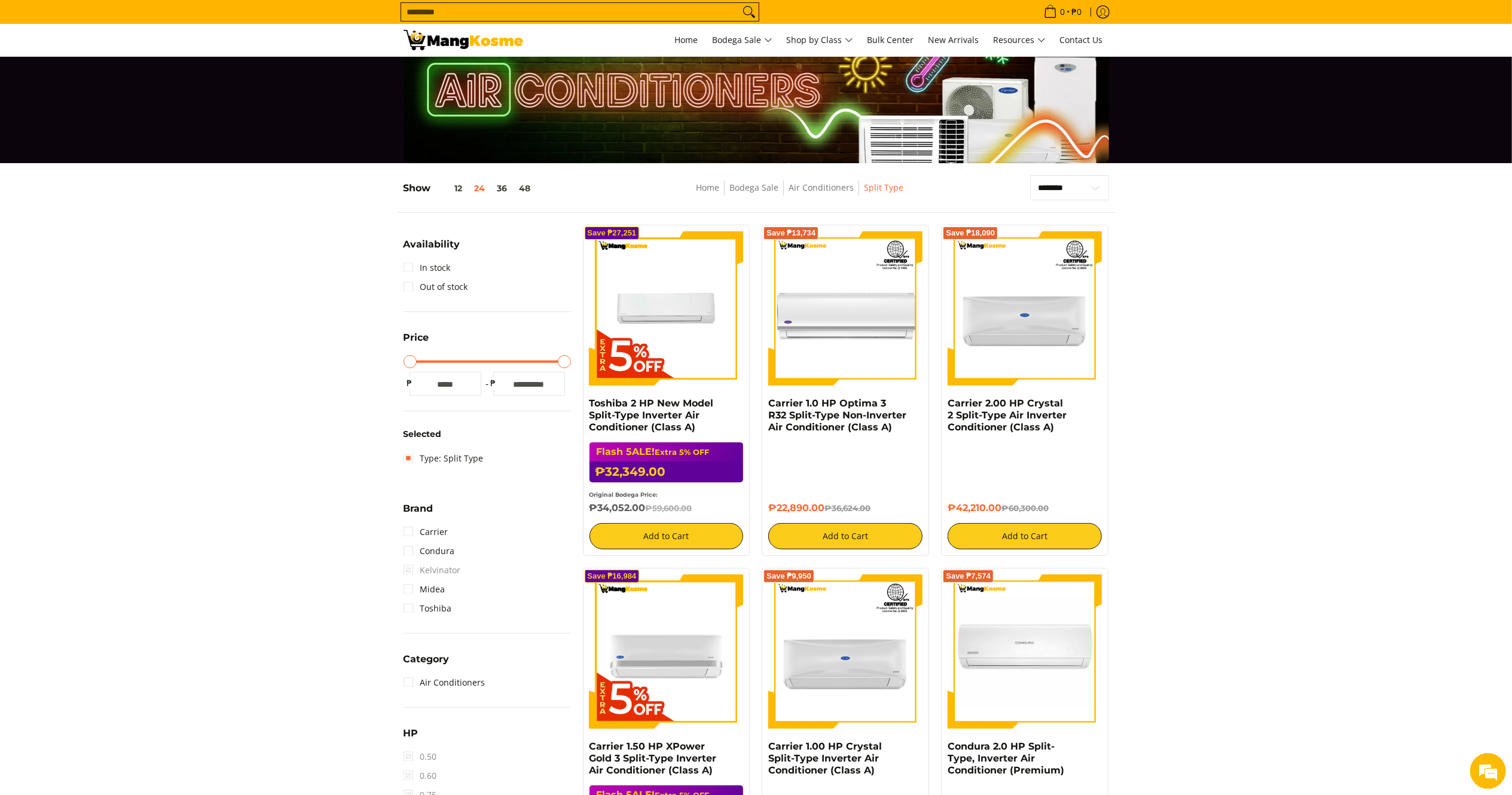
scroll to position [69, 0]
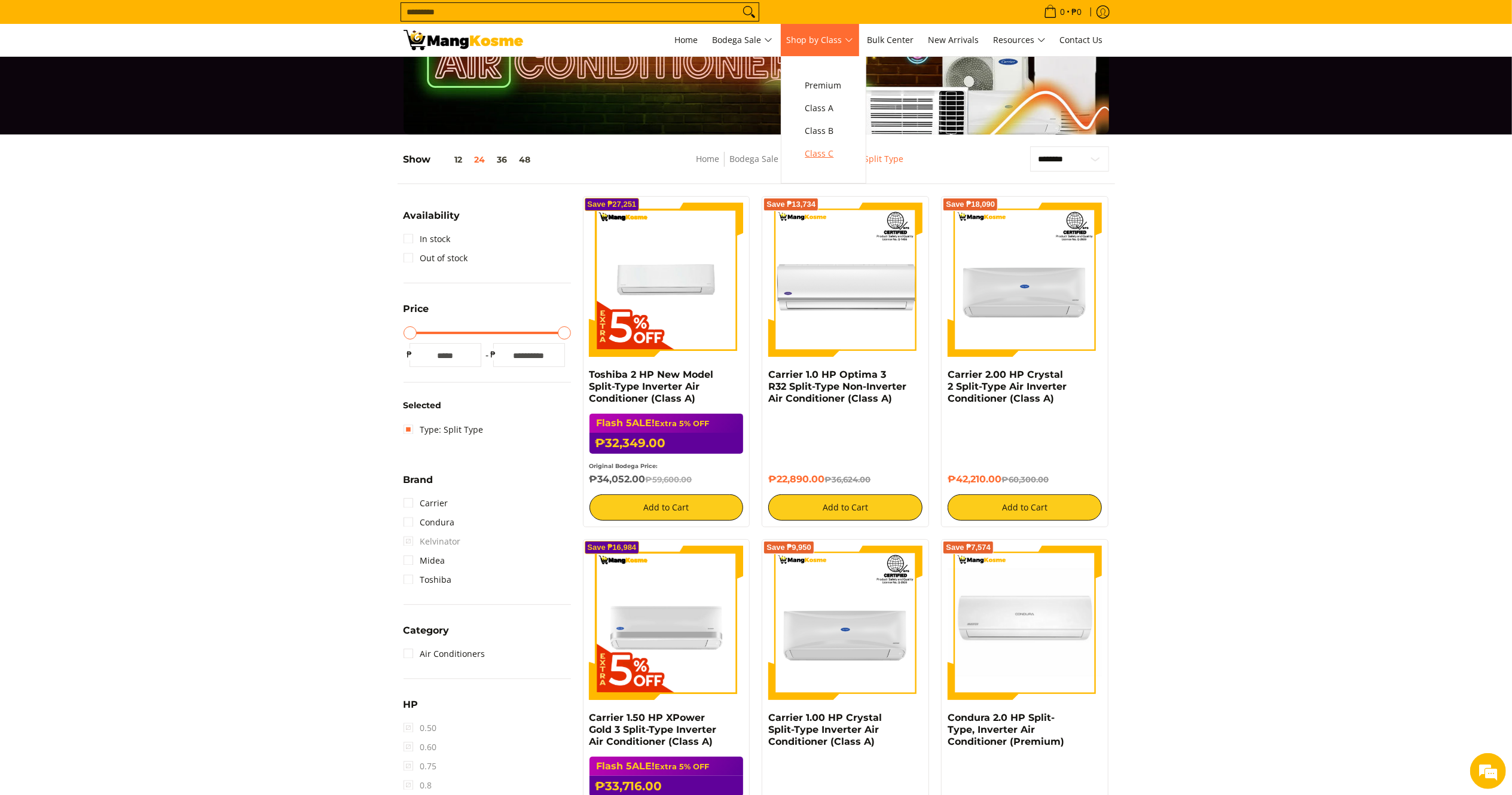
click at [827, 152] on span "Class C" at bounding box center [823, 154] width 36 height 15
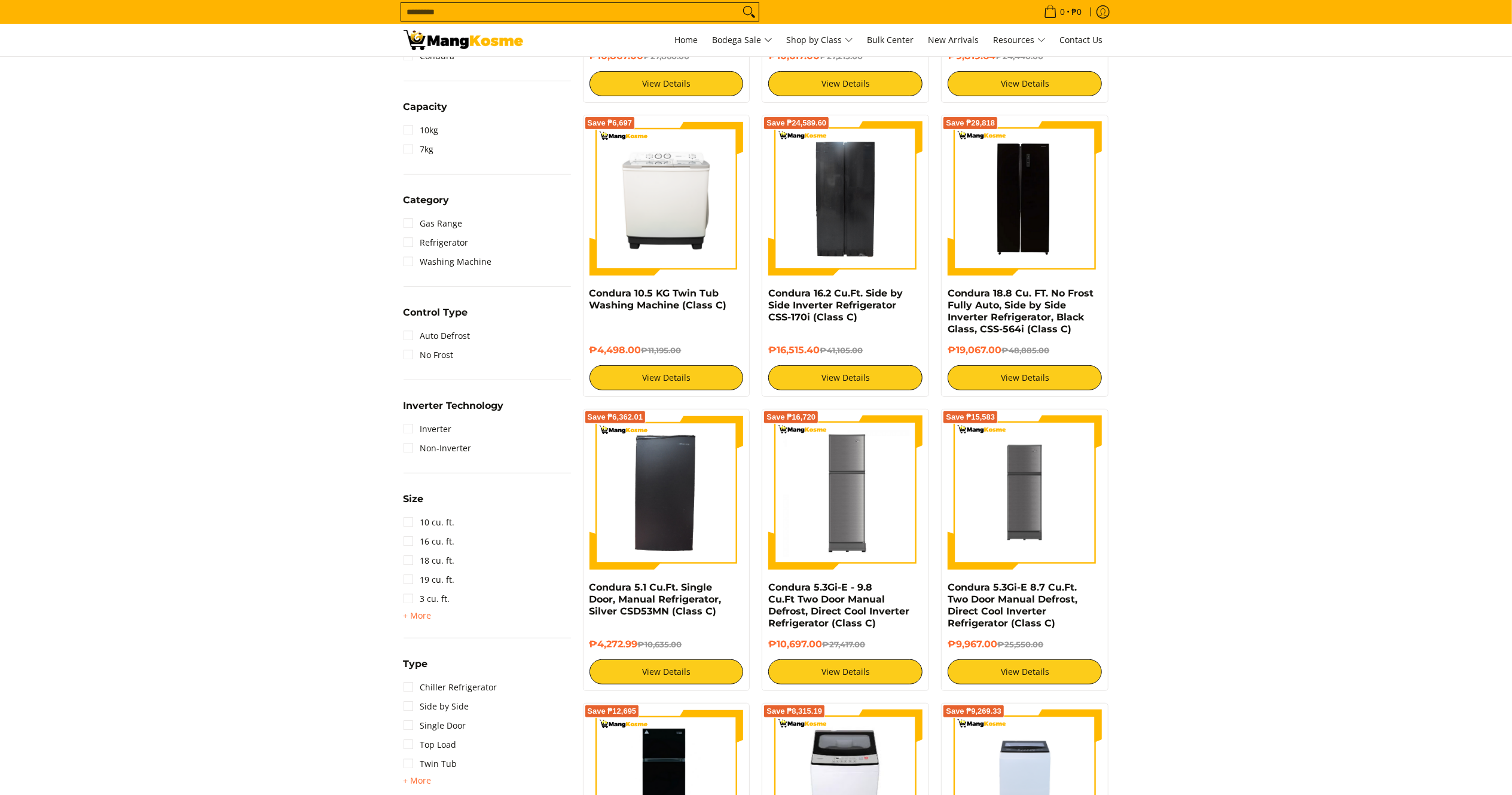
click at [432, 778] on div "Two Door Upright Freezer" at bounding box center [487, 780] width 168 height 14
click at [420, 785] on div "Type Chiller Refrigerator Side by Side Single Door Top Load Twin Tub + More - L…" at bounding box center [487, 730] width 168 height 147
click at [420, 776] on span "+ More" at bounding box center [417, 780] width 28 height 9
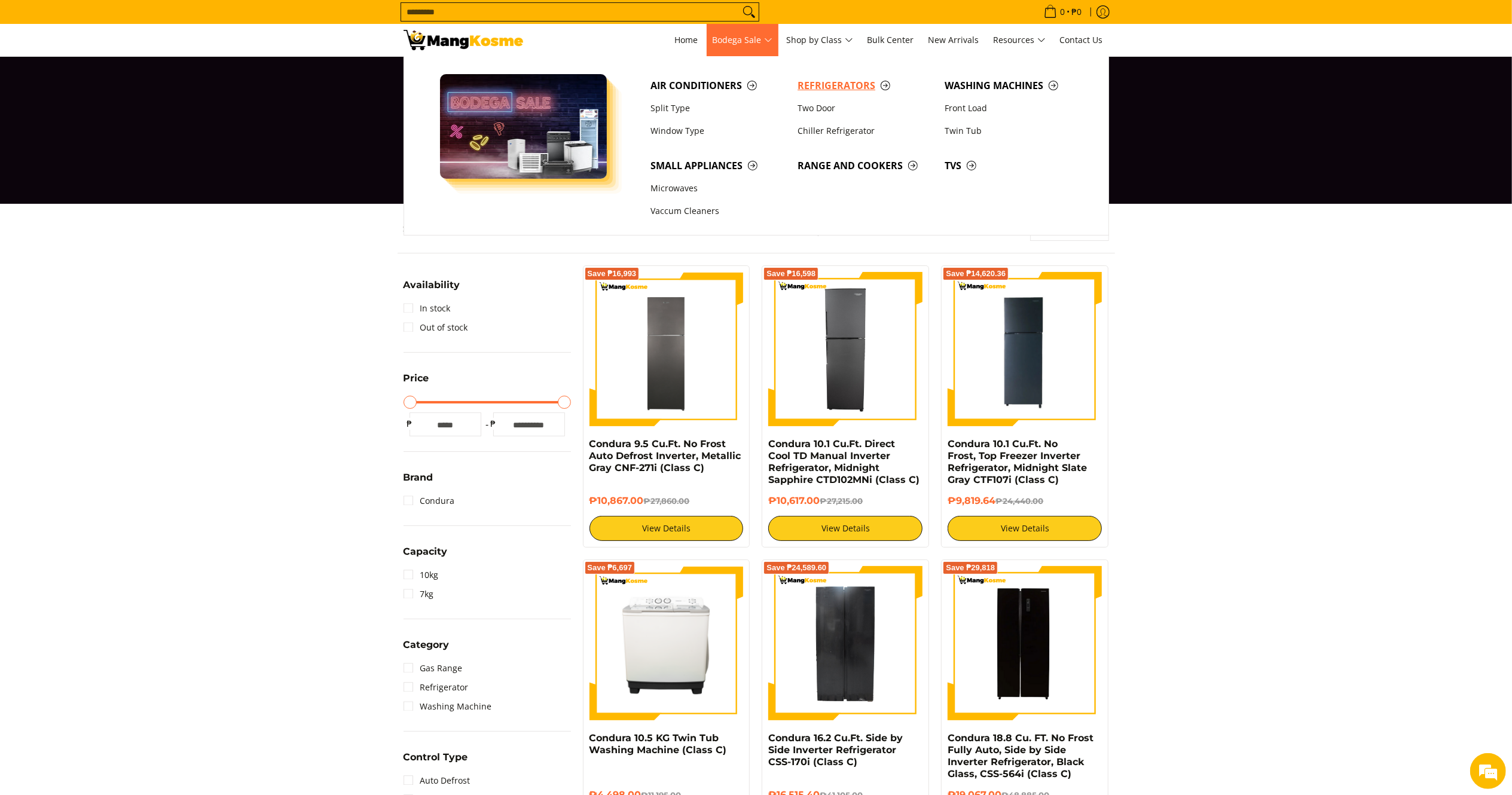
click at [840, 81] on span "Refrigerators" at bounding box center [865, 86] width 135 height 15
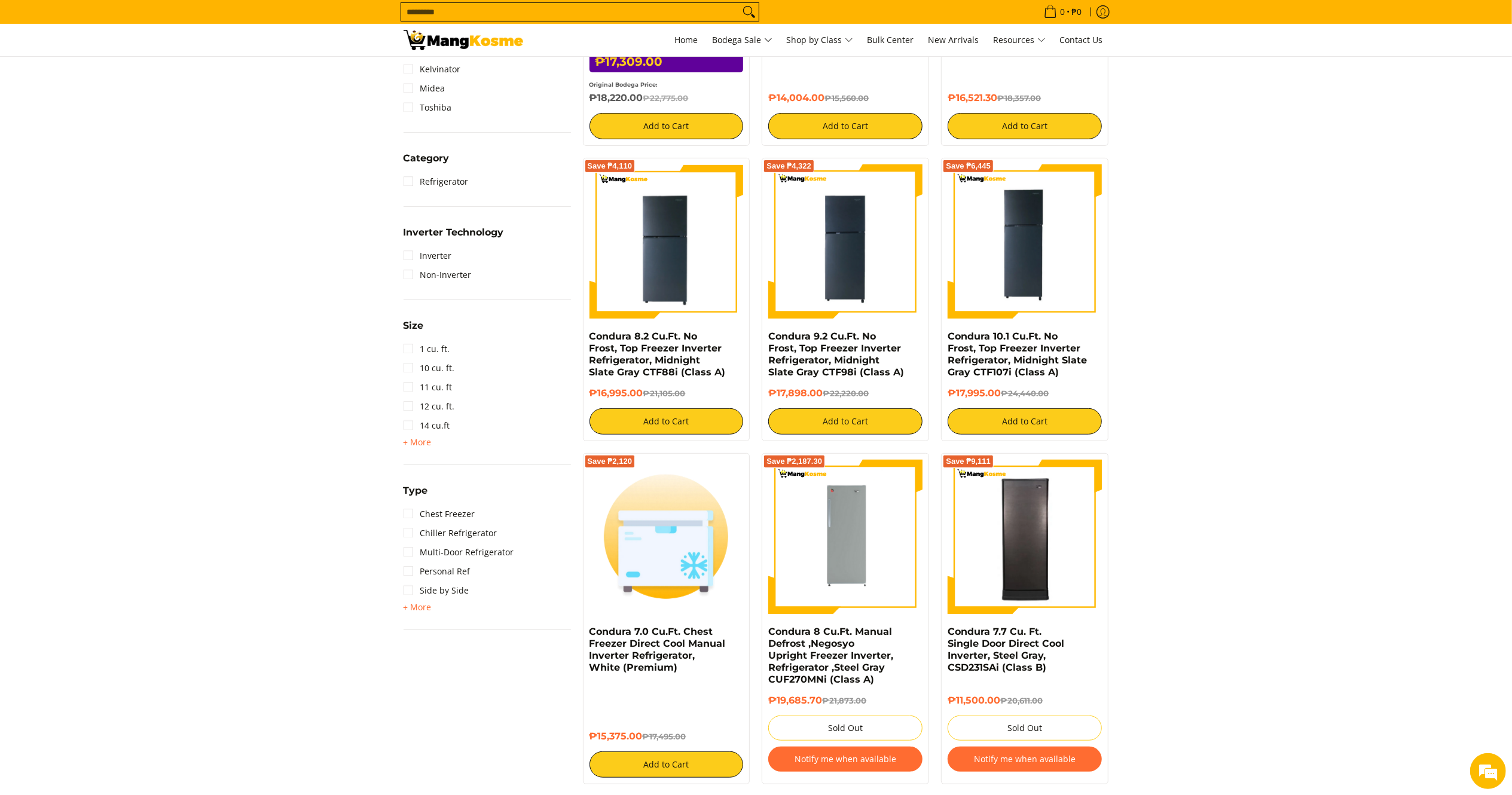
scroll to position [464, 0]
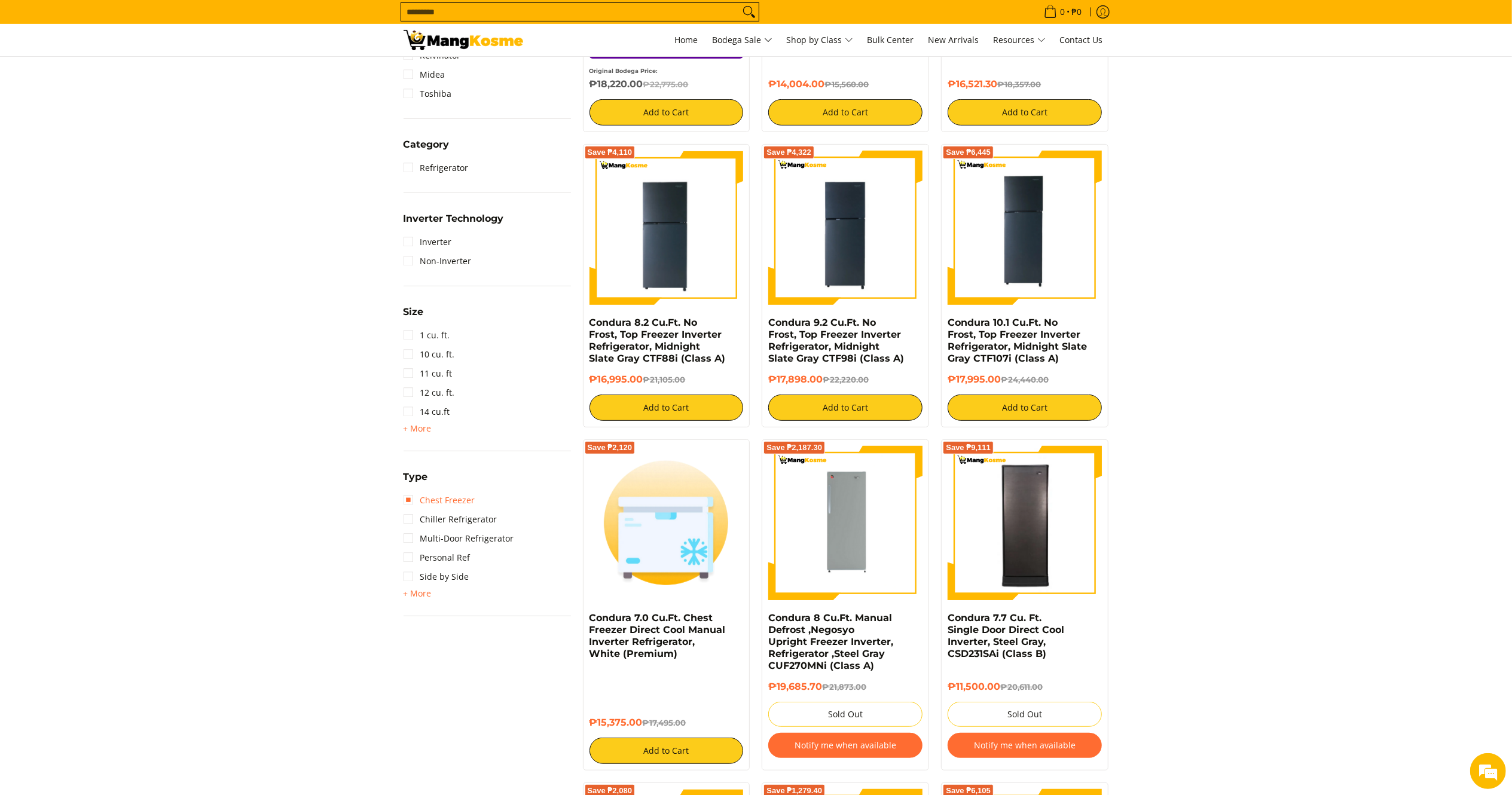
click at [453, 501] on link "Chest Freezer" at bounding box center [439, 500] width 72 height 19
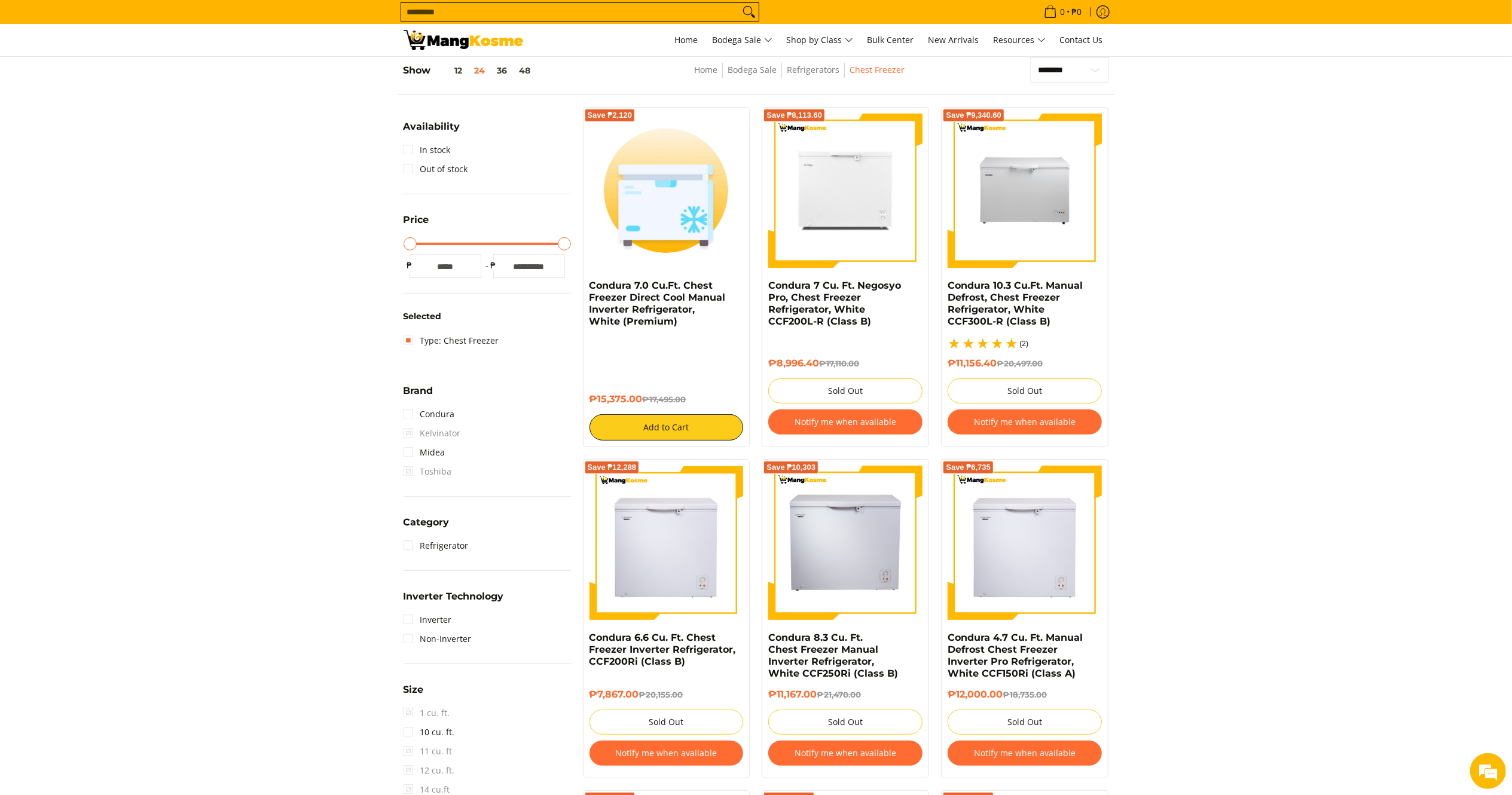
drag, startPoint x: 643, startPoint y: 401, endPoint x: 582, endPoint y: 293, distance: 124.0
click at [583, 293] on div "Save ₱2,120 Condura 7.0 Cu.Ft. Chest Freezer Direct Cool Manual Inverter Refrig…" at bounding box center [667, 277] width 168 height 340
copy div "Freezer Direct Cool Manual Inverter Refrigerator, White (Premium) ₱15,375.00"
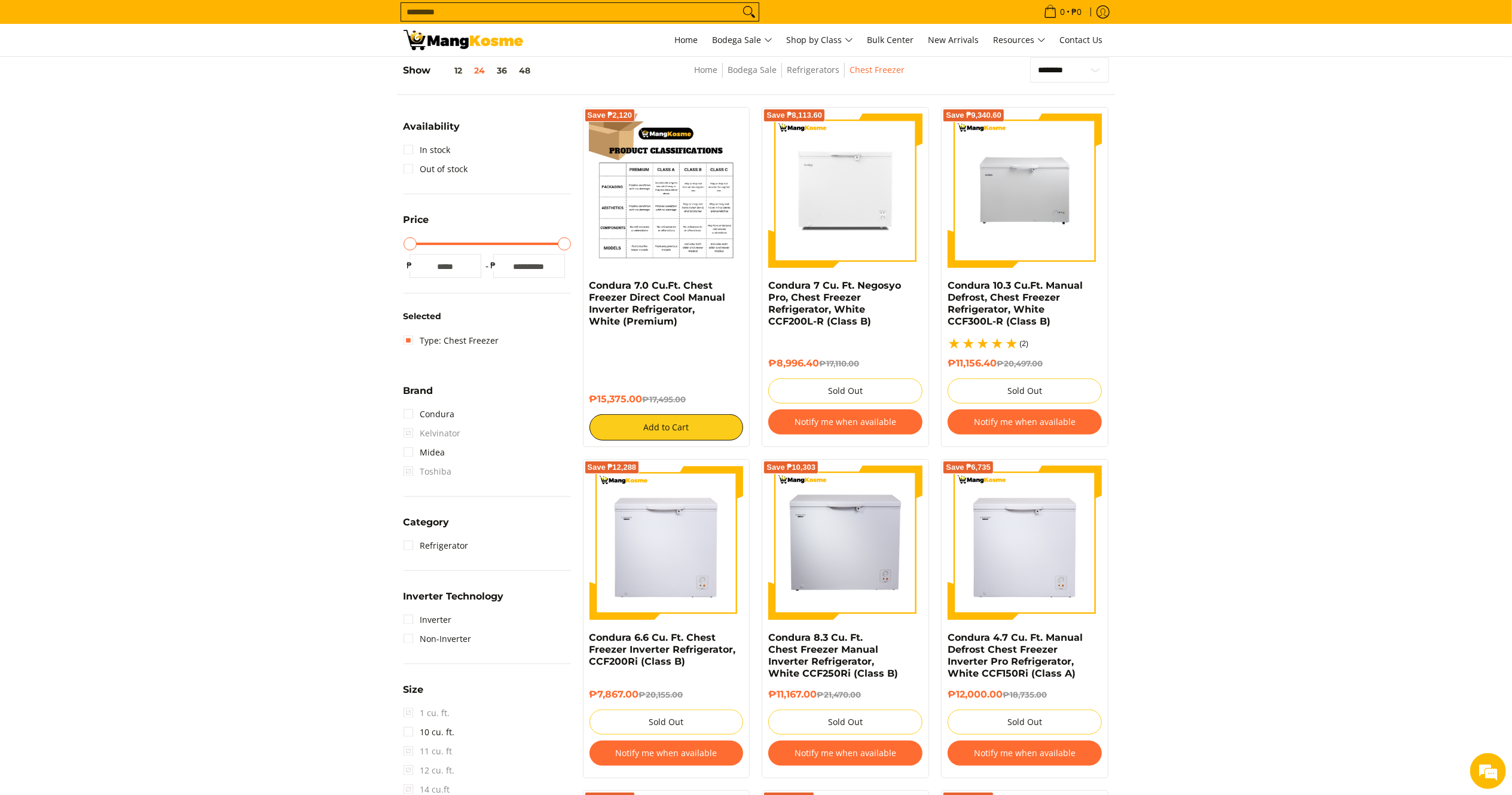
click at [640, 183] on img at bounding box center [667, 190] width 154 height 154
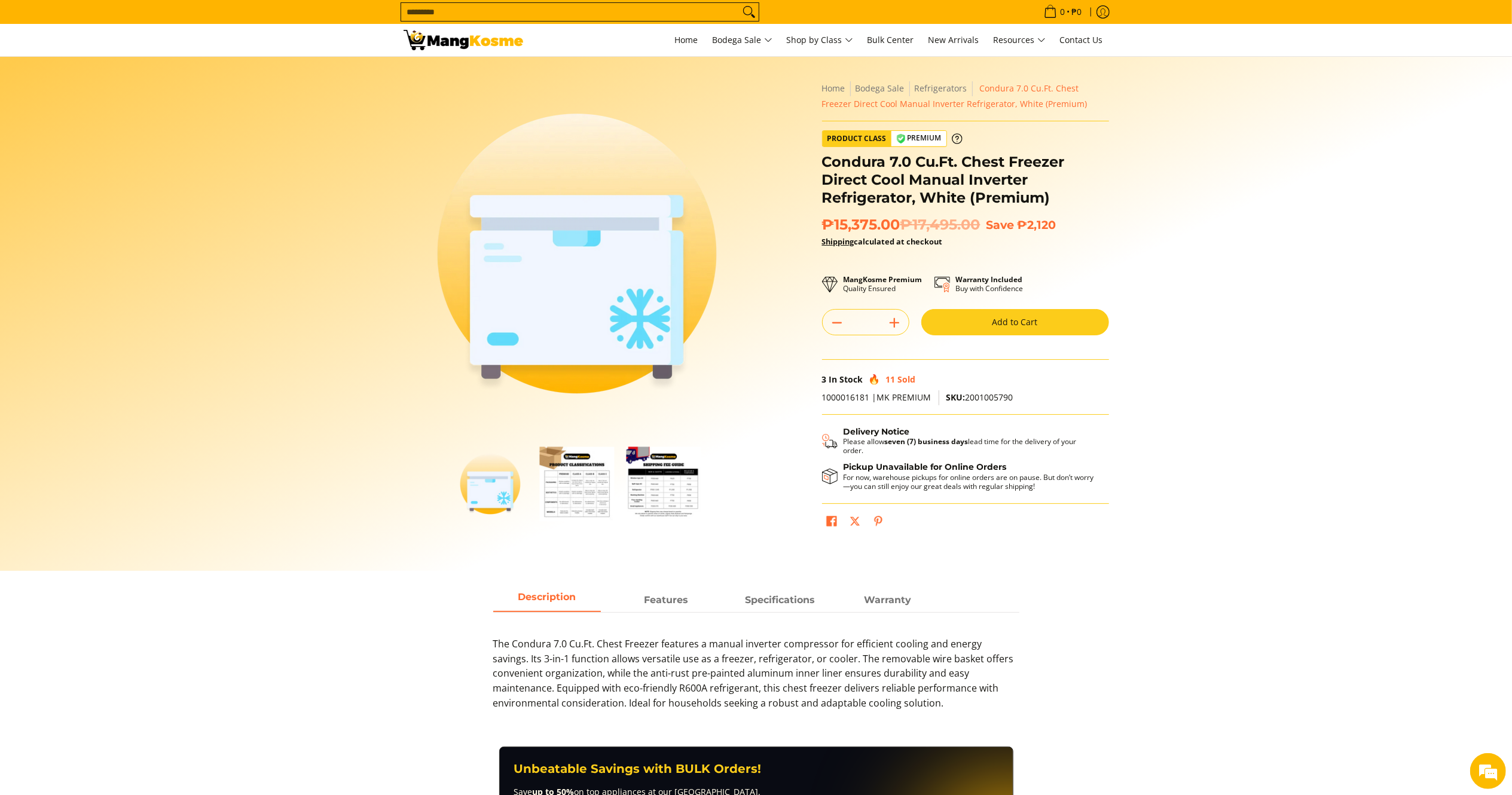
click at [585, 14] on input "Search..." at bounding box center [570, 12] width 338 height 18
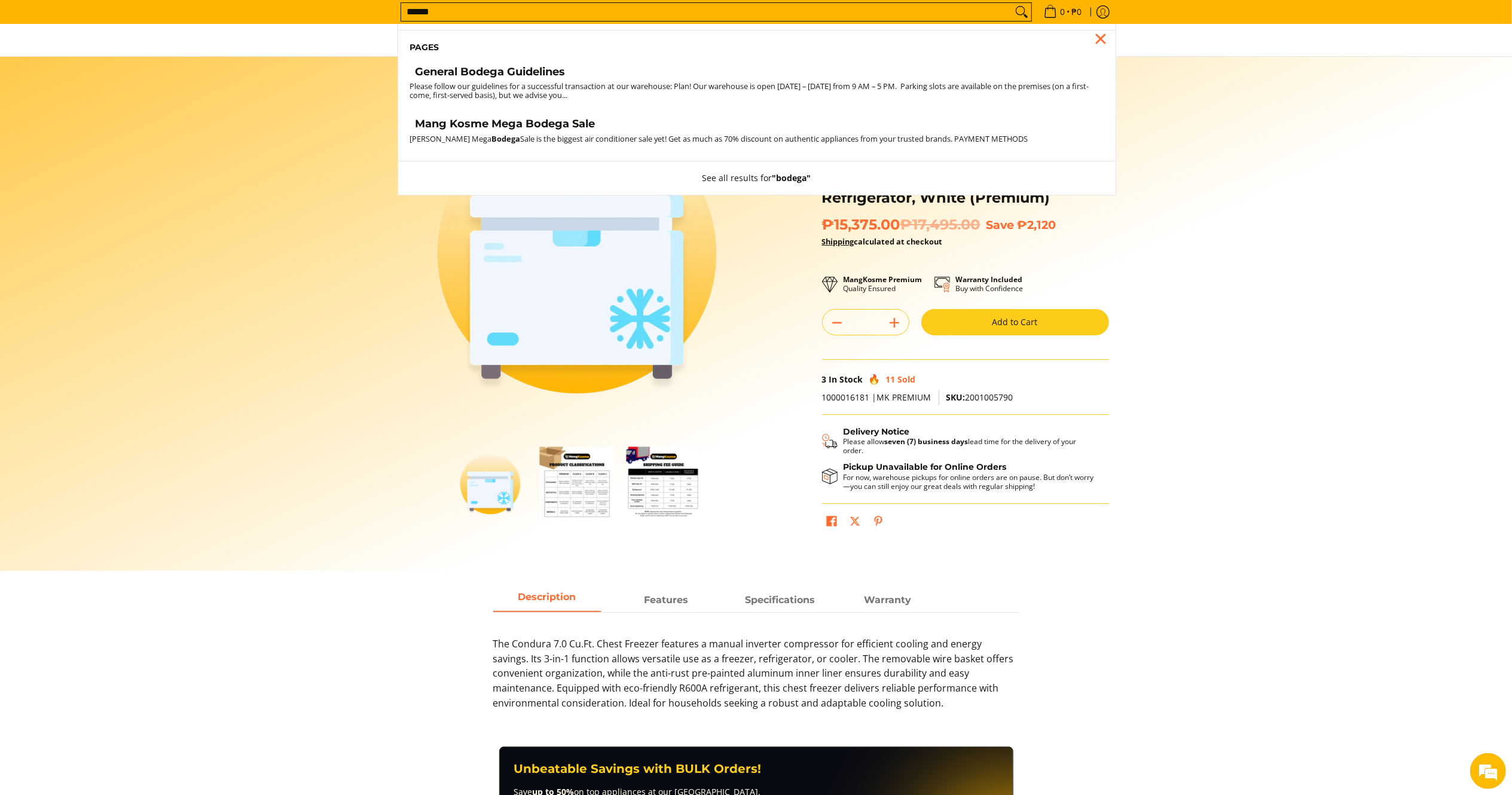
type input "******"
click at [464, 66] on h4 "General Bodega Guidelines" at bounding box center [490, 72] width 150 height 14
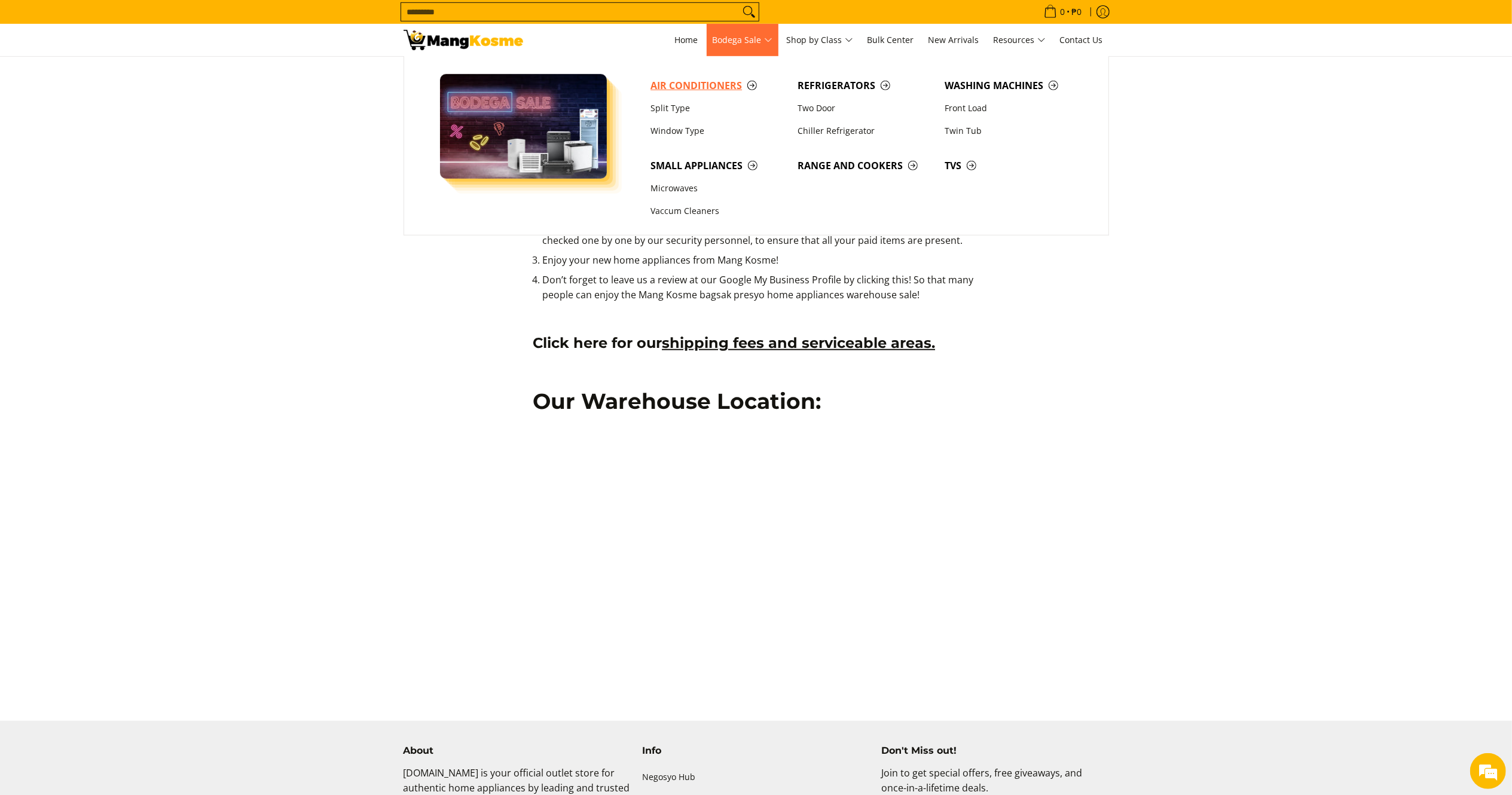
click at [789, 82] on link "Air Conditioners" at bounding box center [718, 85] width 147 height 23
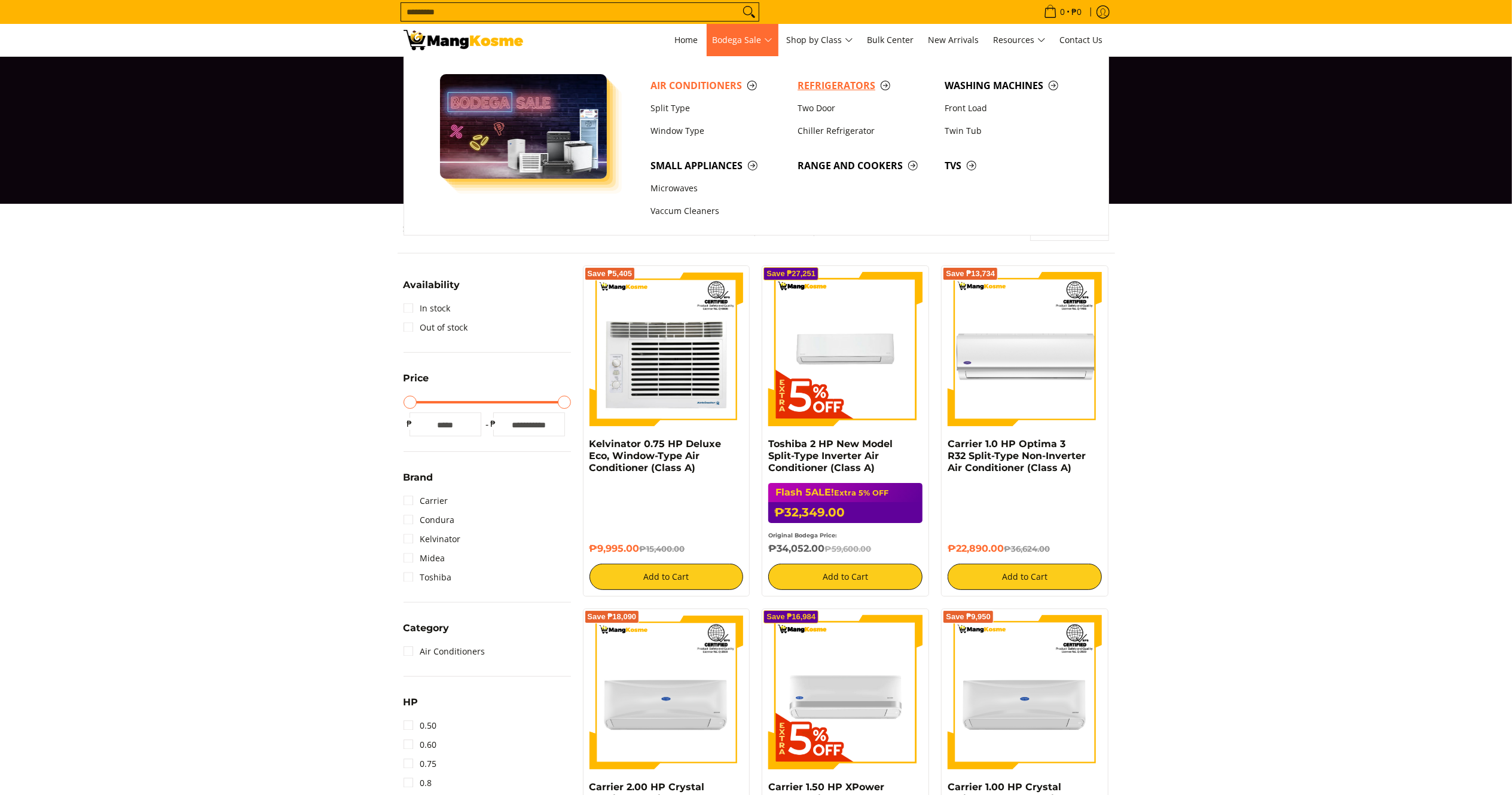
click at [818, 85] on span "Refrigerators" at bounding box center [865, 86] width 135 height 15
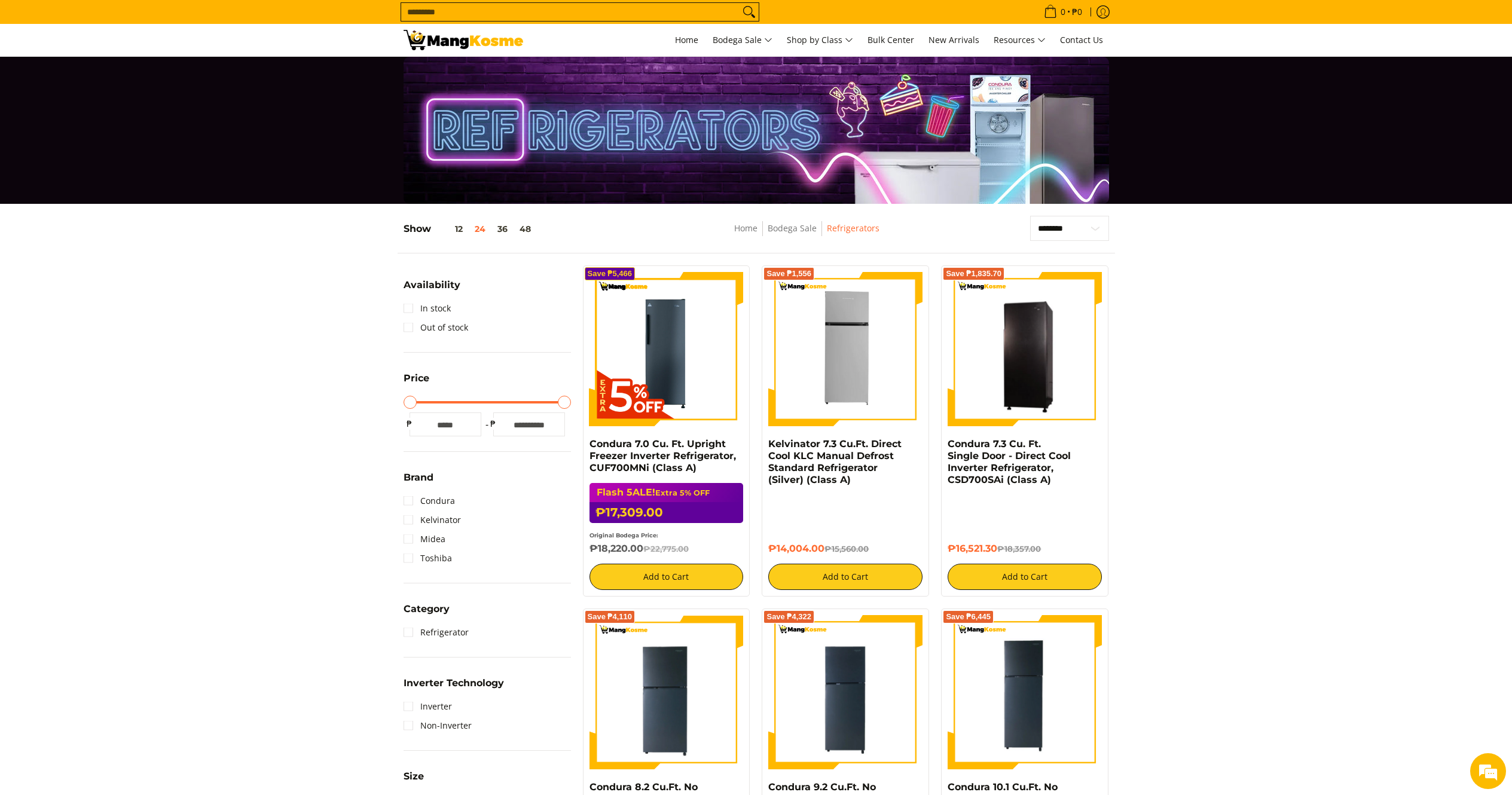
scroll to position [559, 0]
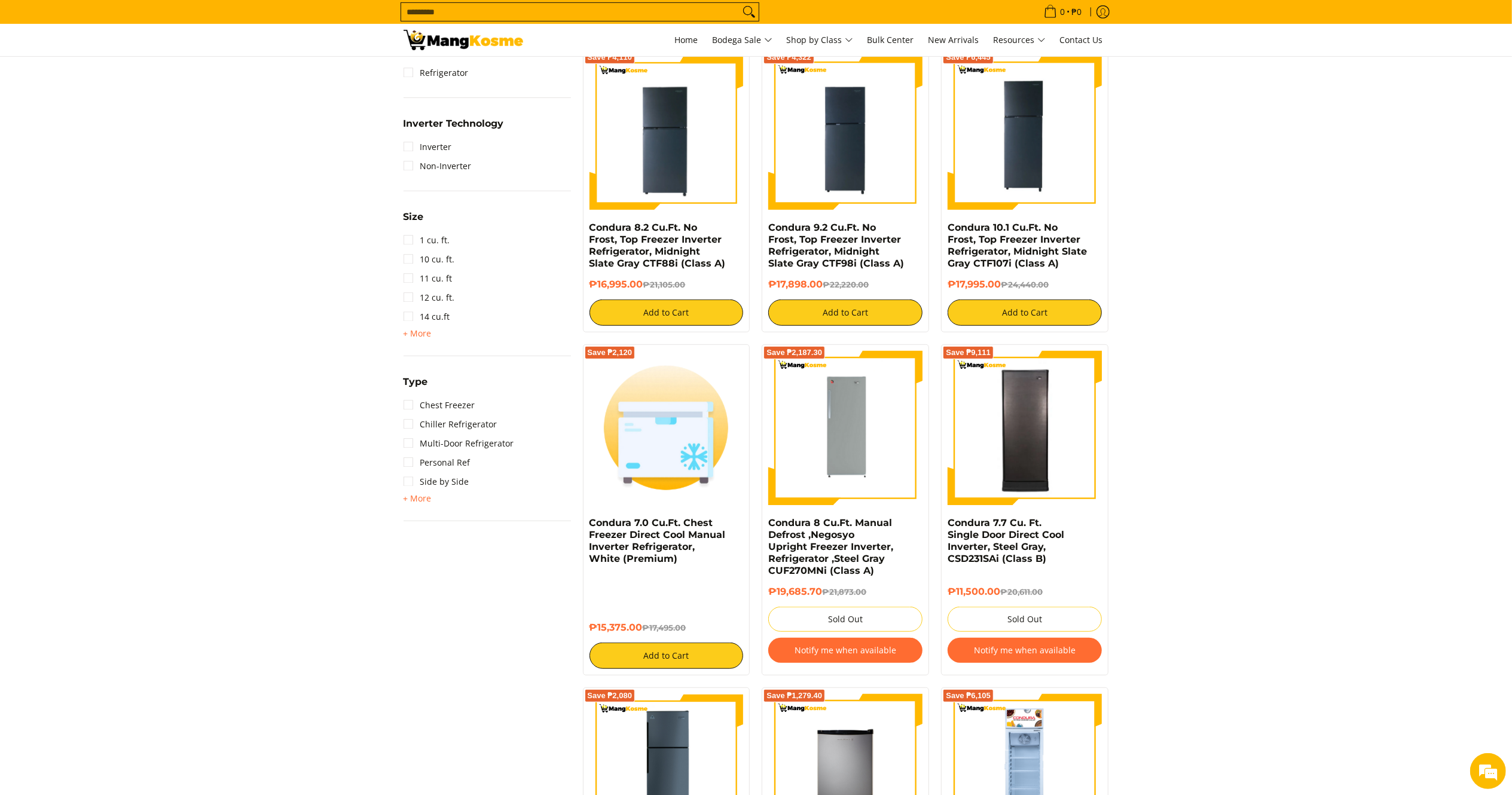
click at [420, 499] on span "+ More" at bounding box center [417, 498] width 28 height 9
click at [433, 538] on link "Upright Freezer" at bounding box center [443, 539] width 80 height 19
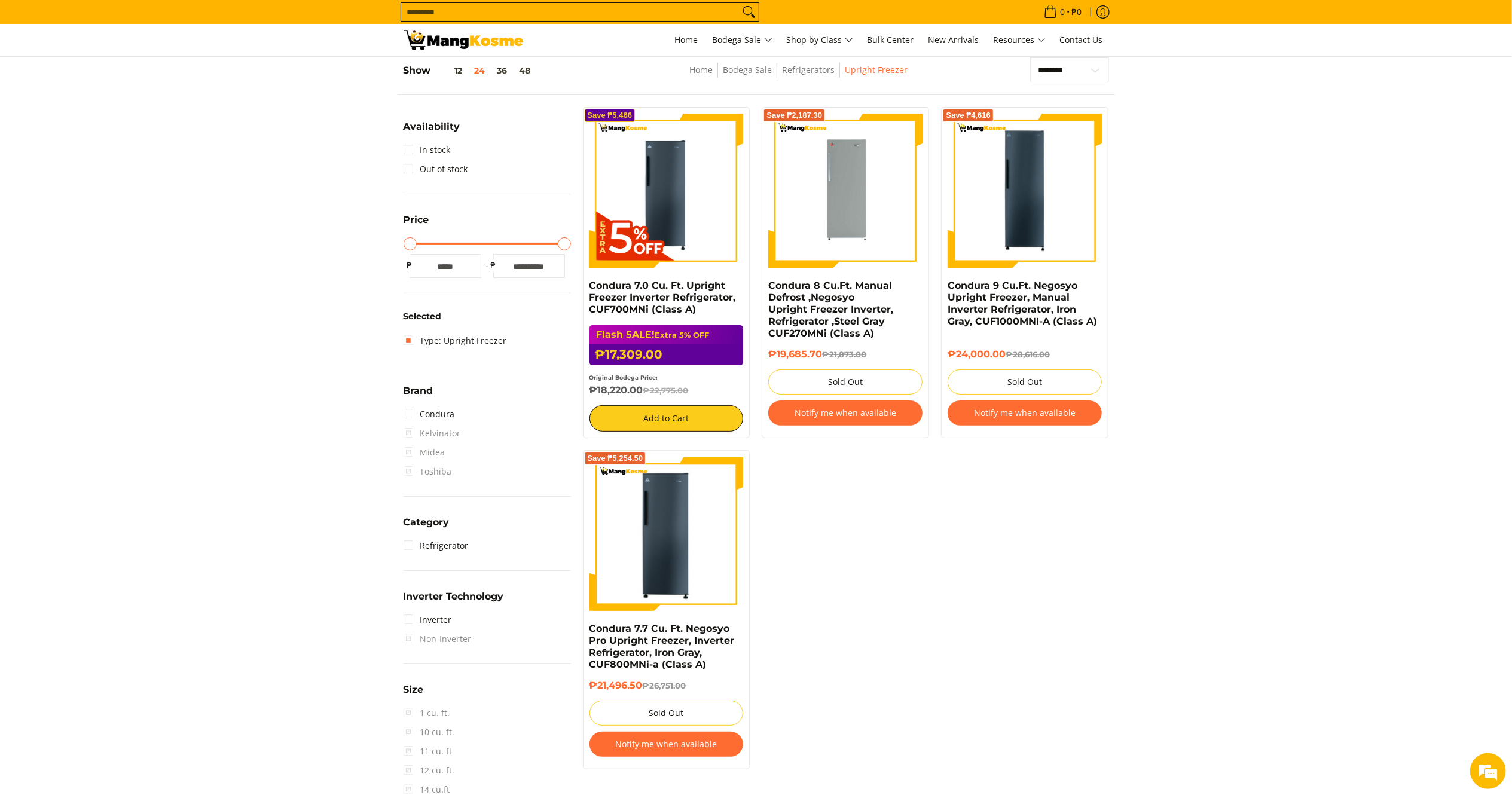
drag, startPoint x: 643, startPoint y: 391, endPoint x: 584, endPoint y: 284, distance: 122.2
click at [584, 284] on div "Save ₱5,466 Condura 7.0 Cu. Ft. Upright Freezer Inverter Refrigerator, CUF700MN…" at bounding box center [667, 271] width 168 height 331
drag, startPoint x: 1024, startPoint y: 672, endPoint x: 816, endPoint y: 625, distance: 213.2
click at [1022, 672] on div "Save ₱5,466 Condura 7.0 Cu. Ft. Upright Freezer Inverter Refrigerator, CUF700MN…" at bounding box center [846, 443] width 538 height 674
click at [636, 387] on h6 "₱18,220.00 ₱22,775.00" at bounding box center [667, 390] width 154 height 12
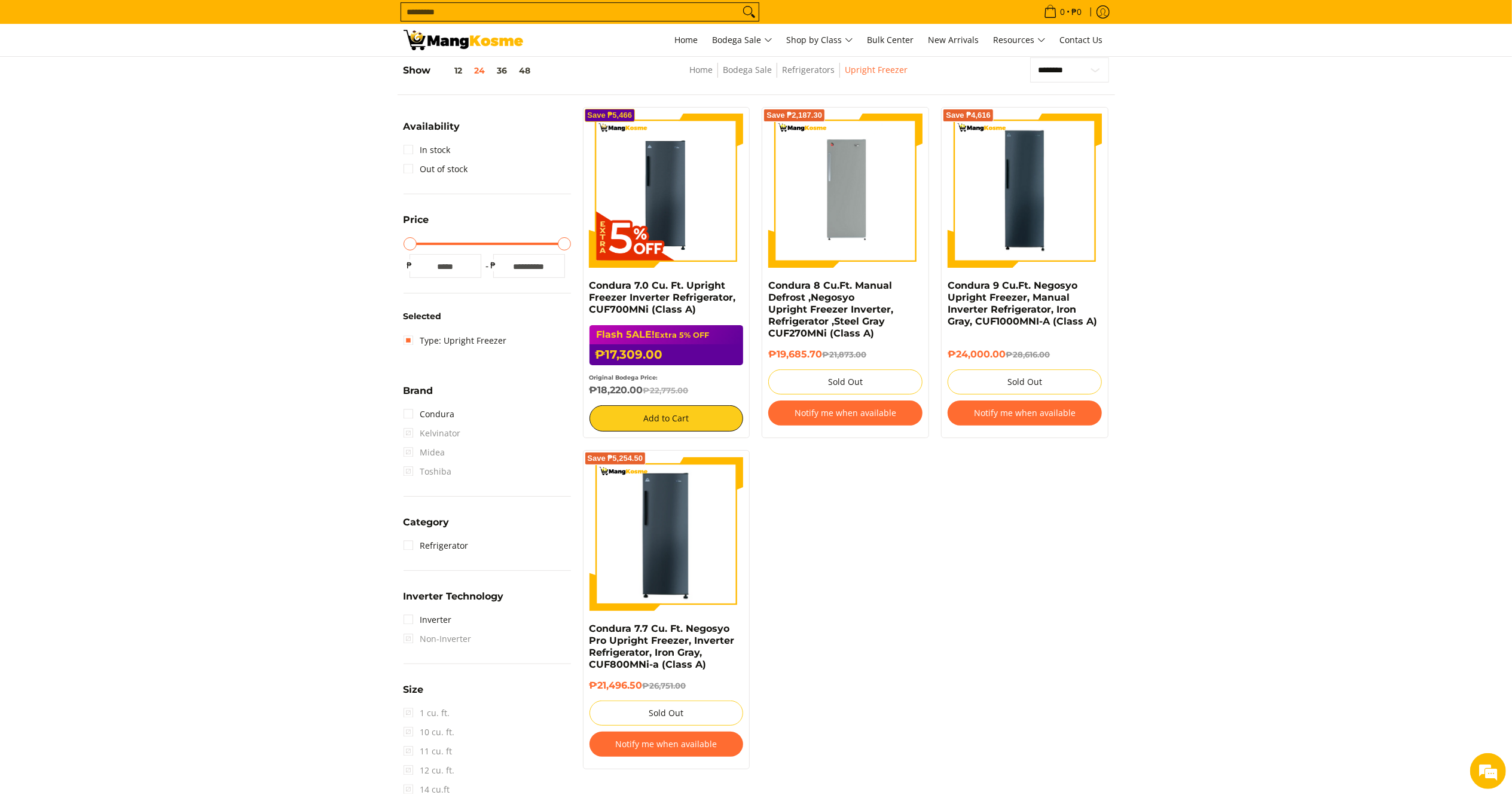
drag, startPoint x: 646, startPoint y: 390, endPoint x: 581, endPoint y: 287, distance: 121.8
click at [581, 287] on div "Save ₱5,466 Condura 7.0 Cu. Ft. Upright Freezer Inverter Refrigerator, CUF700MN…" at bounding box center [667, 271] width 179 height 331
copy div "Condura 7.0 Cu. Ft. Upright Freezer Inverter Refrigerator, CUF700MNi (Class A) …"
click at [825, 151] on span "Class C" at bounding box center [823, 154] width 36 height 15
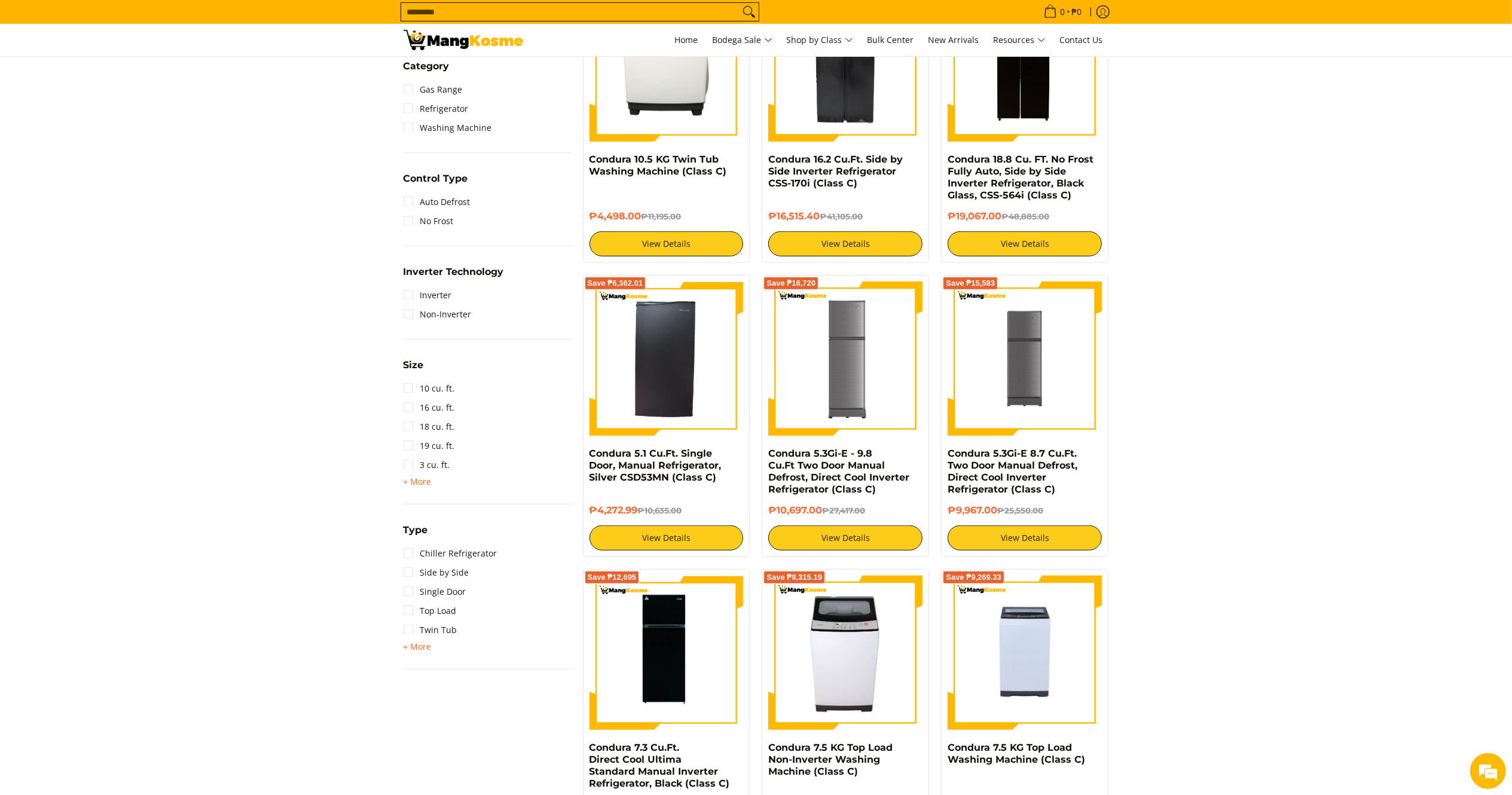
scroll to position [662, 0]
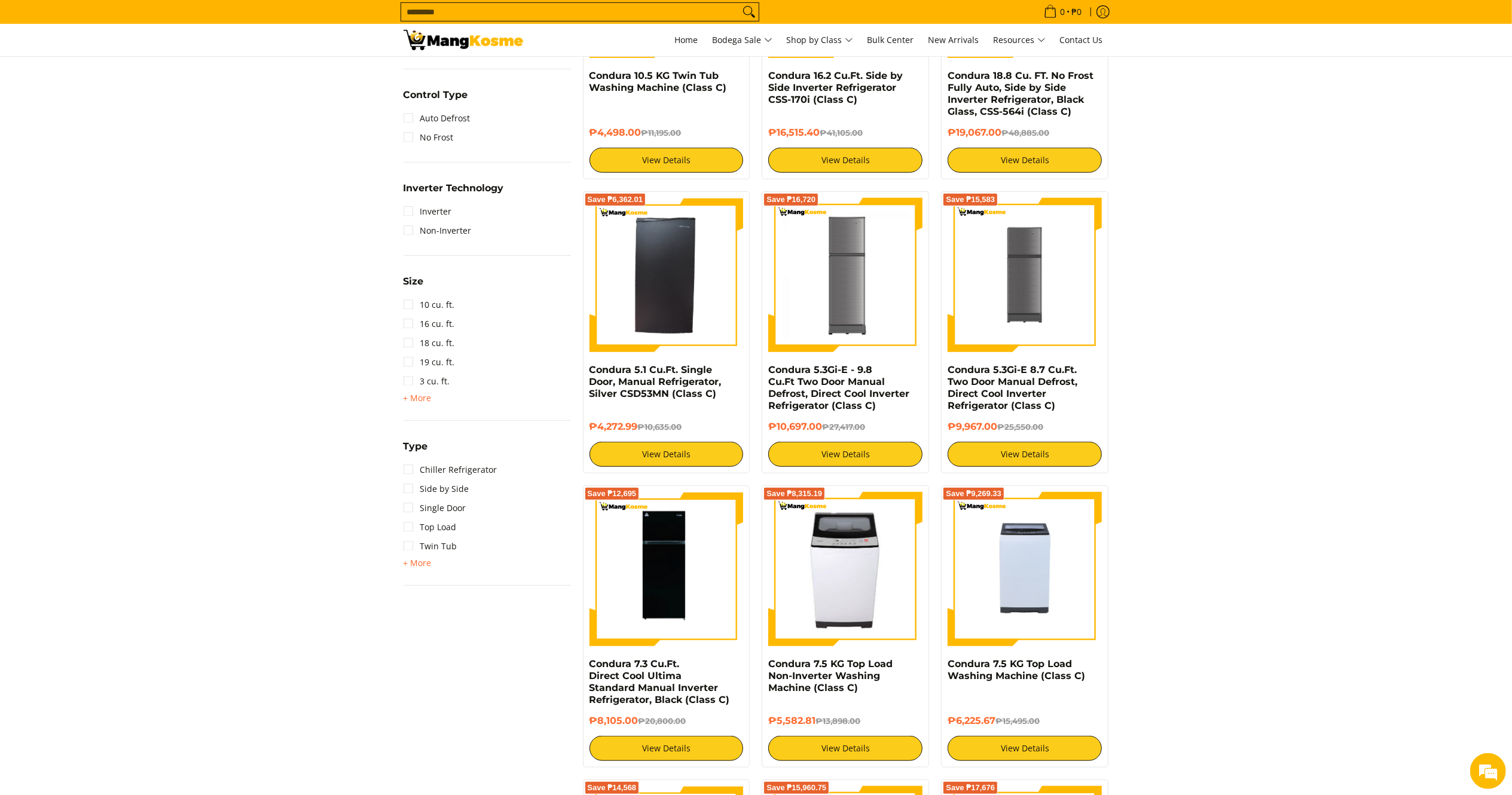
click at [422, 556] on span "+ More - Less" at bounding box center [417, 562] width 28 height 14
click at [450, 564] on link "Two Door" at bounding box center [431, 565] width 54 height 19
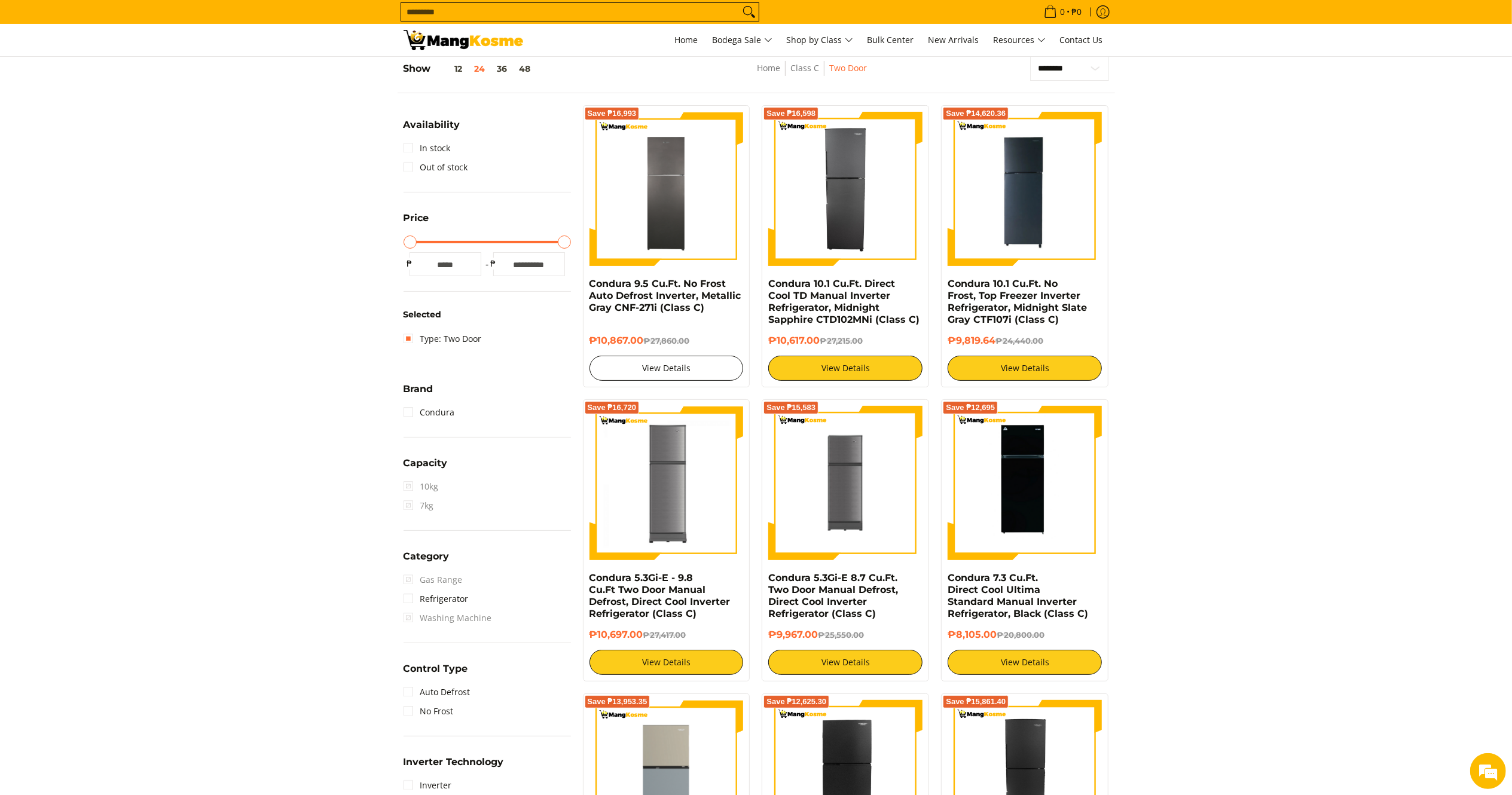
scroll to position [158, 0]
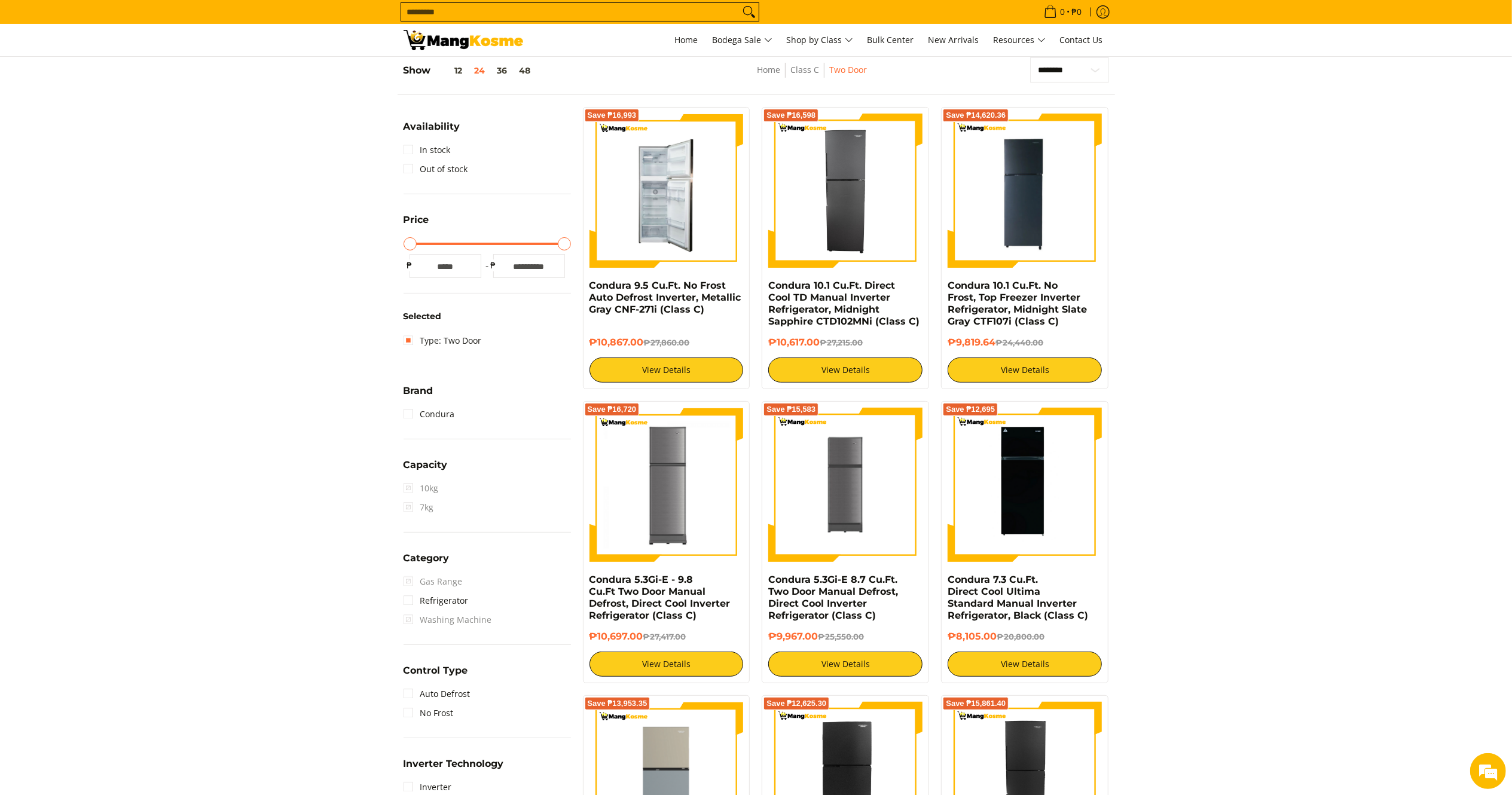
click at [634, 199] on img at bounding box center [667, 190] width 154 height 154
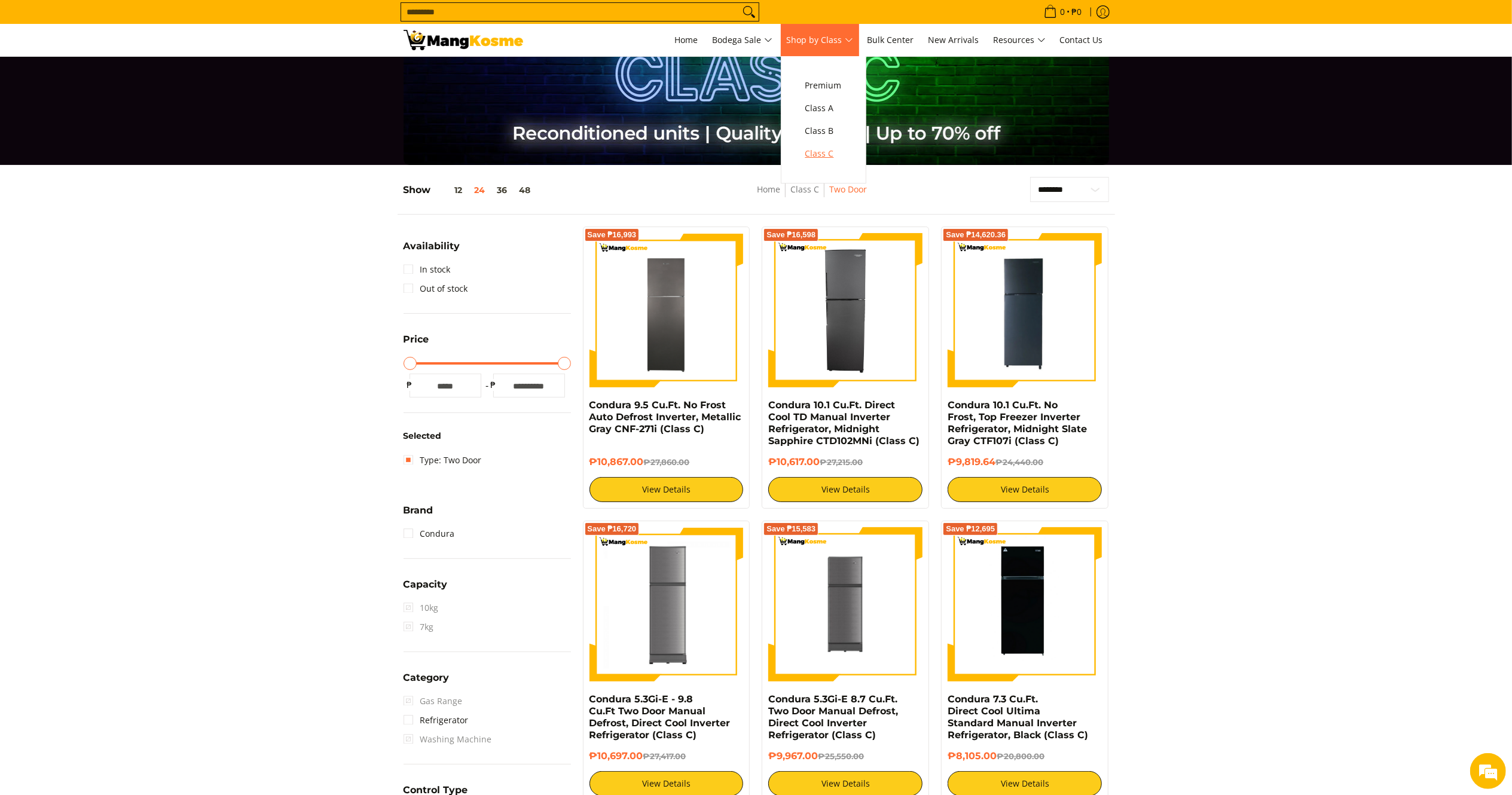
click at [816, 147] on span "Class C" at bounding box center [823, 154] width 36 height 15
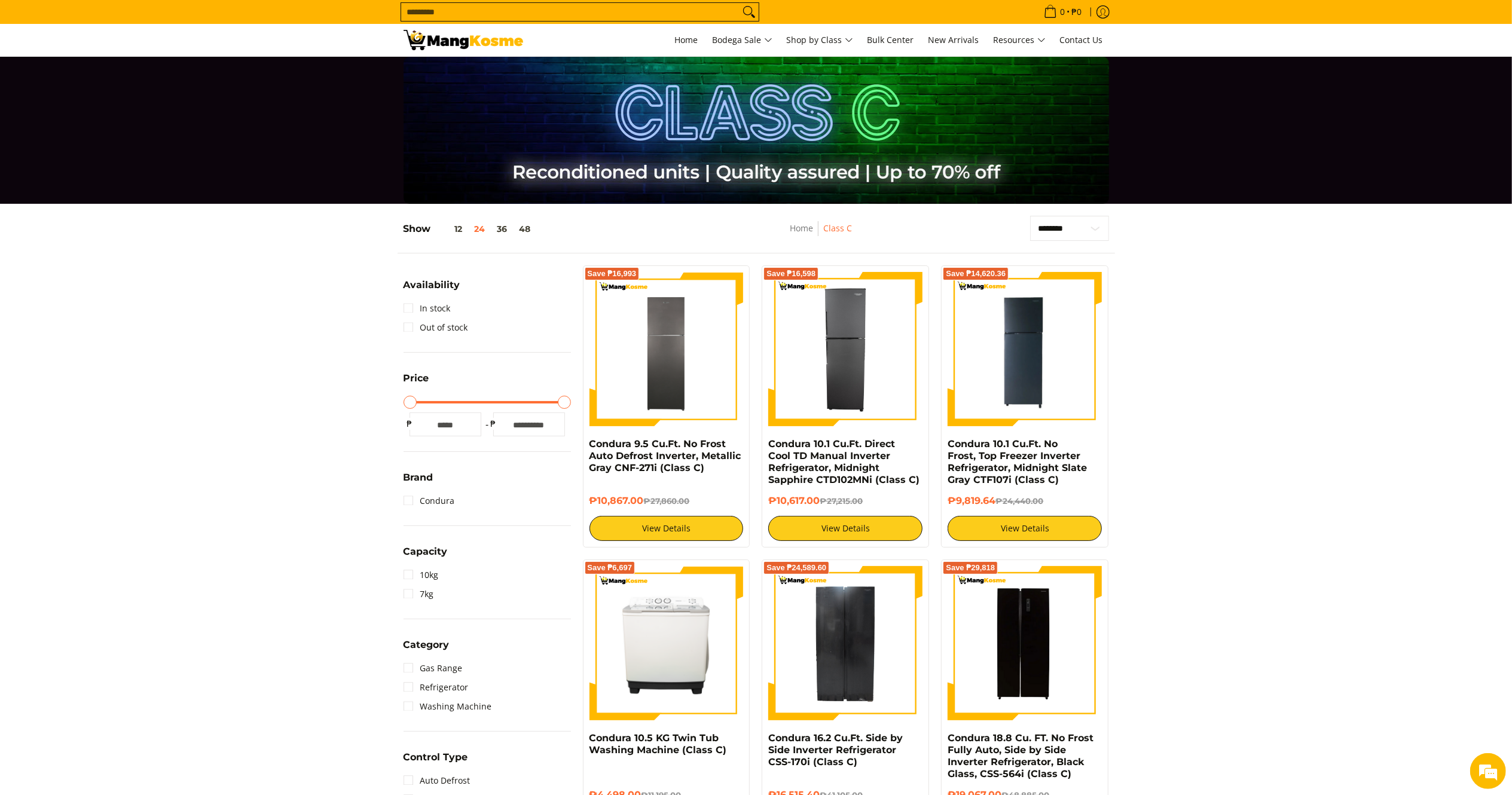
click at [617, 14] on input "Search..." at bounding box center [570, 12] width 338 height 18
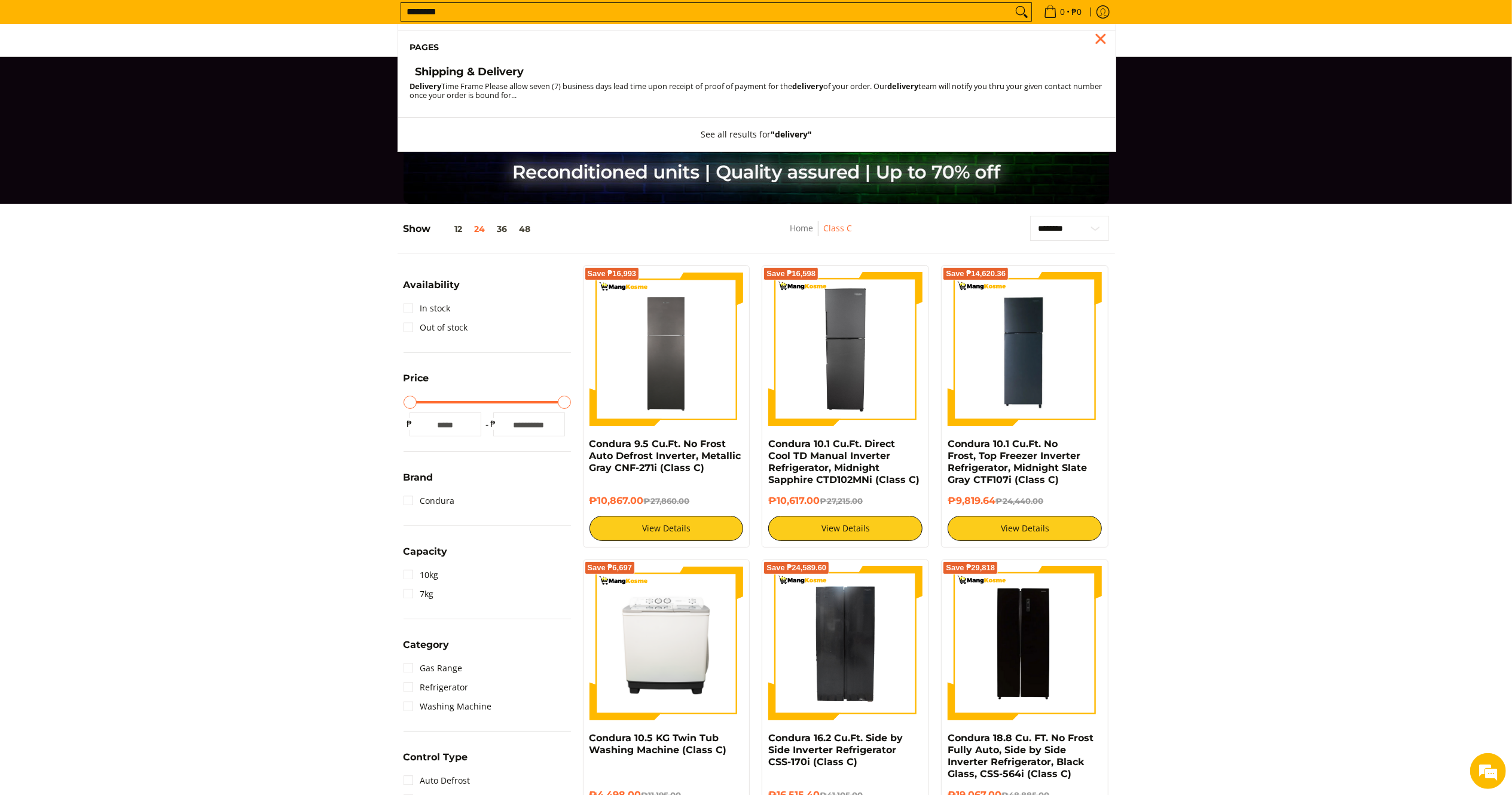
type input "********"
click at [481, 65] on h4 "Shipping & Delivery" at bounding box center [470, 72] width 109 height 14
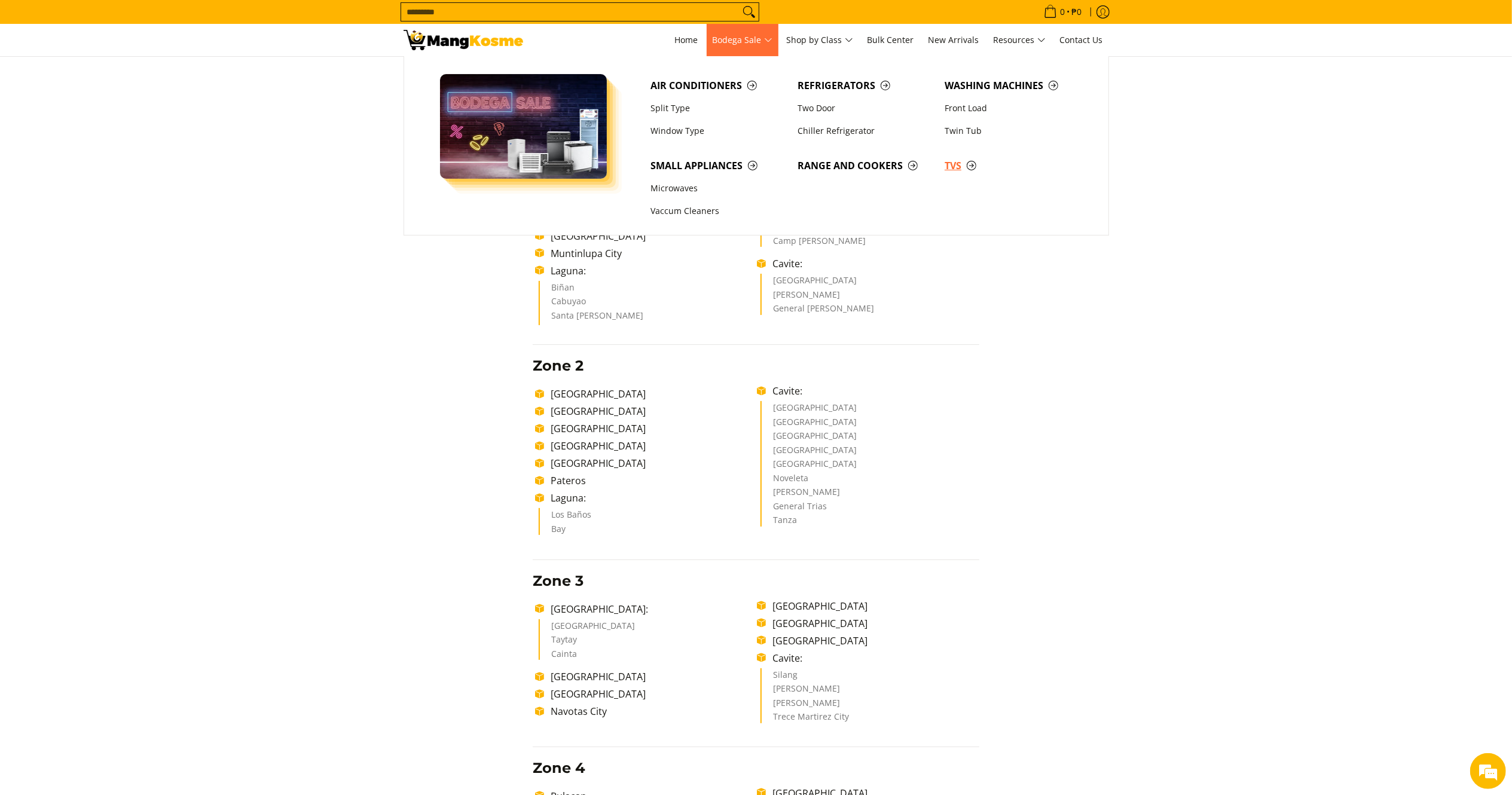
click at [949, 167] on span "TVs" at bounding box center [1012, 166] width 135 height 15
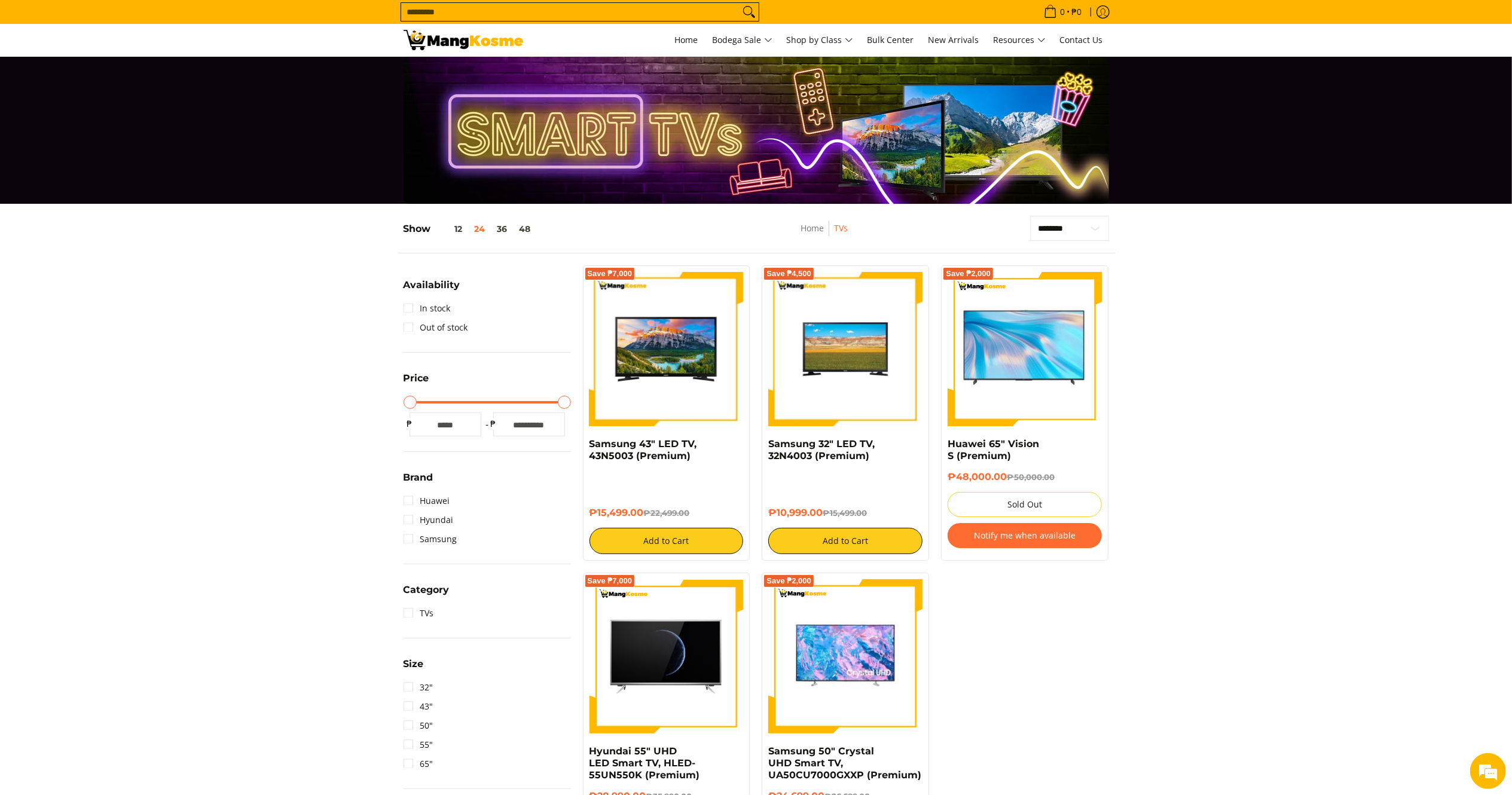
drag, startPoint x: 827, startPoint y: 511, endPoint x: 759, endPoint y: 444, distance: 95.5
click at [759, 444] on div "Save ₱4,500 Samsung 32" LED TV, 32N4003 (Premium) ₱10,999.00 ₱15,499.00 Add to …" at bounding box center [845, 413] width 179 height 295
copy div "Samsung 32" LED TV, 32N4003 (Premium) ₱10,999.00"
drag, startPoint x: 643, startPoint y: 518, endPoint x: 586, endPoint y: 439, distance: 97.4
click at [586, 439] on div "Save ₱7,000 Samsung 43" LED TV, 43N5003 (Premium) ₱15,499.00 ₱22,499.00 Add to …" at bounding box center [667, 413] width 168 height 295
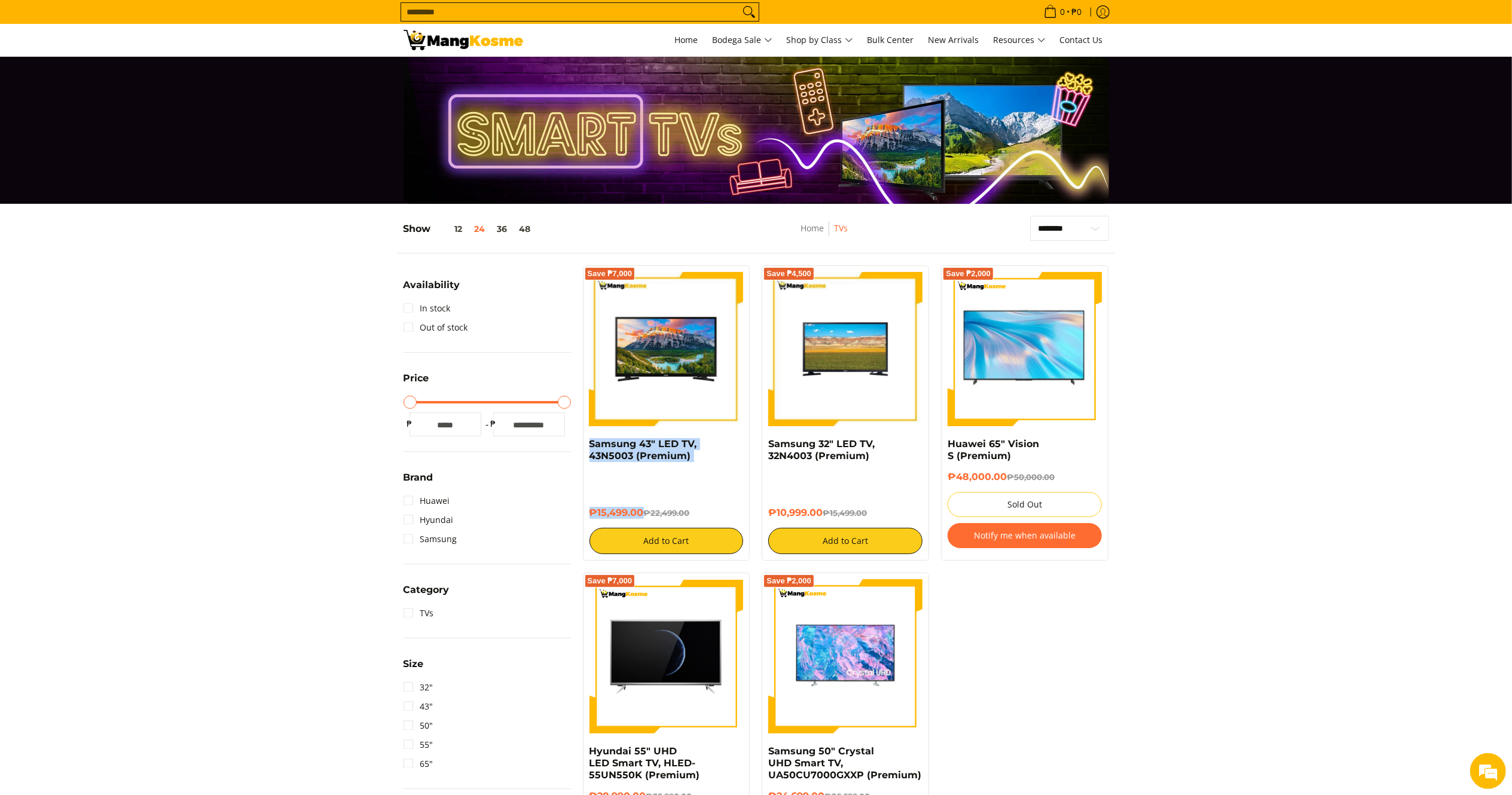
copy div "Samsung 43" LED TV, 43N5003 (Premium) ₱15,499.00"
